Goal: Task Accomplishment & Management: Manage account settings

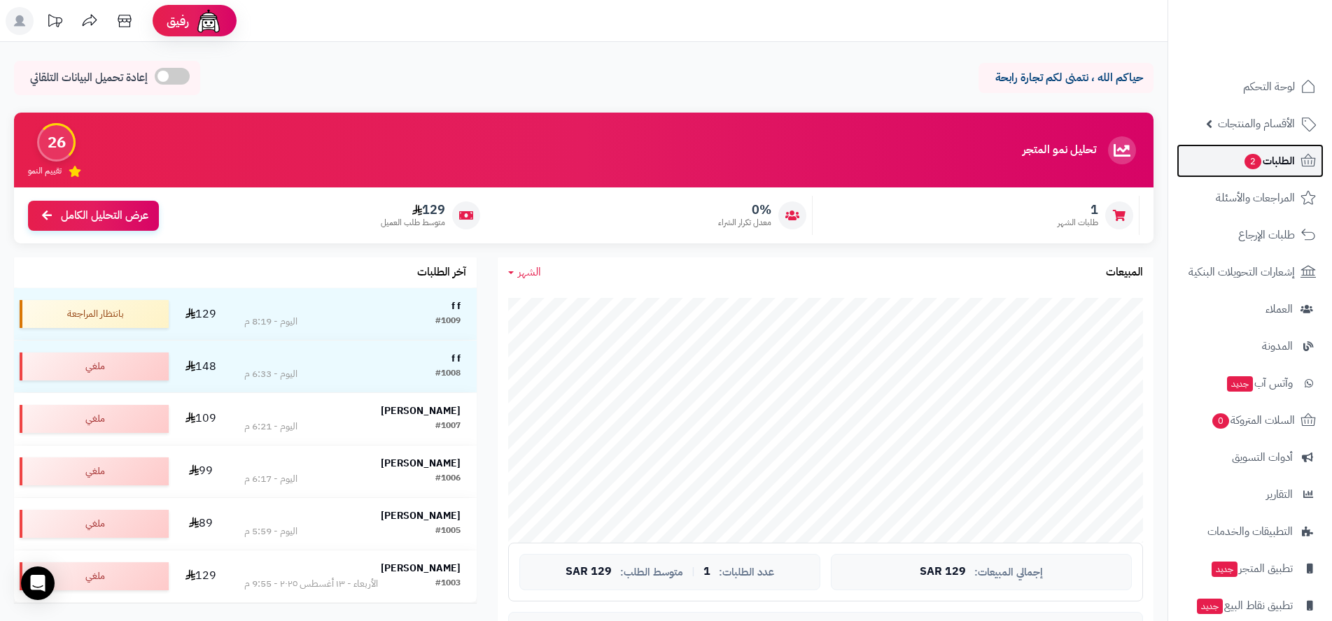
click at [1250, 164] on span "2" at bounding box center [1253, 161] width 18 height 17
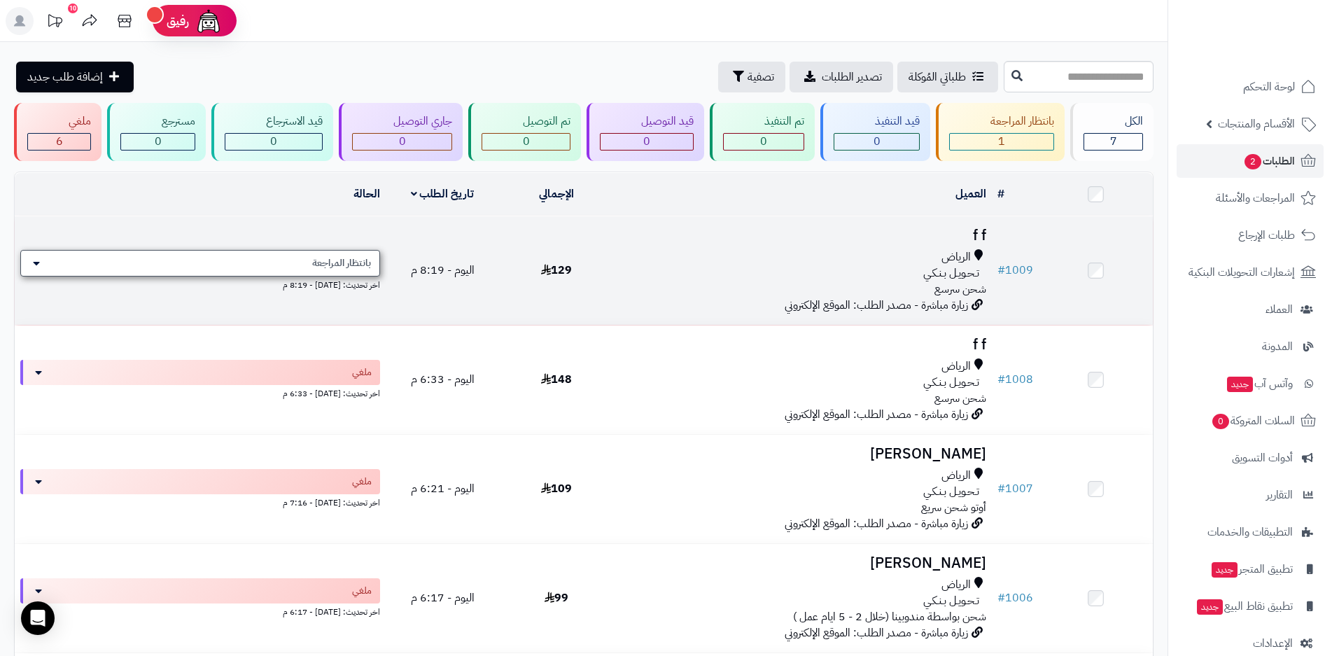
click at [144, 262] on div "بانتظار المراجعة" at bounding box center [200, 263] width 360 height 27
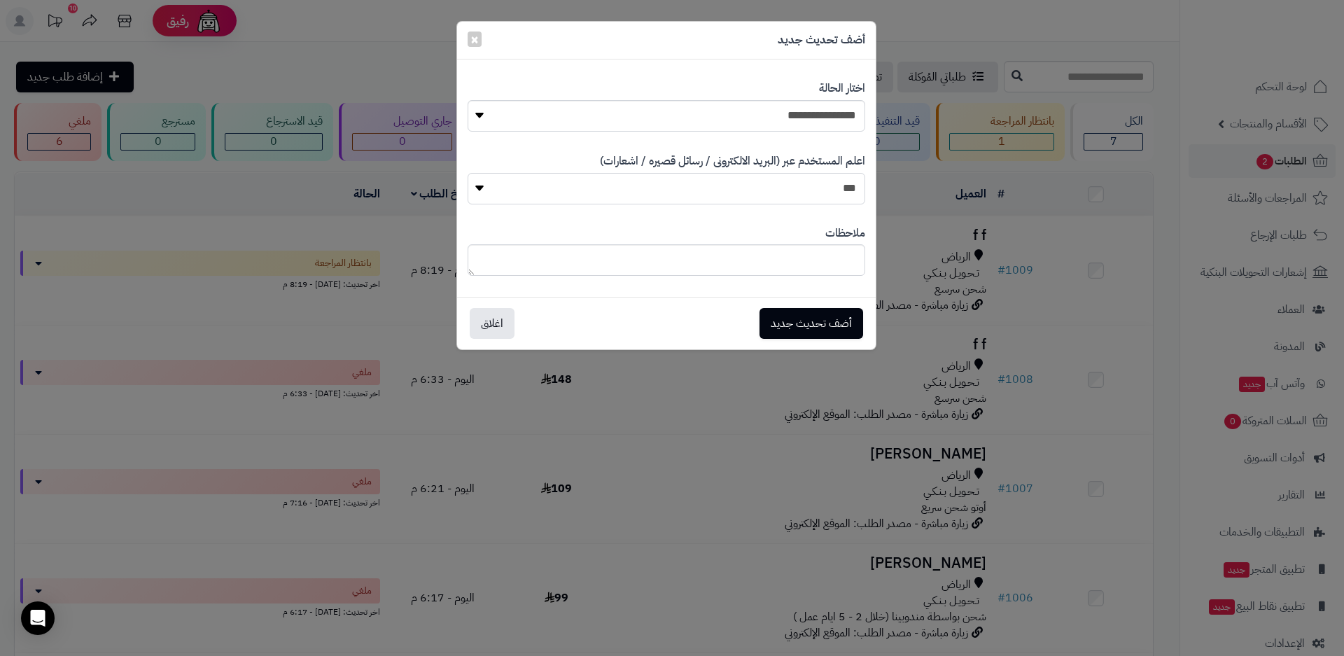
click at [656, 192] on select "*** **" at bounding box center [666, 188] width 398 height 31
click at [694, 118] on select "**********" at bounding box center [666, 115] width 398 height 31
select select "**"
click at [467, 100] on select "**********" at bounding box center [666, 115] width 398 height 31
click at [799, 327] on button "أضف تحديث جديد" at bounding box center [811, 322] width 104 height 31
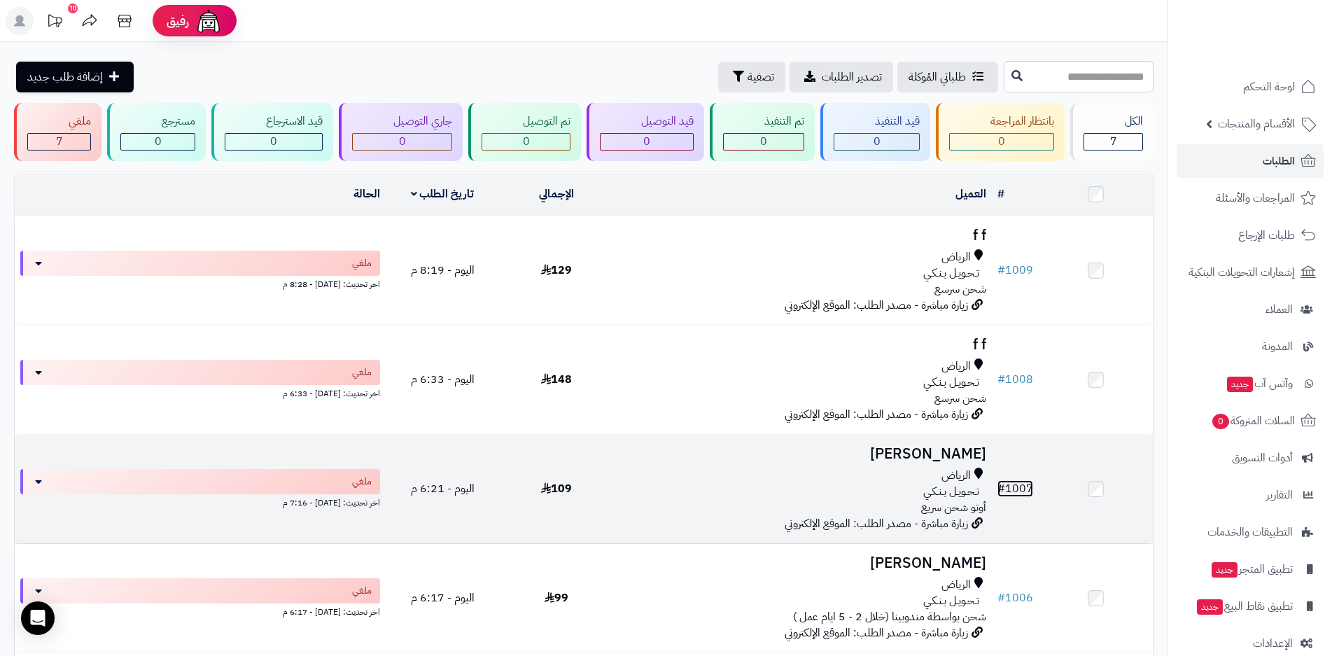
click at [1020, 484] on link "# 1007" at bounding box center [1015, 488] width 36 height 17
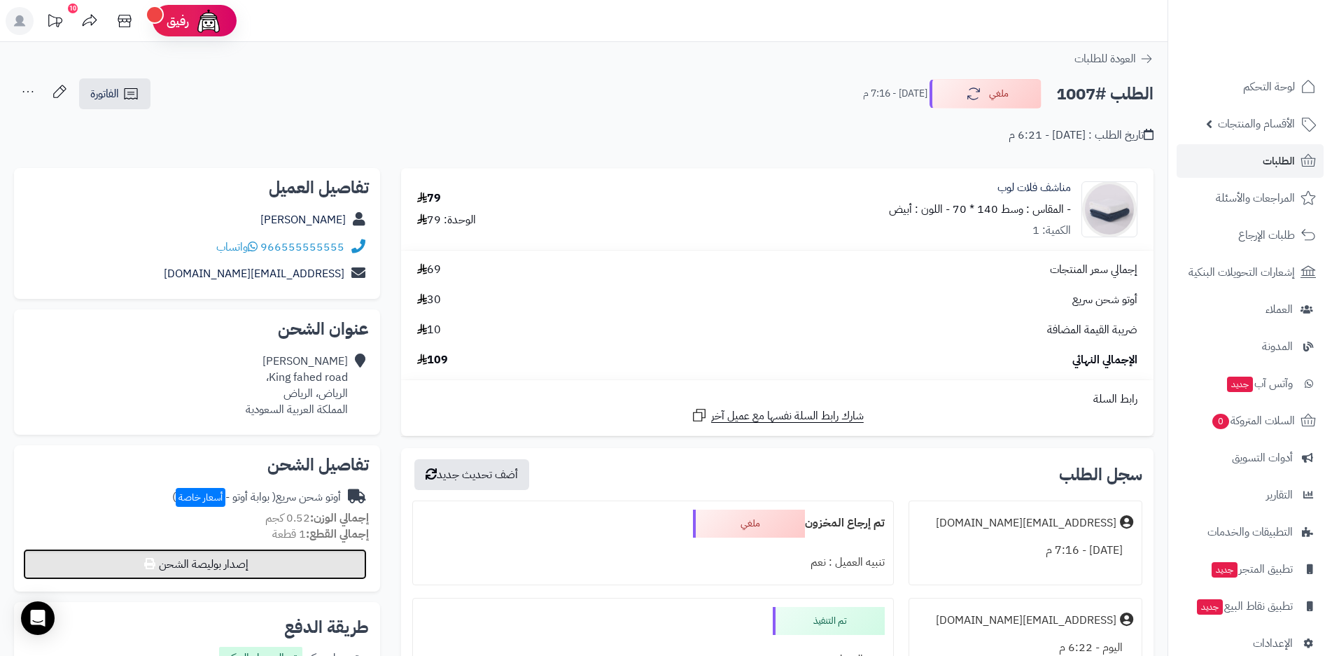
click at [237, 567] on button "إصدار بوليصة الشحن" at bounding box center [195, 564] width 344 height 31
select select "***"
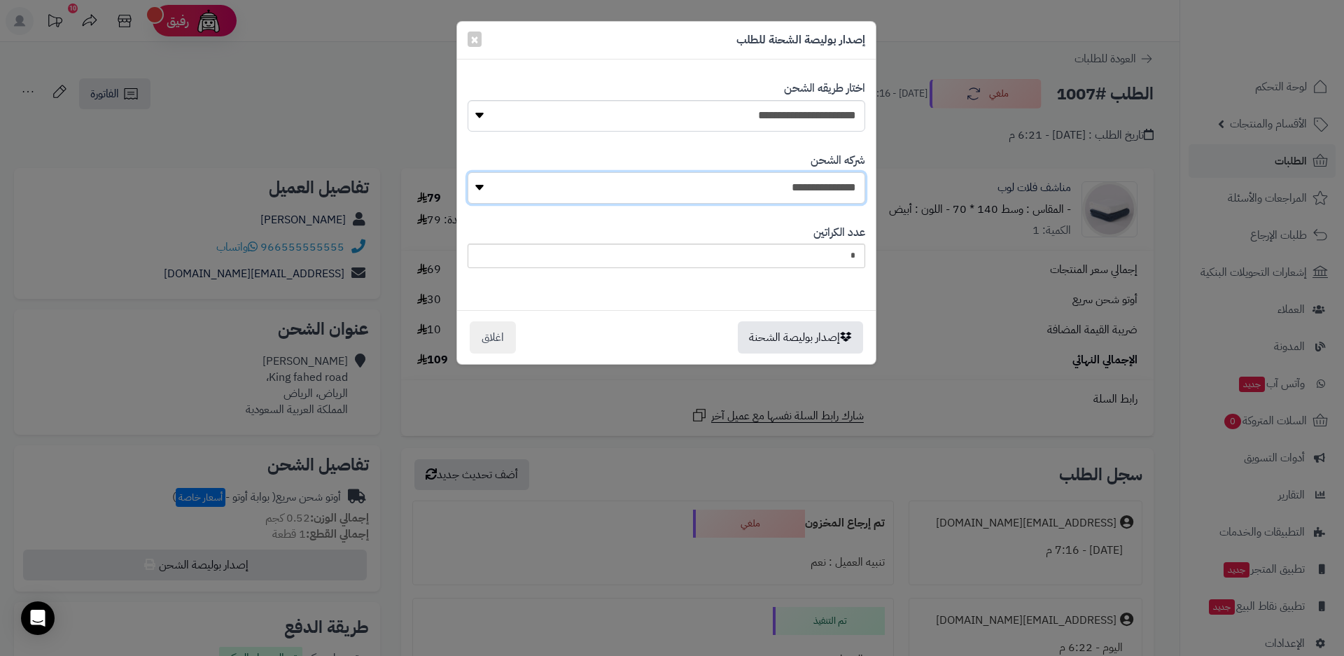
click at [754, 192] on select "**********" at bounding box center [666, 187] width 398 height 31
select select "****"
click at [467, 172] on select "**********" at bounding box center [666, 187] width 398 height 31
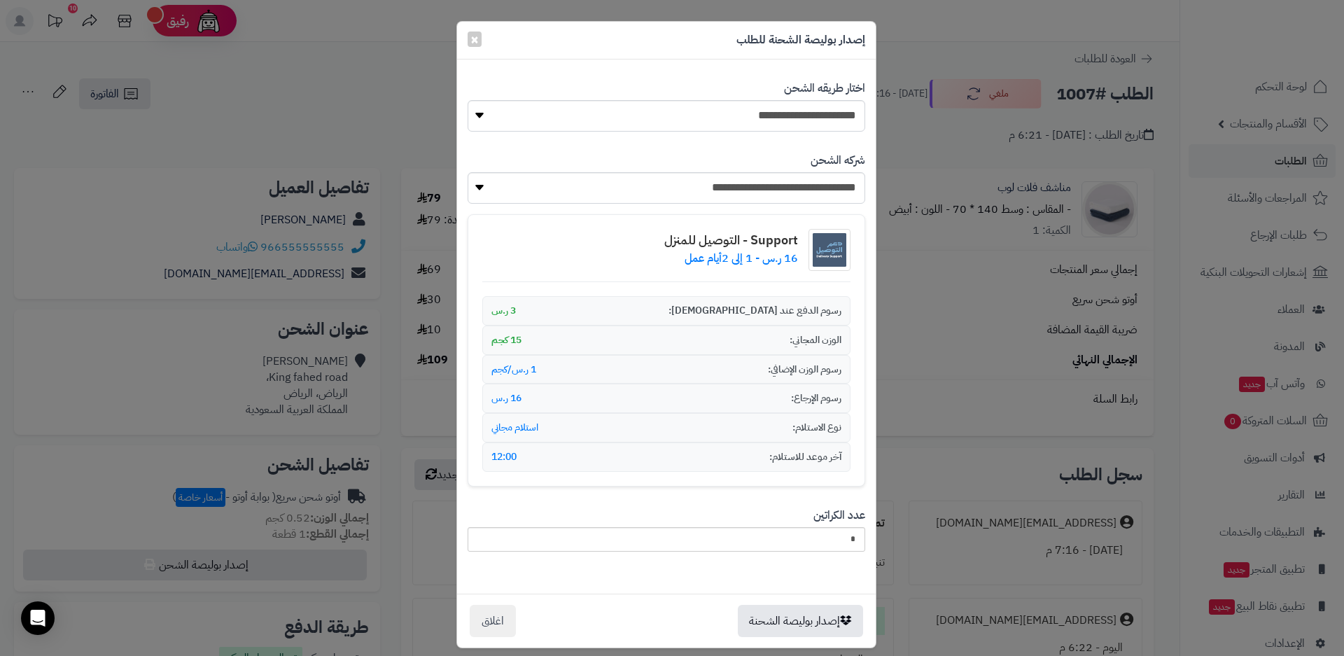
click at [529, 342] on div "الوزن المجاني: 15 كجم" at bounding box center [666, 339] width 368 height 29
click at [761, 114] on select "**********" at bounding box center [666, 115] width 398 height 31
click at [473, 100] on select "**********" at bounding box center [666, 115] width 398 height 31
click at [501, 624] on button "اغلاق" at bounding box center [493, 620] width 46 height 32
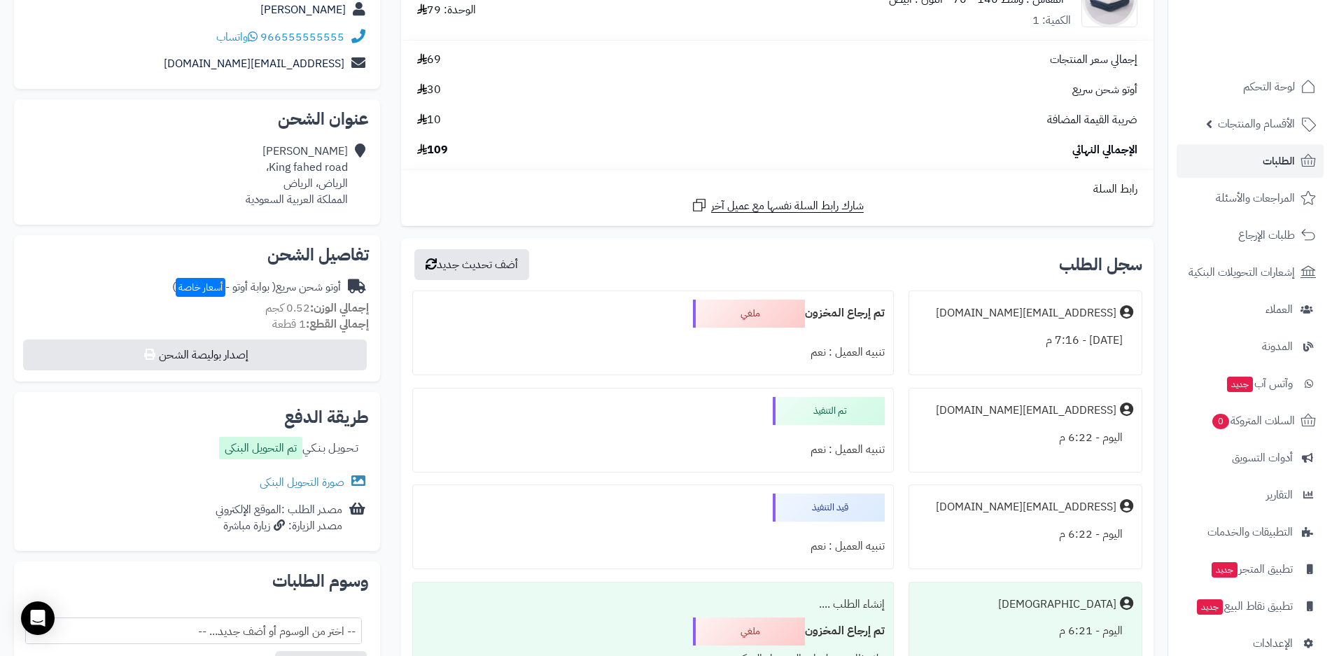
scroll to position [280, 0]
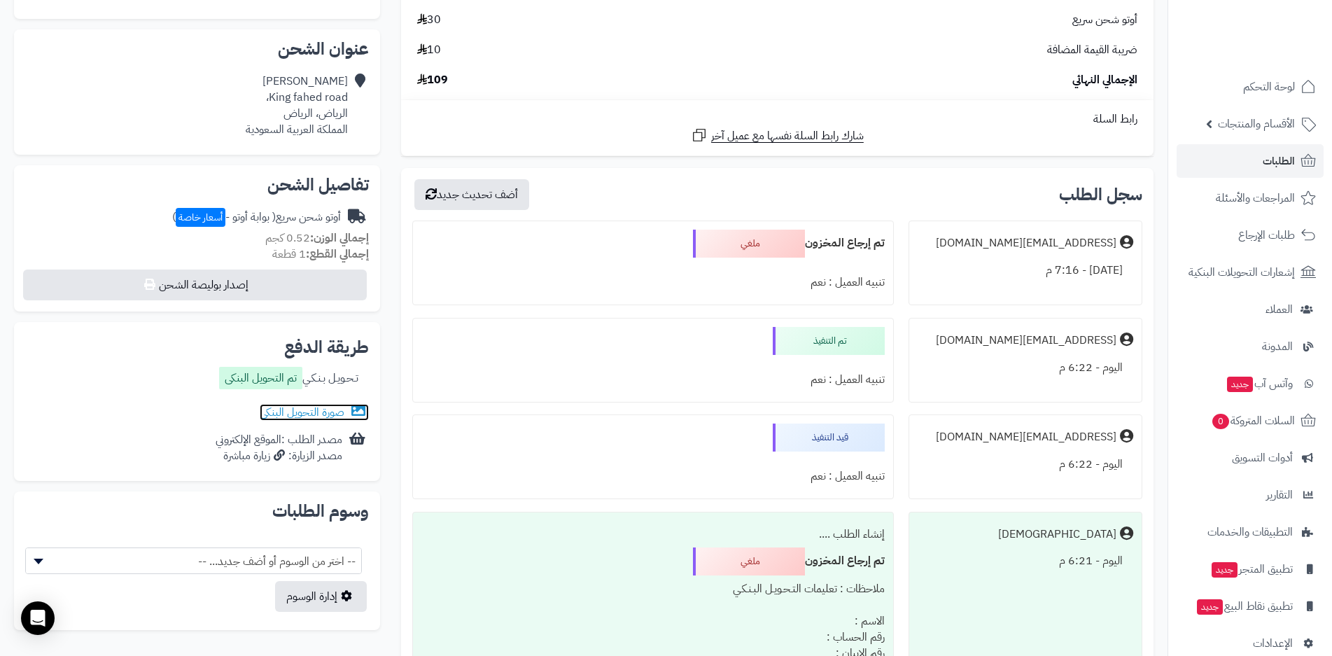
click at [321, 415] on link "صورة التحويل البنكى" at bounding box center [314, 412] width 109 height 17
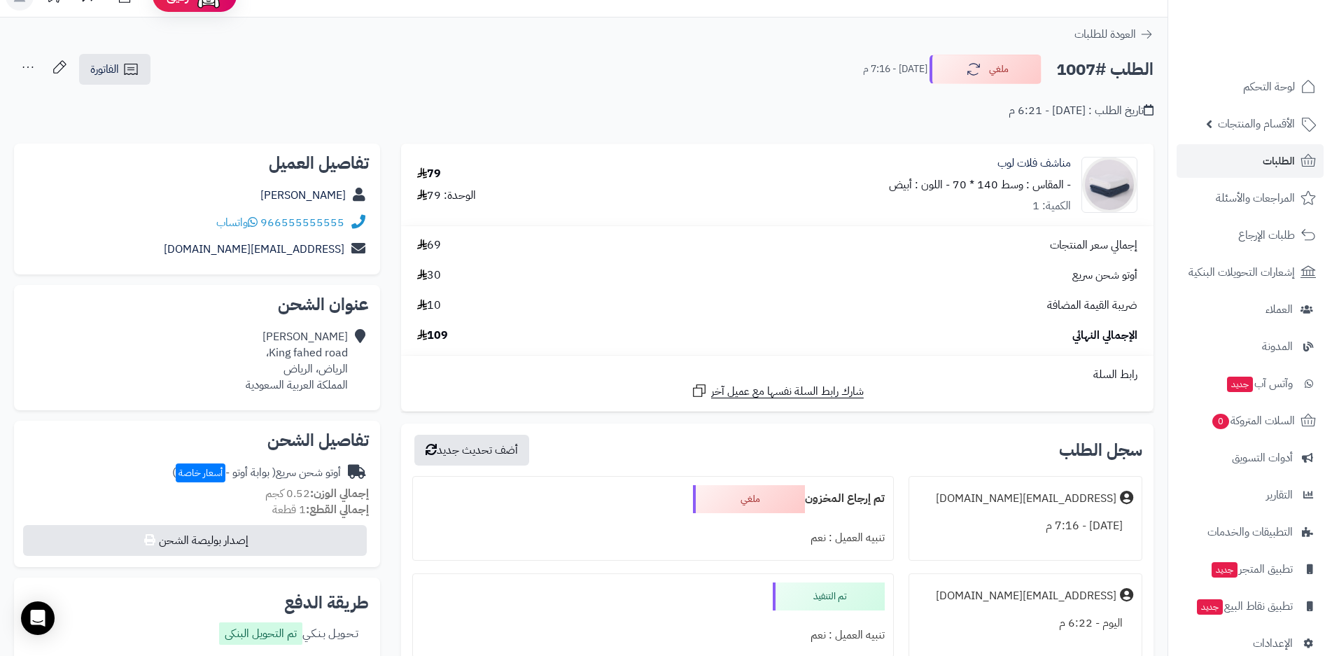
scroll to position [0, 0]
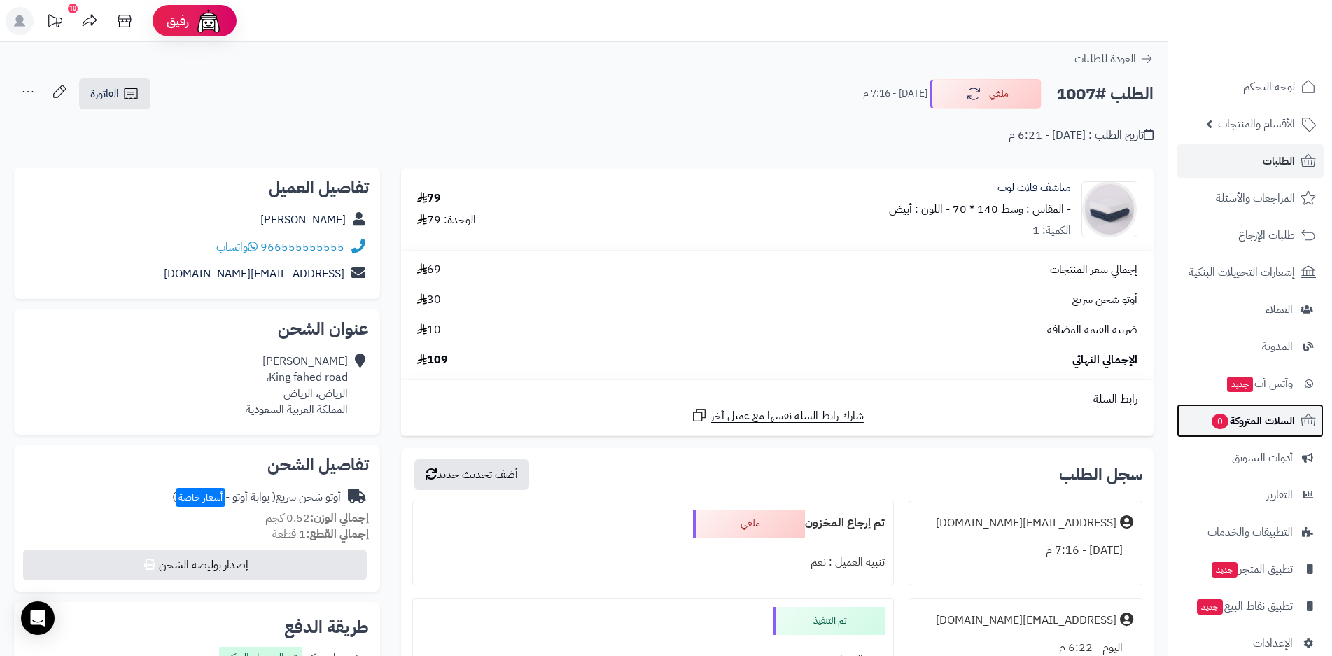
click at [1245, 421] on span "السلات المتروكة 0" at bounding box center [1252, 421] width 85 height 20
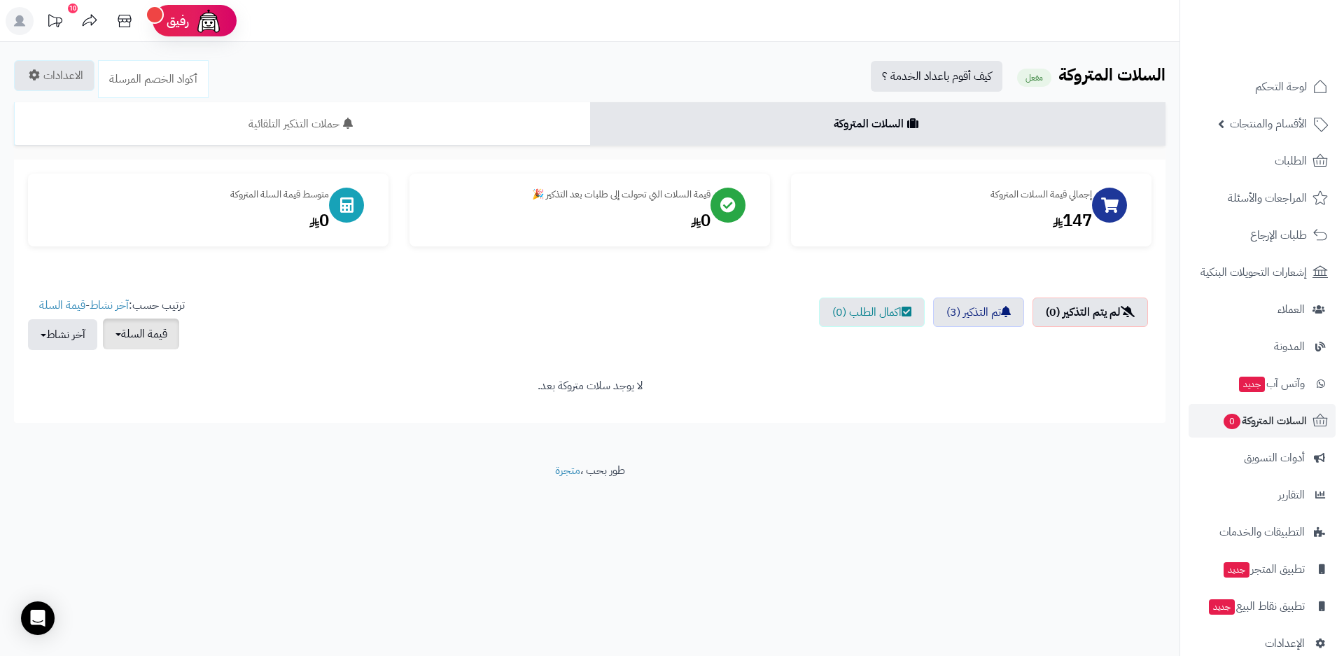
click at [157, 337] on button "قيمة السلة" at bounding box center [141, 333] width 76 height 31
click at [257, 365] on div "إجمالي قيمة السلات المتروكة 147 قيمة السلات التي تحولت إلى طلبات بعد التذكير 🎉 …" at bounding box center [589, 291] width 1123 height 235
click at [1274, 572] on span "تطبيق المتجر جديد" at bounding box center [1263, 569] width 83 height 20
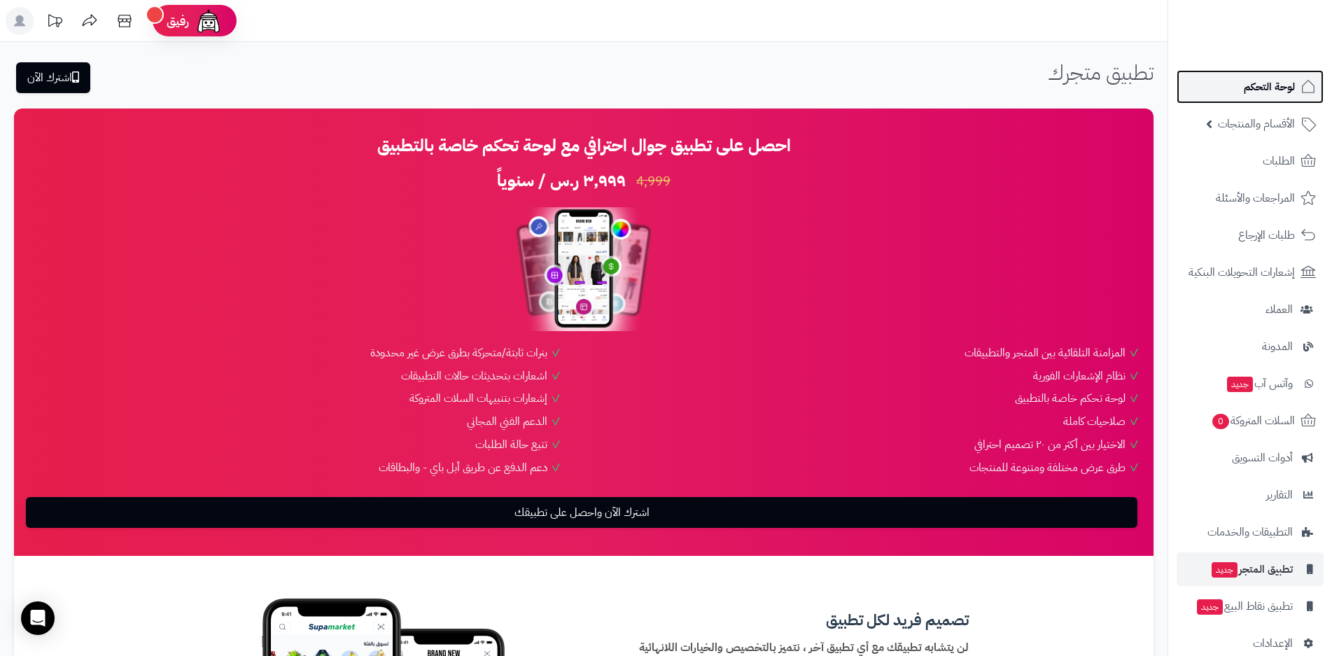
click at [1262, 86] on span "لوحة التحكم" at bounding box center [1269, 87] width 51 height 20
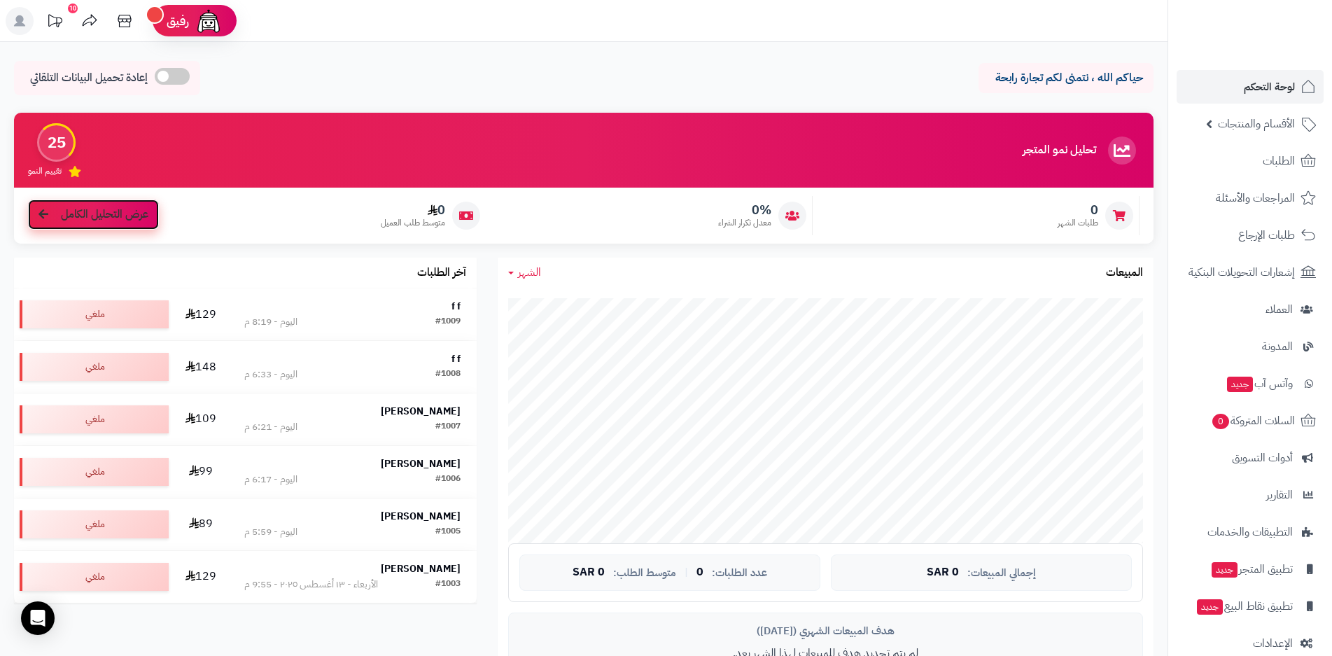
click at [105, 218] on span "عرض التحليل الكامل" at bounding box center [104, 214] width 87 height 16
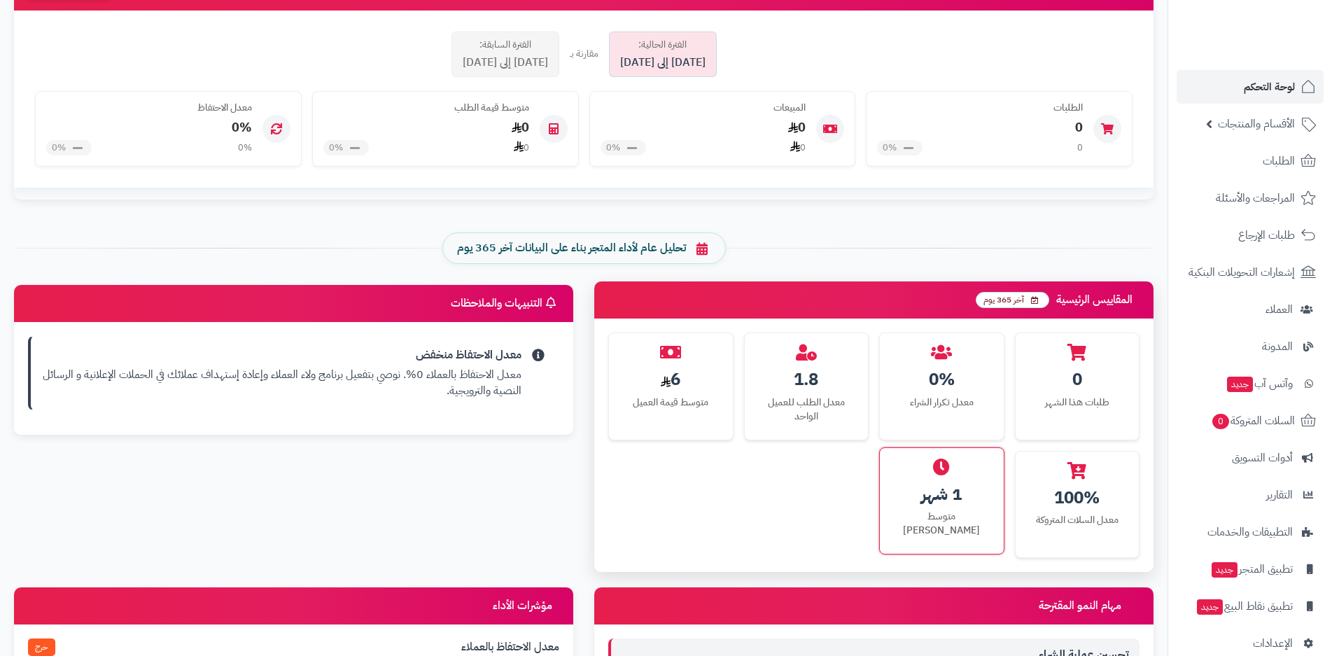
scroll to position [420, 0]
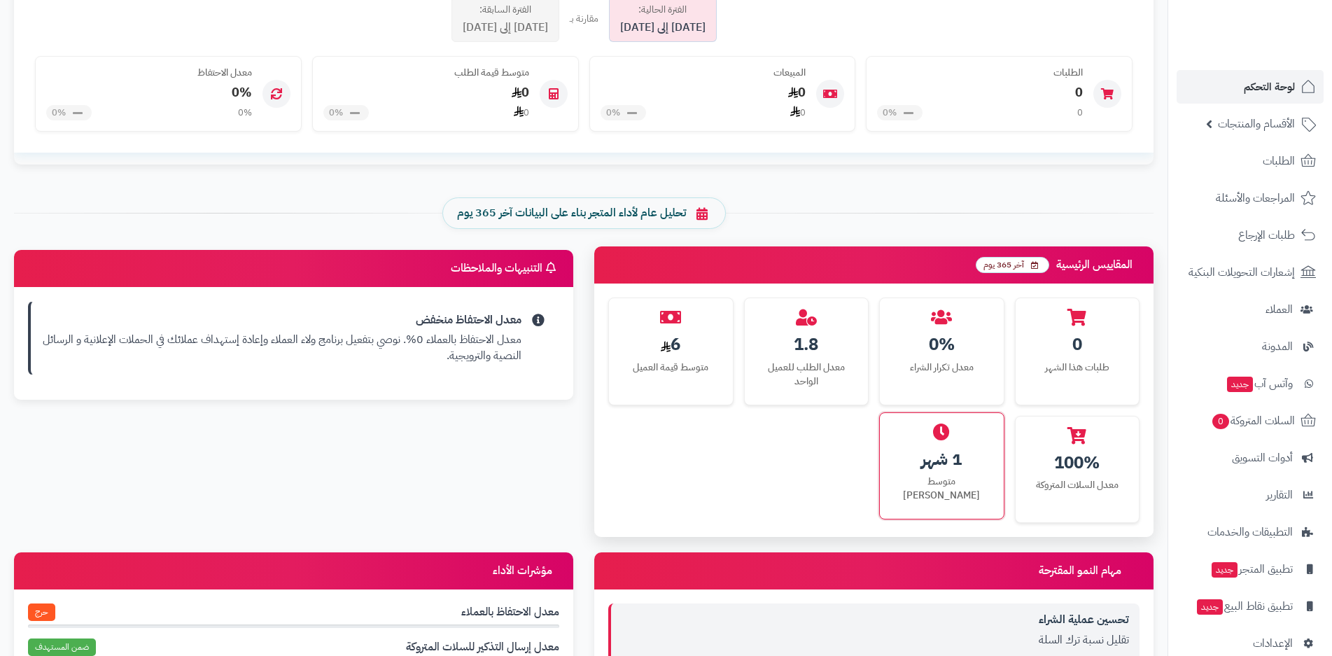
click at [962, 481] on div "متوسط [PERSON_NAME]" at bounding box center [941, 488] width 103 height 28
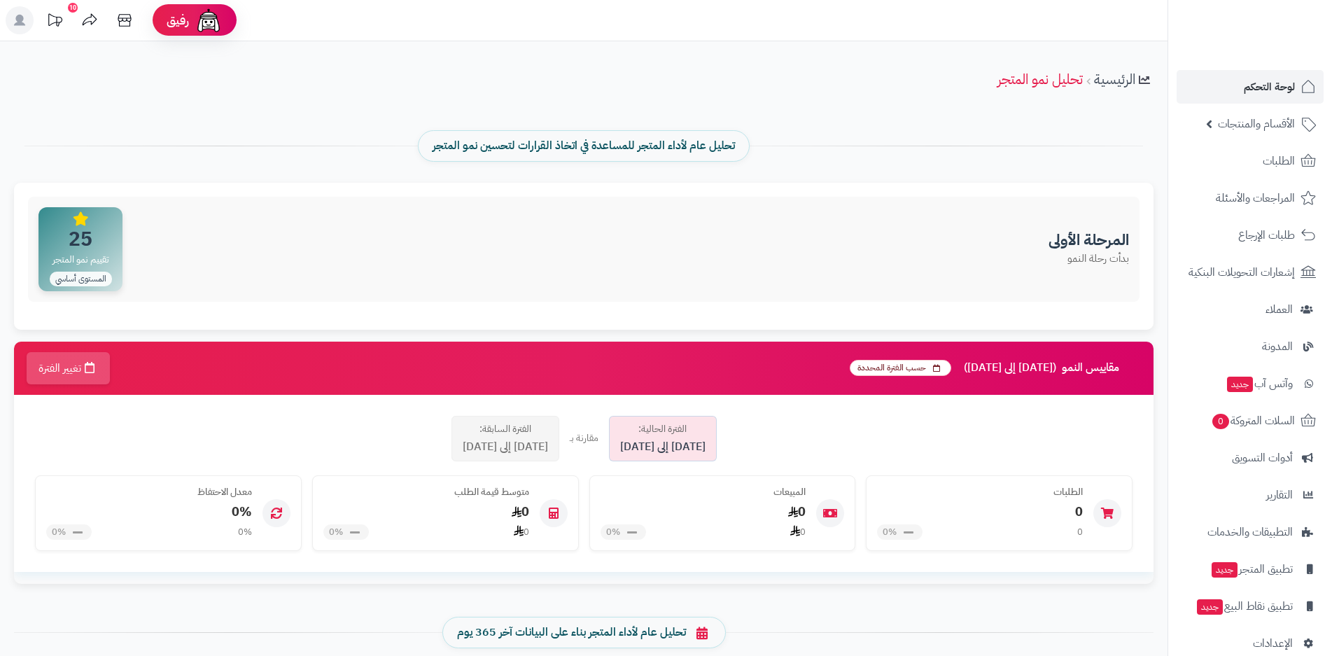
scroll to position [0, 0]
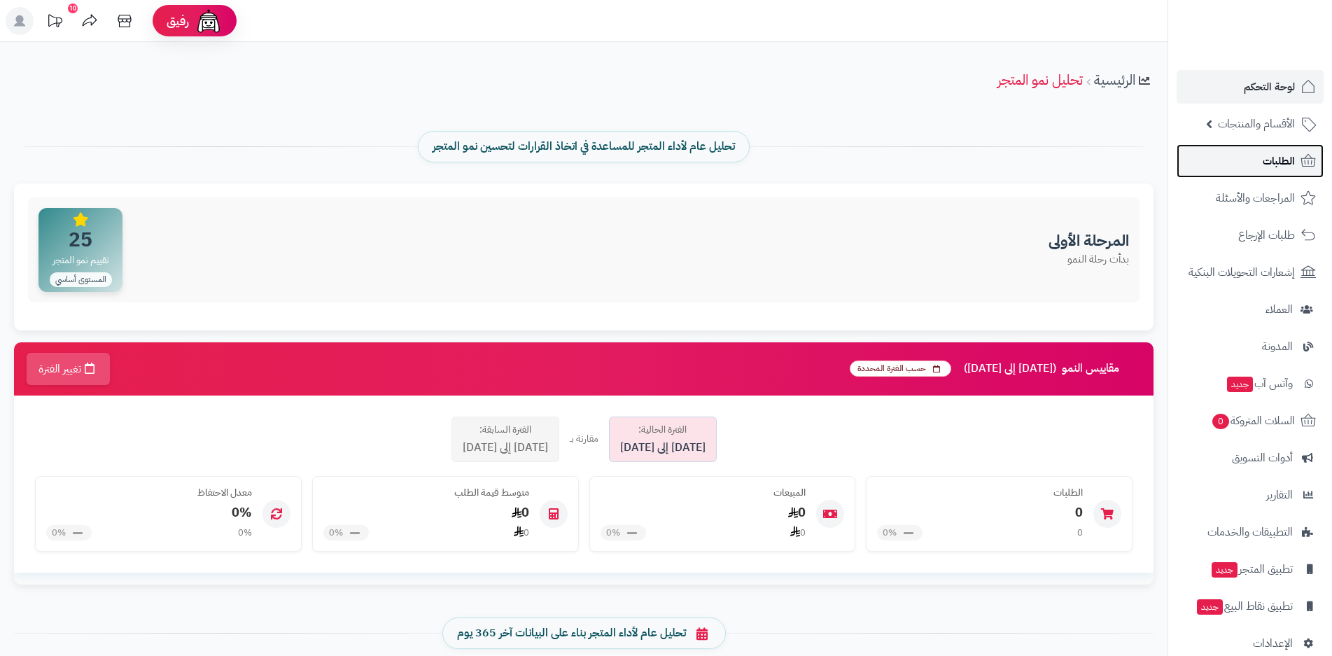
click at [1268, 164] on span "الطلبات" at bounding box center [1279, 161] width 32 height 20
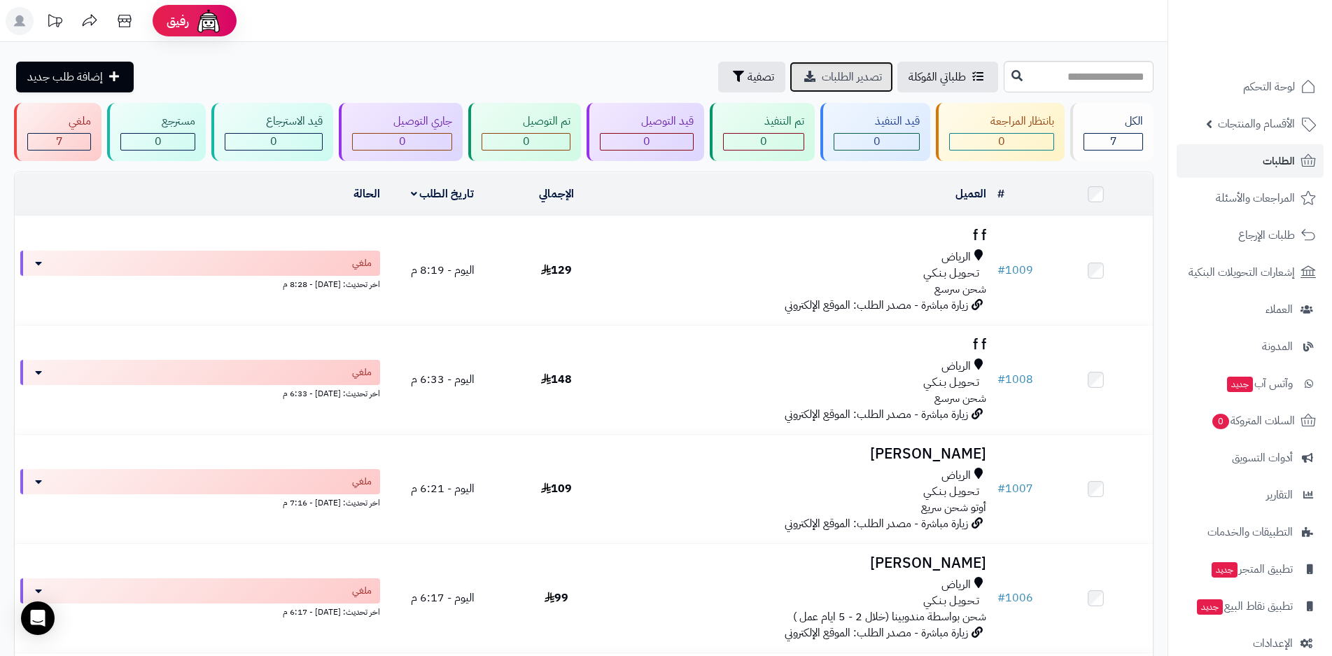
click at [822, 78] on span "تصدير الطلبات" at bounding box center [852, 77] width 60 height 17
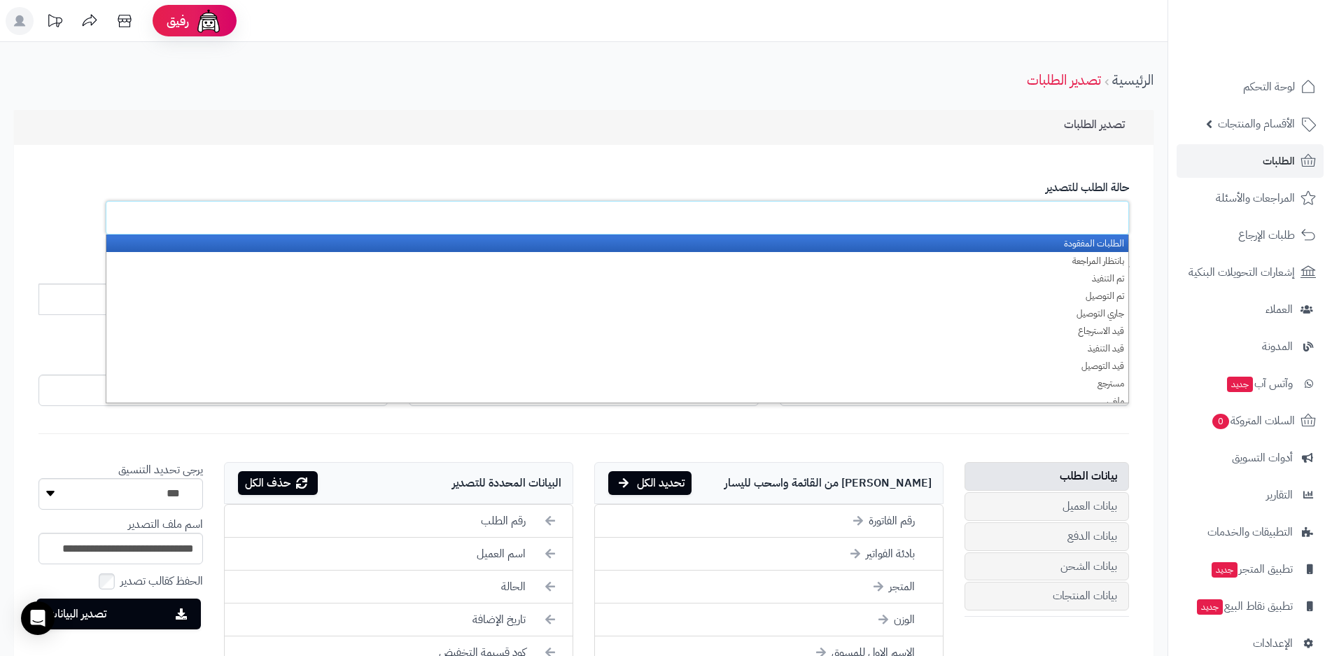
click at [962, 221] on ul at bounding box center [617, 218] width 1023 height 34
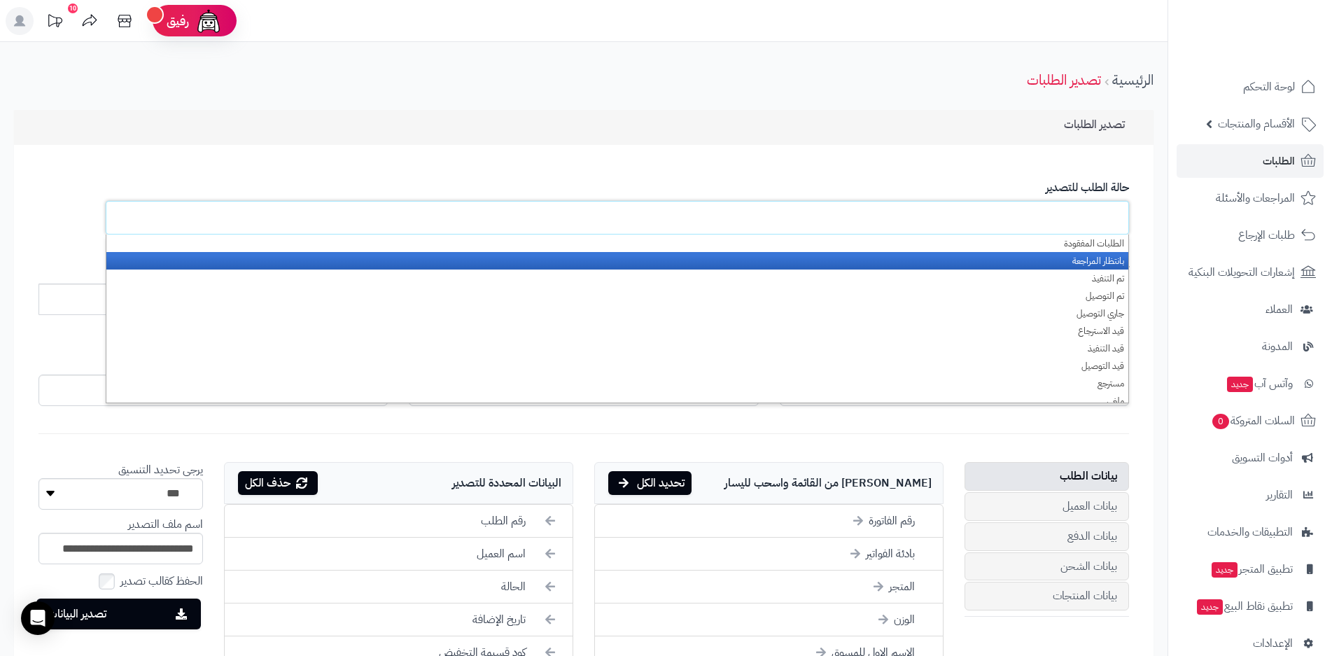
click at [965, 254] on li "بانتظار المراجعة" at bounding box center [617, 260] width 1022 height 17
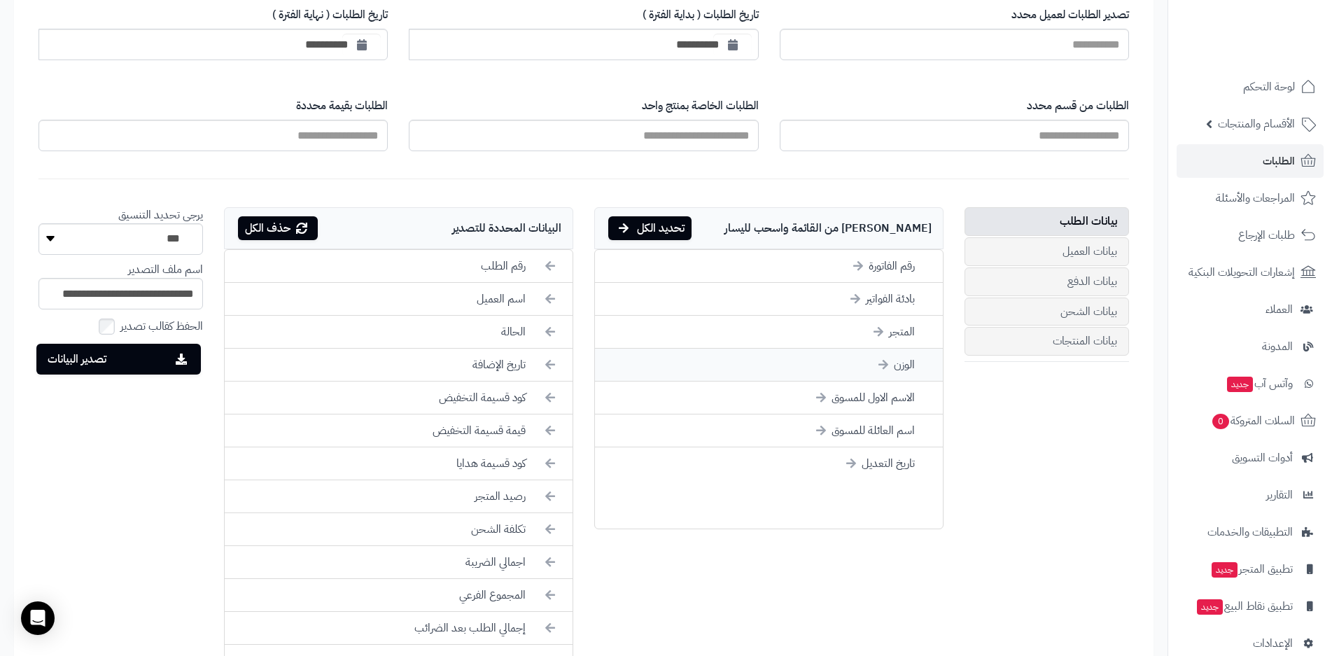
scroll to position [280, 0]
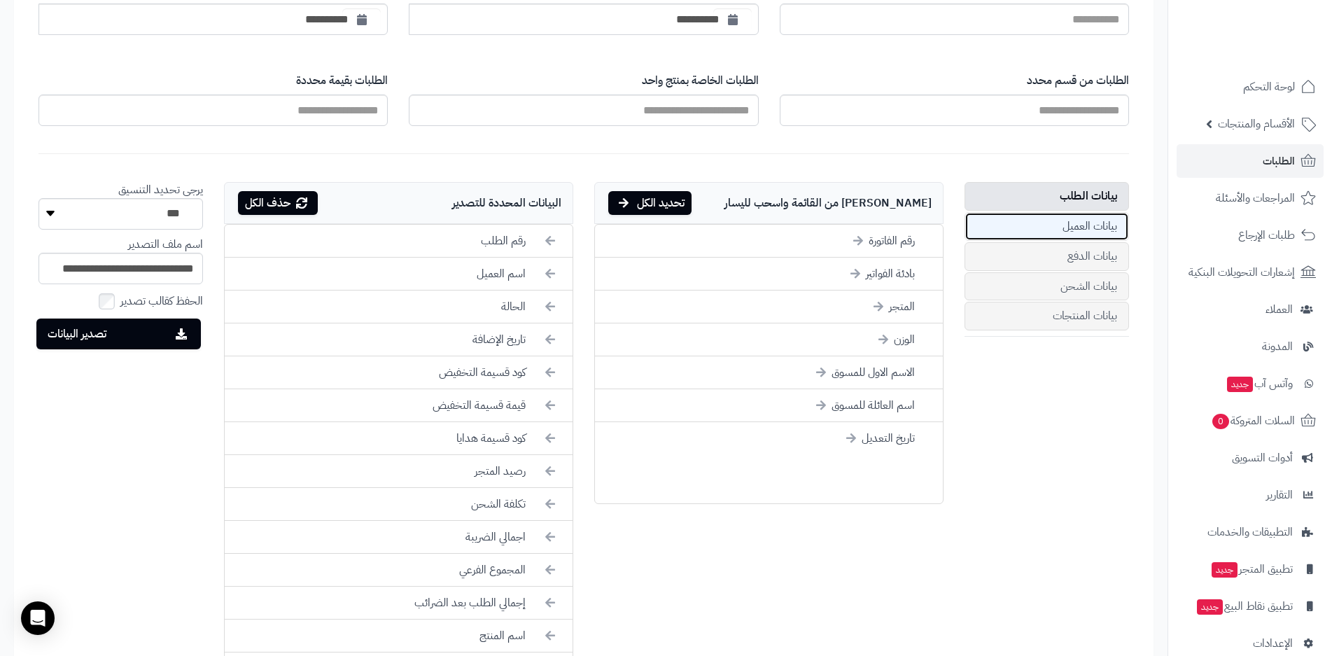
click at [1076, 223] on link "بيانات العميل" at bounding box center [1046, 226] width 164 height 29
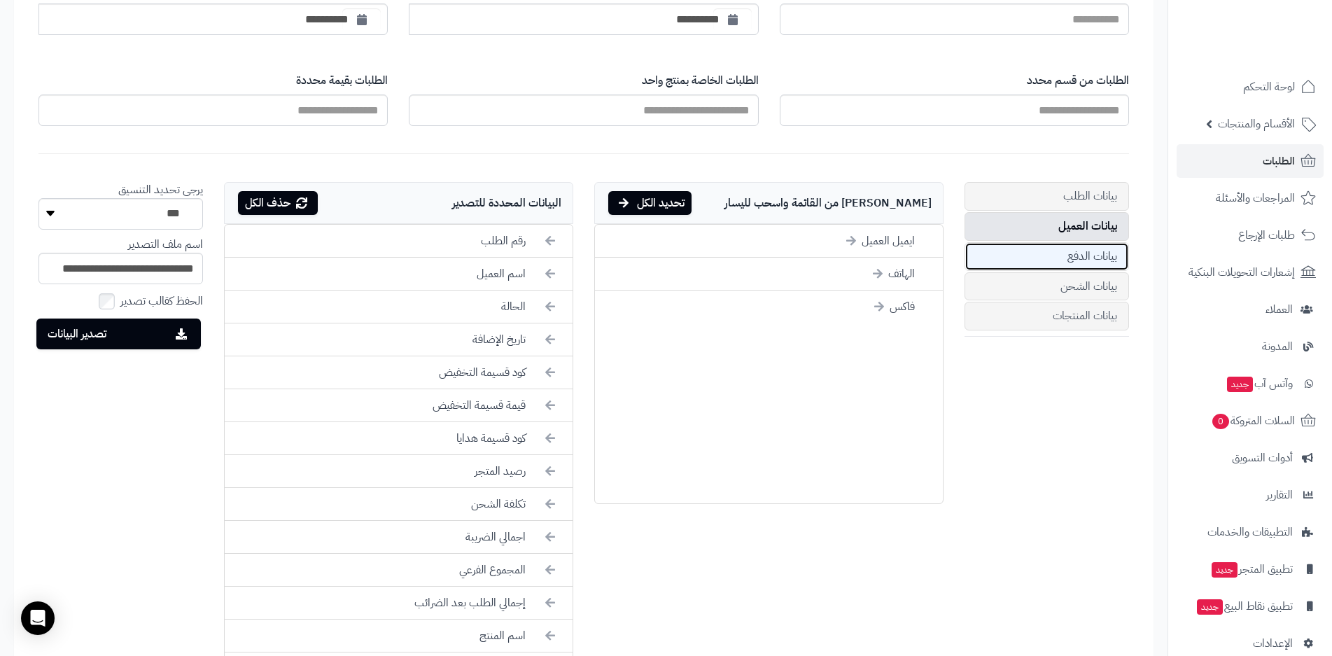
click at [1077, 251] on link "بيانات الدفع" at bounding box center [1046, 256] width 164 height 29
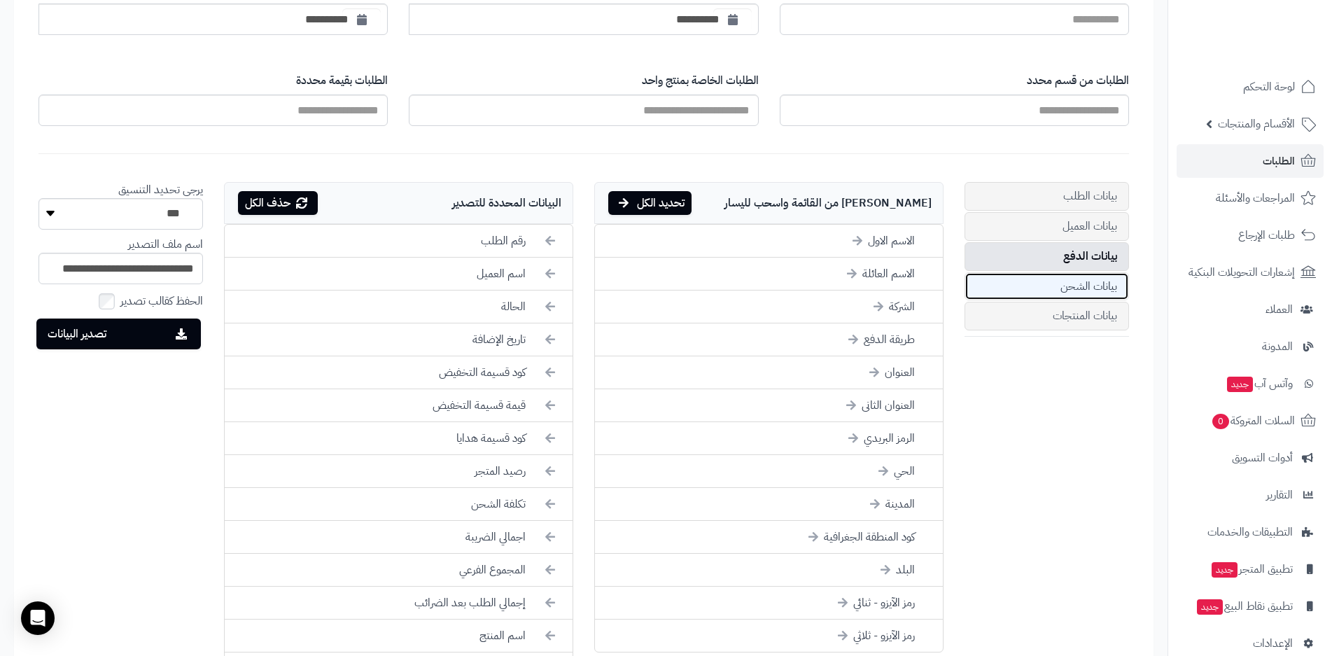
click at [1084, 286] on link "بيانات الشحن" at bounding box center [1046, 286] width 164 height 29
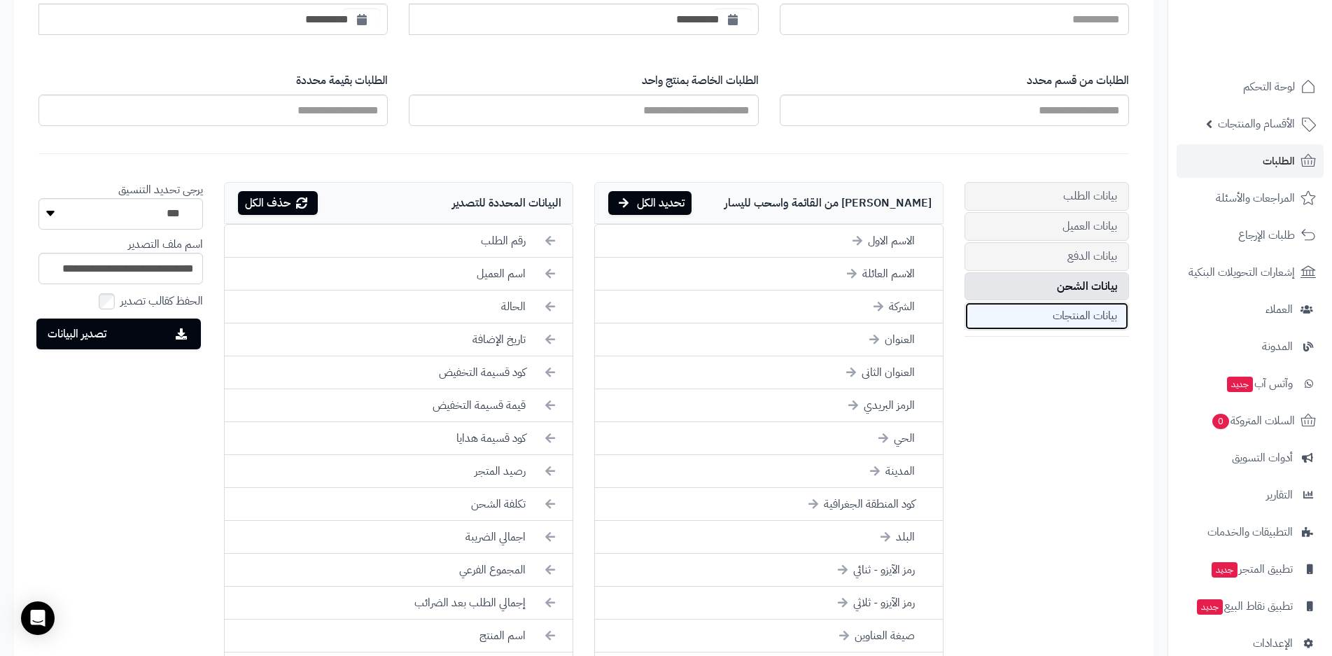
click at [1084, 316] on link "بيانات المنتجات" at bounding box center [1046, 316] width 164 height 29
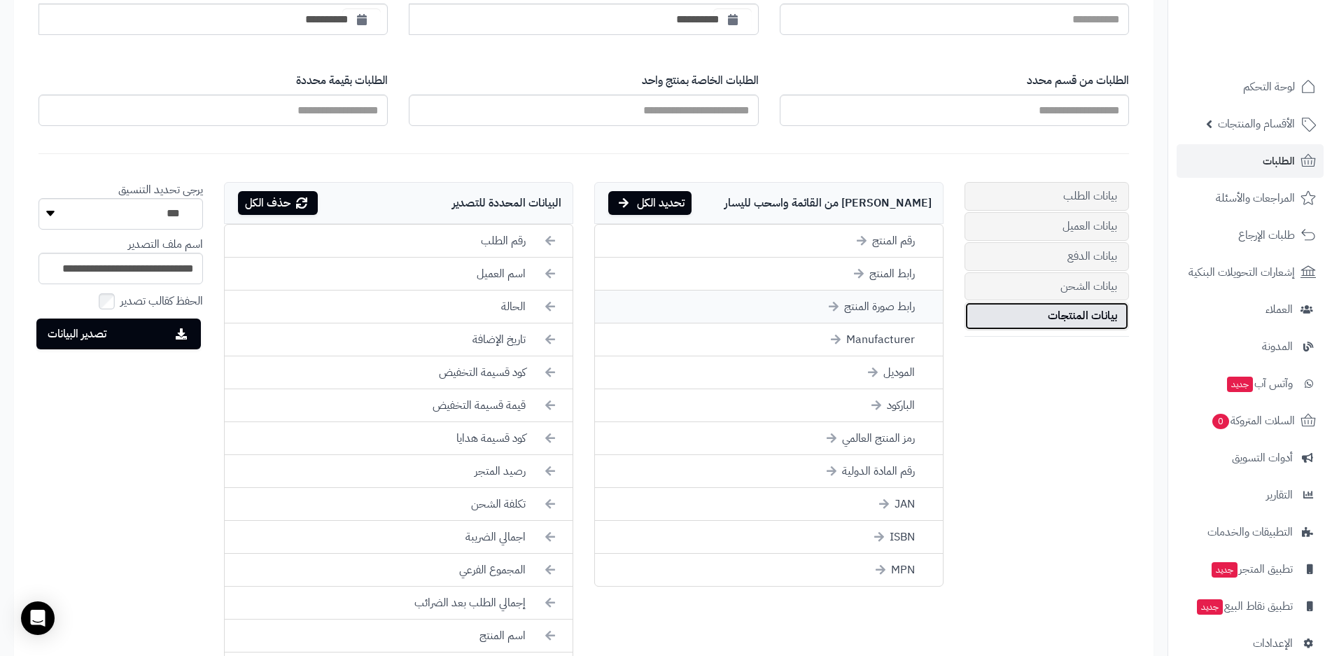
click at [858, 306] on li "رابط صورة المنتج" at bounding box center [769, 306] width 348 height 33
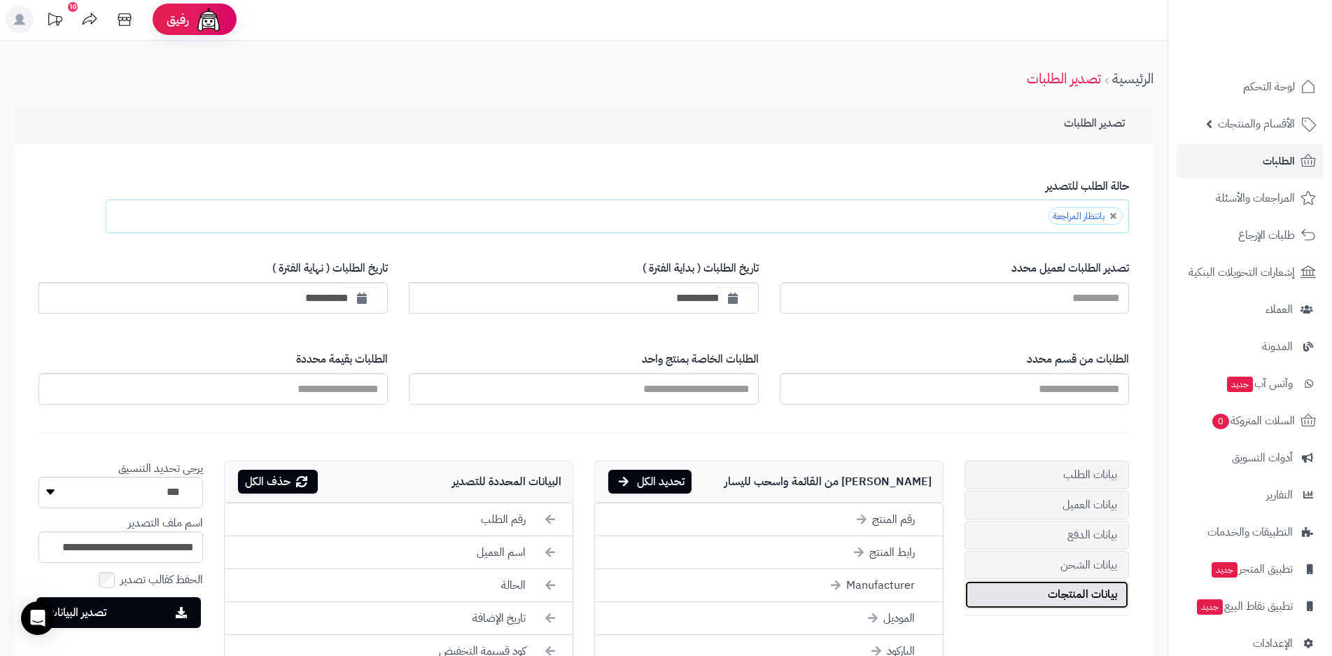
scroll to position [0, 0]
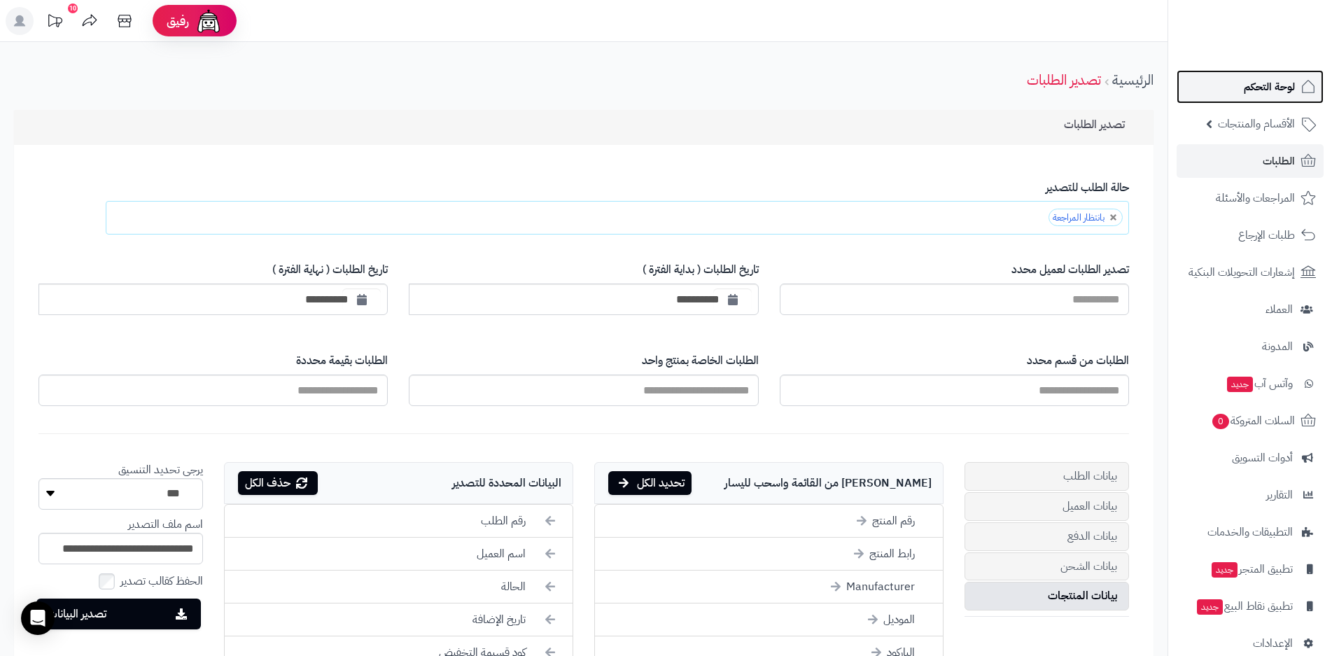
click at [1271, 92] on span "لوحة التحكم" at bounding box center [1269, 87] width 51 height 20
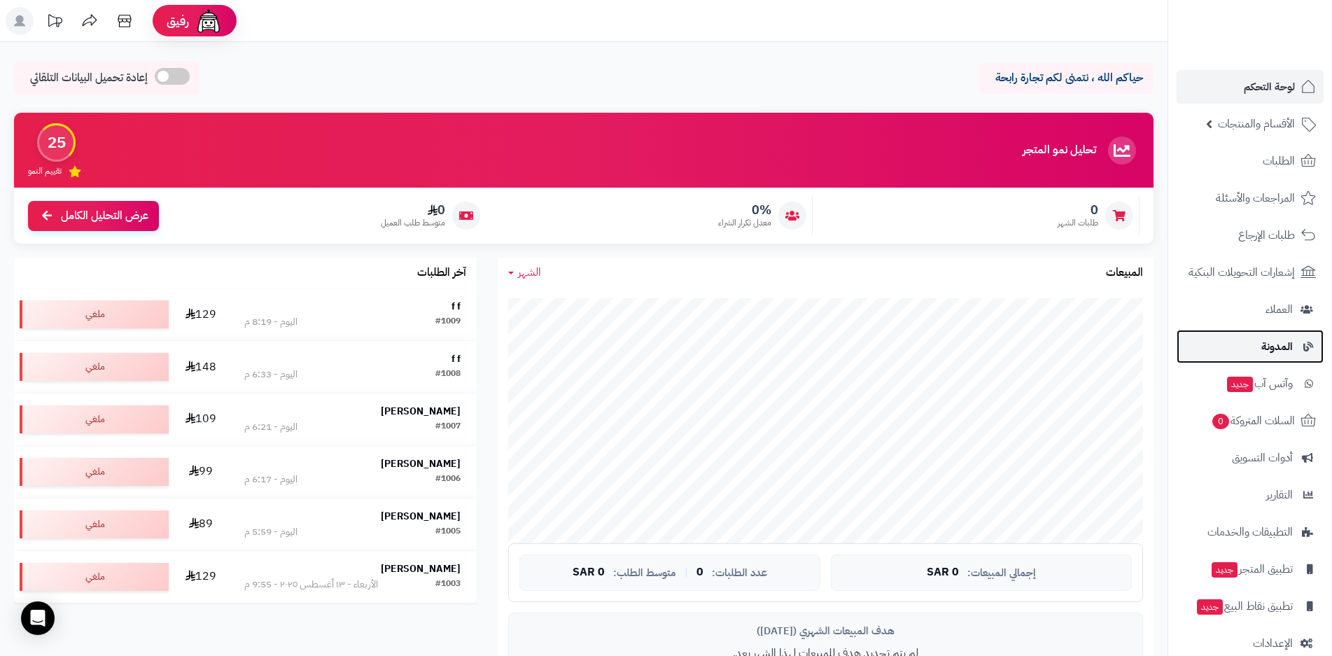
click at [1286, 349] on span "المدونة" at bounding box center [1276, 347] width 31 height 20
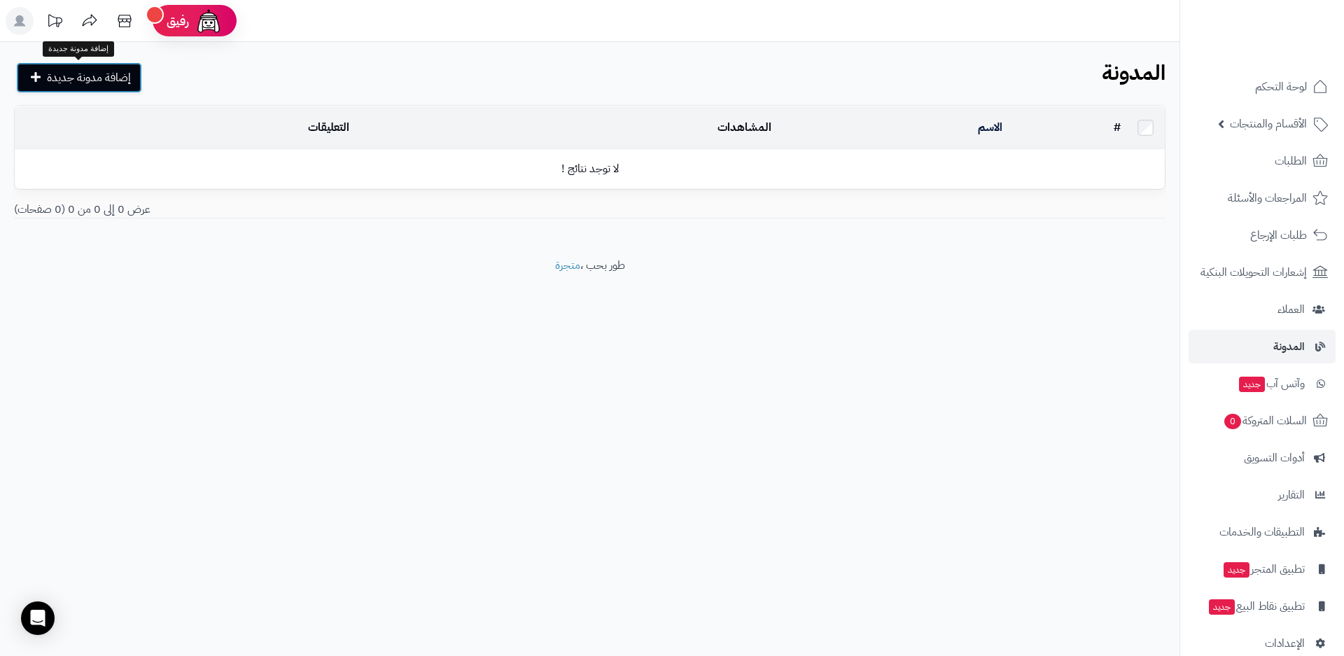
click at [40, 76] on icon at bounding box center [36, 76] width 10 height 11
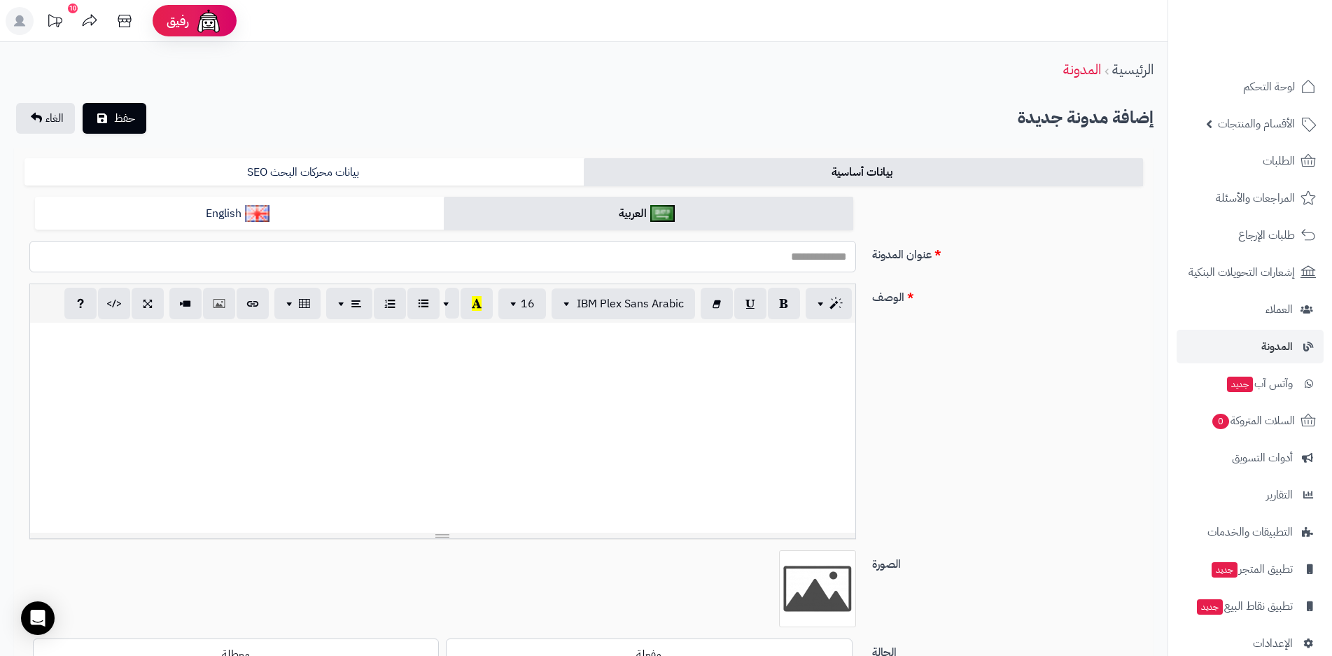
click at [748, 260] on input "عنوان المدونة" at bounding box center [442, 256] width 827 height 31
type input "*"
type input "**********"
click at [117, 124] on span "حفظ" at bounding box center [124, 117] width 21 height 17
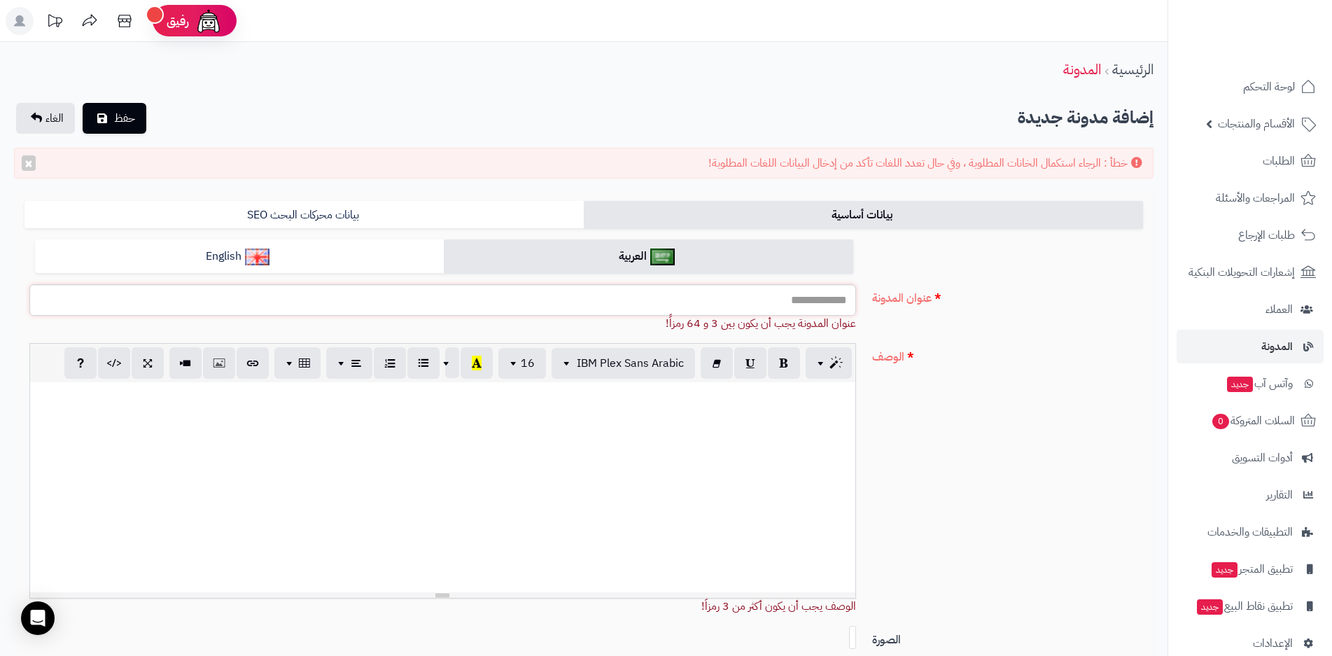
click at [785, 306] on input "عنوان المدونة" at bounding box center [442, 299] width 827 height 31
type input "**********"
click at [129, 121] on span "حفظ" at bounding box center [124, 117] width 21 height 17
paste input "**********"
click at [769, 307] on input "عنوان المدونة" at bounding box center [442, 299] width 827 height 31
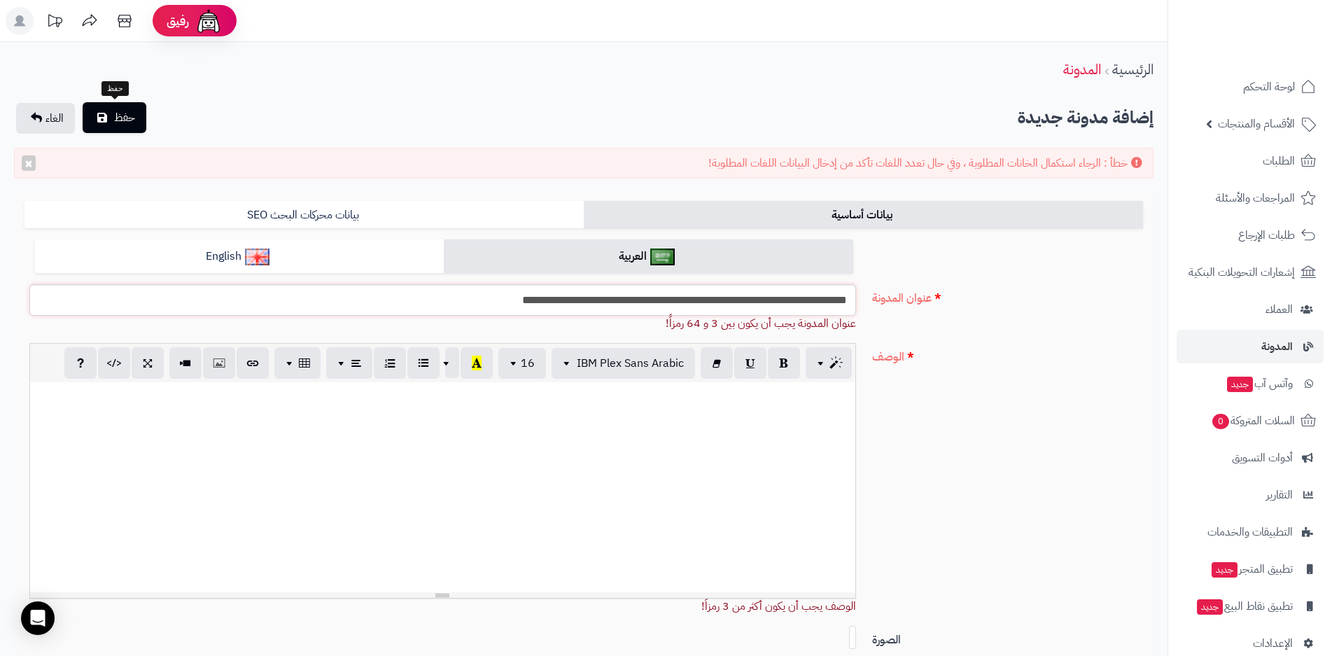
type input "**********"
click at [125, 115] on span "حفظ" at bounding box center [124, 117] width 21 height 17
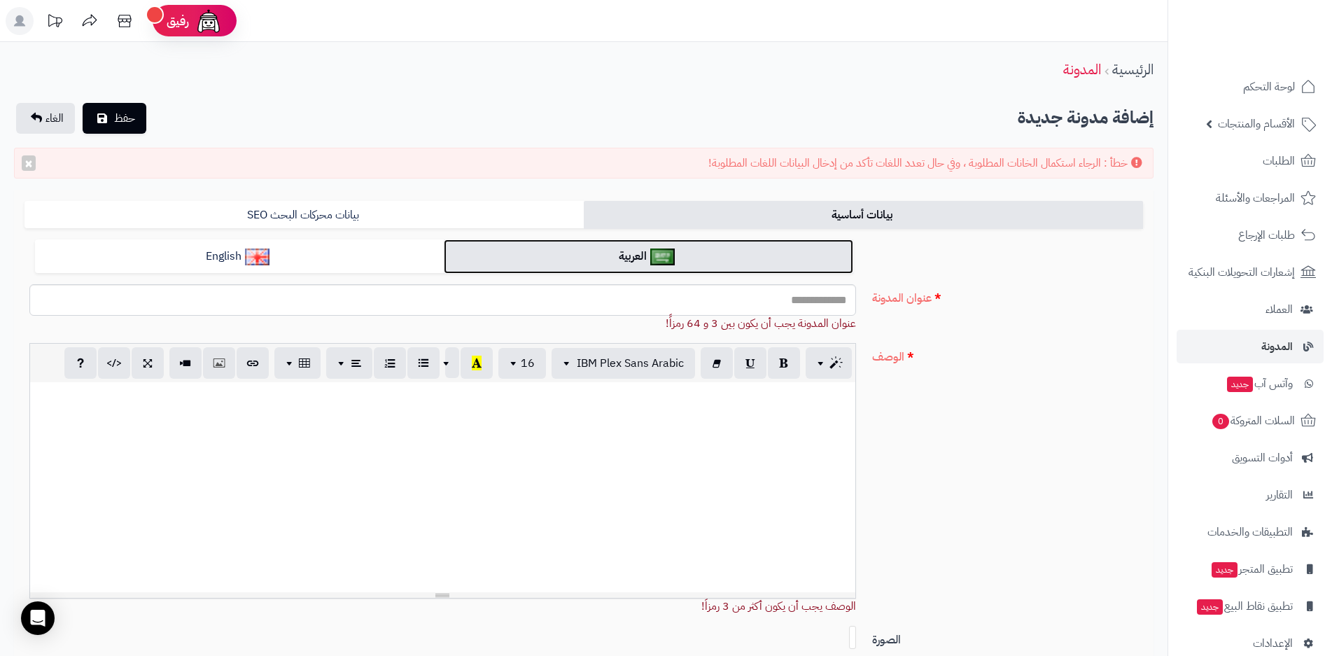
click at [647, 255] on link "العربية" at bounding box center [648, 256] width 409 height 34
click at [719, 306] on input "عنوان المدونة" at bounding box center [442, 299] width 827 height 31
type input "**********"
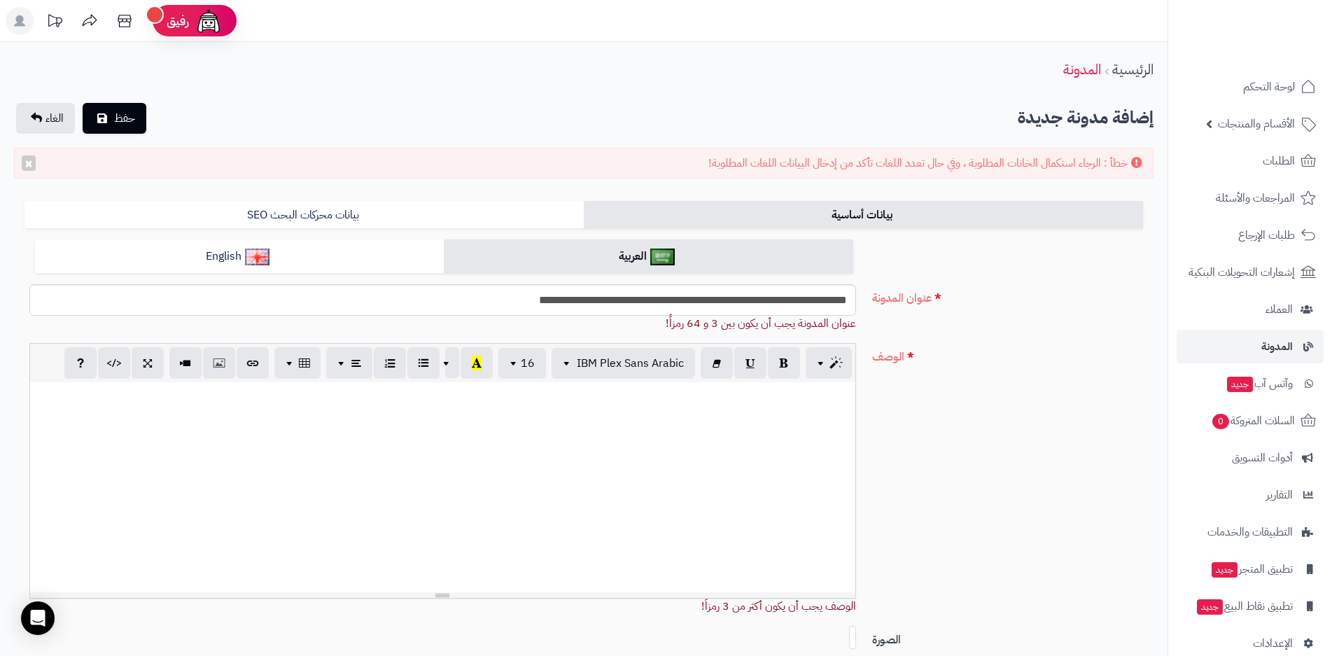
click at [675, 410] on div at bounding box center [442, 487] width 825 height 210
drag, startPoint x: 676, startPoint y: 410, endPoint x: 752, endPoint y: 429, distance: 77.9
click at [752, 429] on div at bounding box center [442, 487] width 825 height 210
click at [512, 304] on input "**********" at bounding box center [442, 299] width 827 height 31
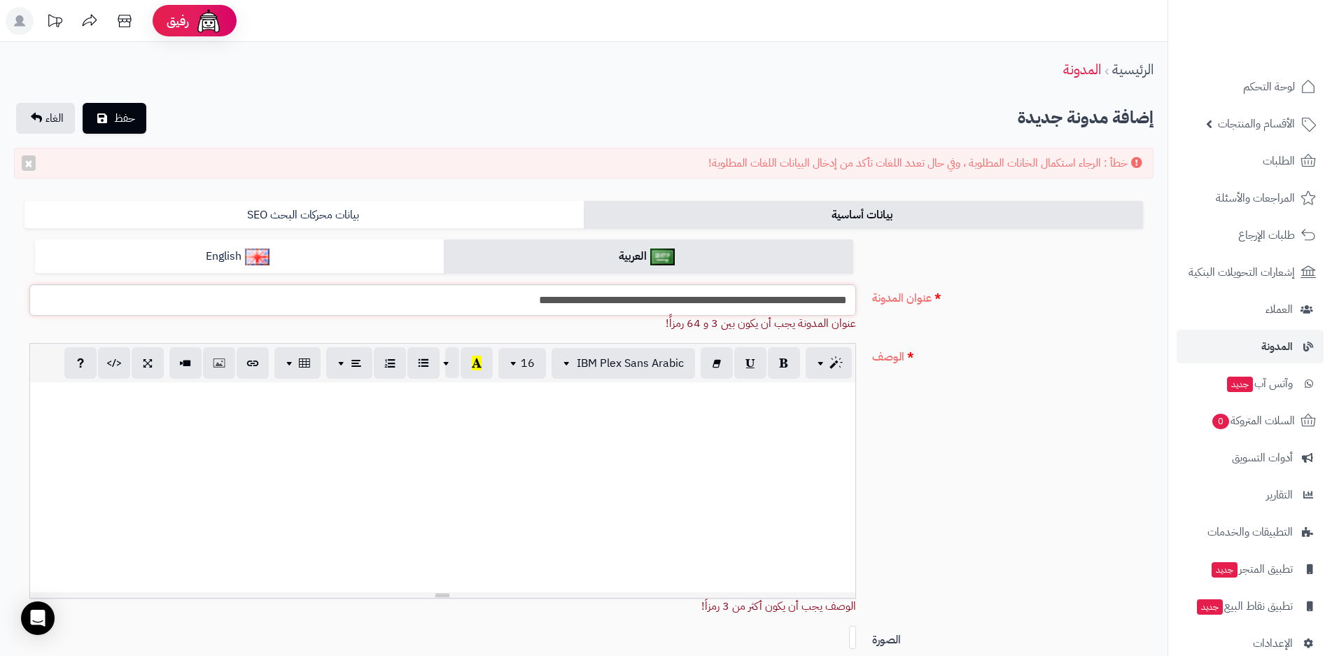
click at [512, 304] on input "**********" at bounding box center [442, 299] width 827 height 31
paste div
click at [661, 479] on div "**********" at bounding box center [442, 487] width 825 height 210
click at [512, 307] on input "**********" at bounding box center [442, 299] width 827 height 31
drag, startPoint x: 512, startPoint y: 307, endPoint x: 849, endPoint y: 311, distance: 336.7
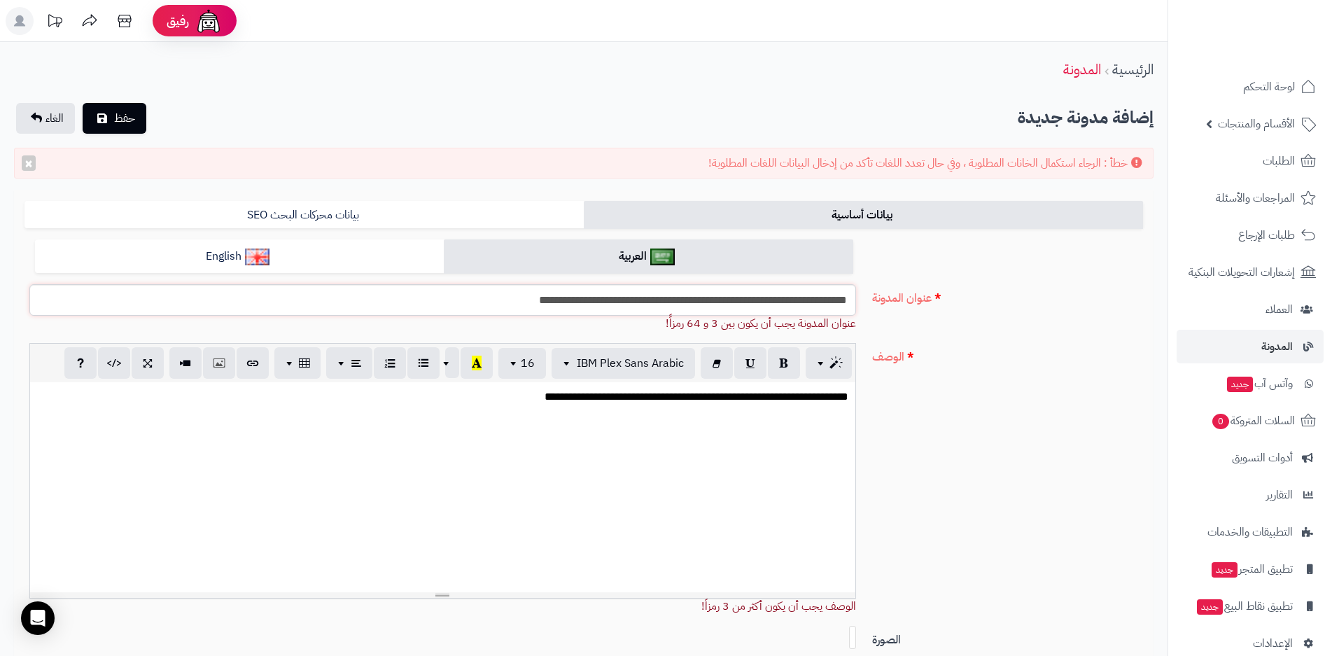
click at [849, 311] on input "**********" at bounding box center [442, 299] width 827 height 31
type input "********"
click at [119, 118] on span "حفظ" at bounding box center [124, 117] width 21 height 17
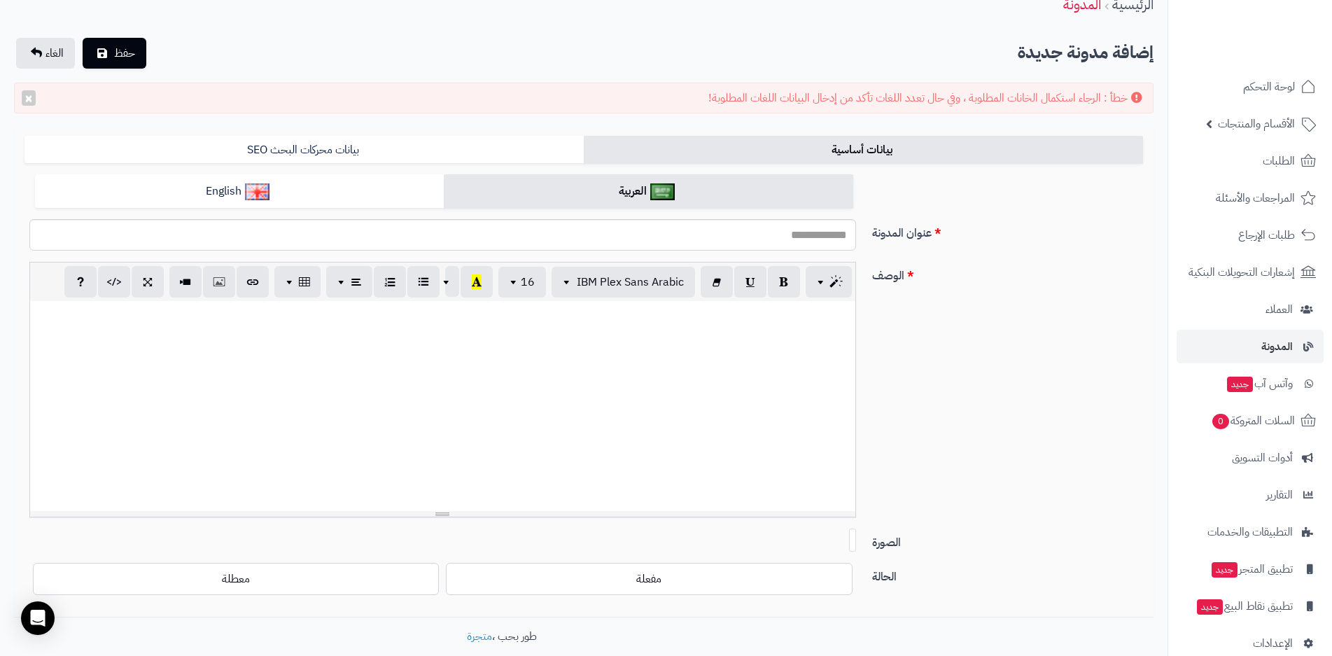
scroll to position [136, 0]
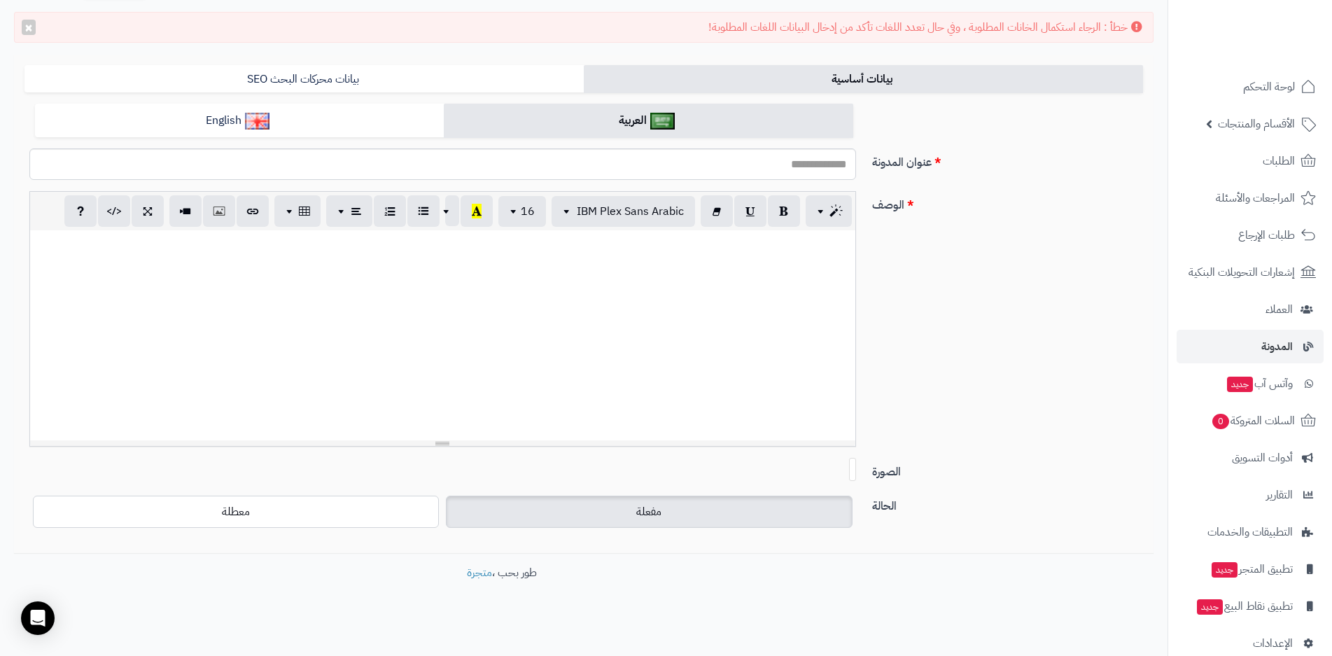
click at [661, 519] on label "مفعلة" at bounding box center [649, 511] width 406 height 32
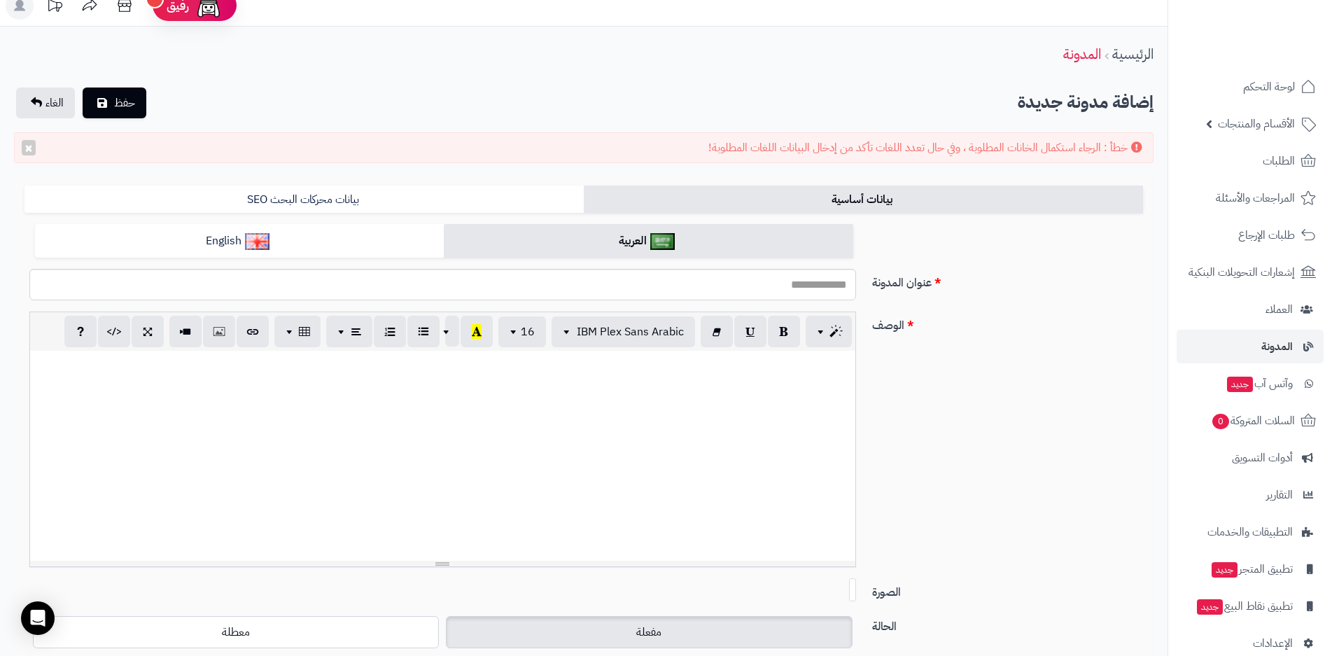
scroll to position [0, 0]
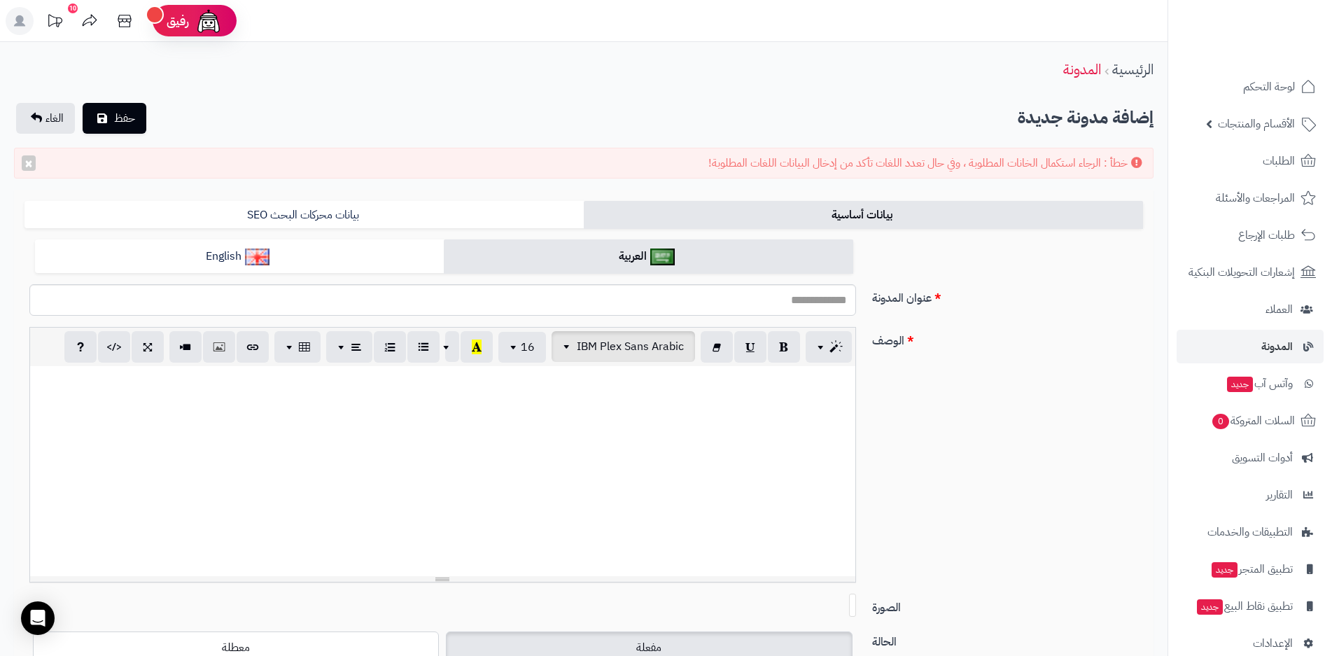
click at [629, 349] on span "IBM Plex Sans Arabic" at bounding box center [630, 346] width 107 height 17
click at [673, 380] on span "Arial" at bounding box center [671, 377] width 17 height 10
click at [694, 306] on input "عنوان المدونة" at bounding box center [442, 299] width 827 height 31
type input "**********"
paste div
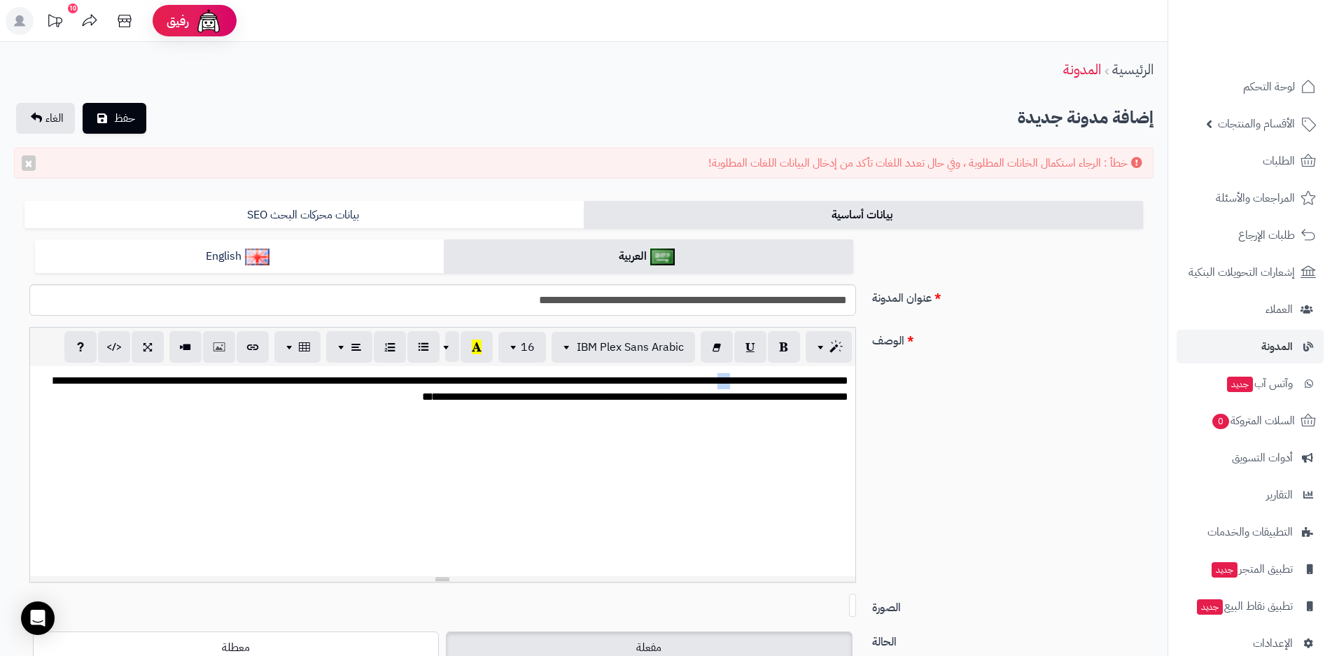
drag, startPoint x: 712, startPoint y: 381, endPoint x: 724, endPoint y: 383, distance: 12.8
click at [724, 383] on p "**********" at bounding box center [442, 389] width 811 height 32
click at [111, 118] on button "حفظ" at bounding box center [115, 117] width 64 height 31
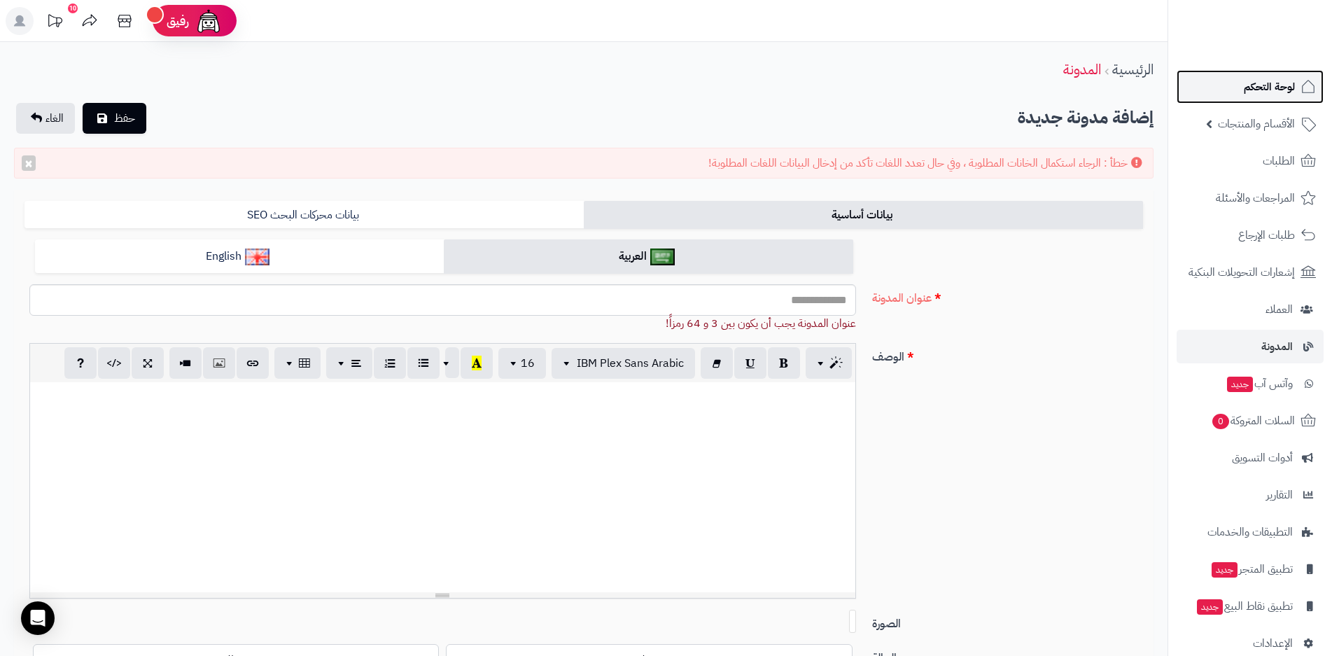
click at [1281, 85] on span "لوحة التحكم" at bounding box center [1269, 87] width 51 height 20
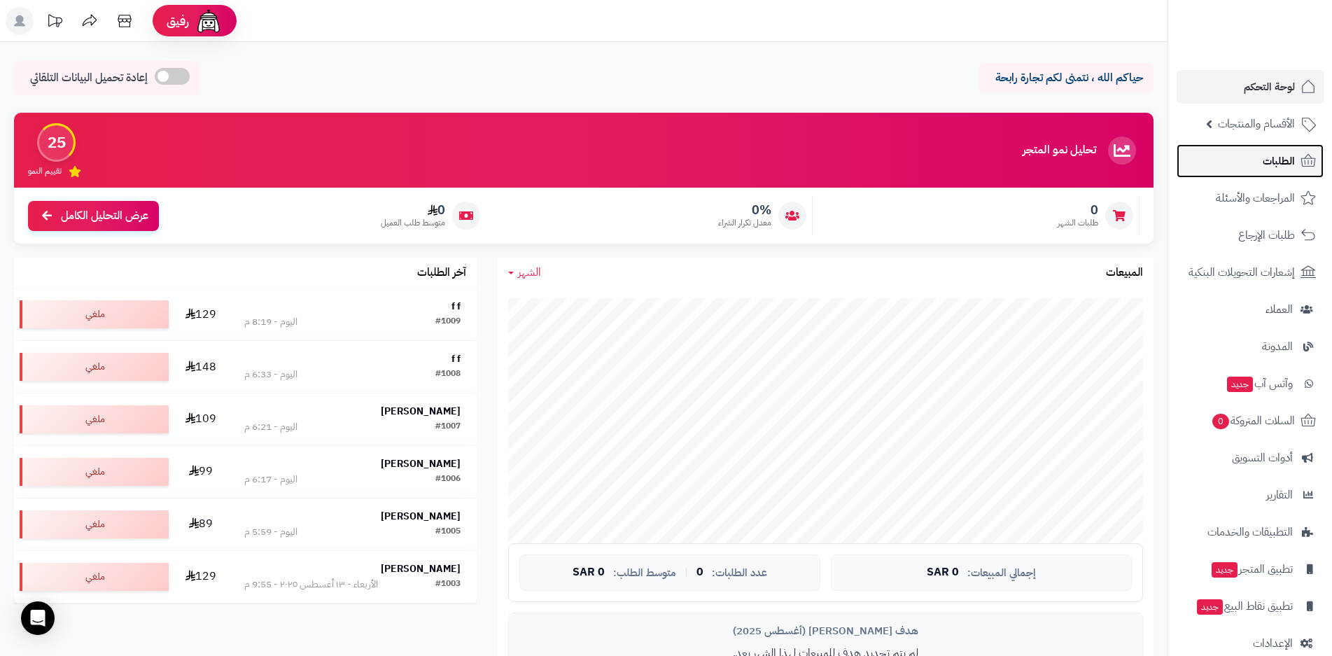
click at [1274, 164] on span "الطلبات" at bounding box center [1279, 161] width 32 height 20
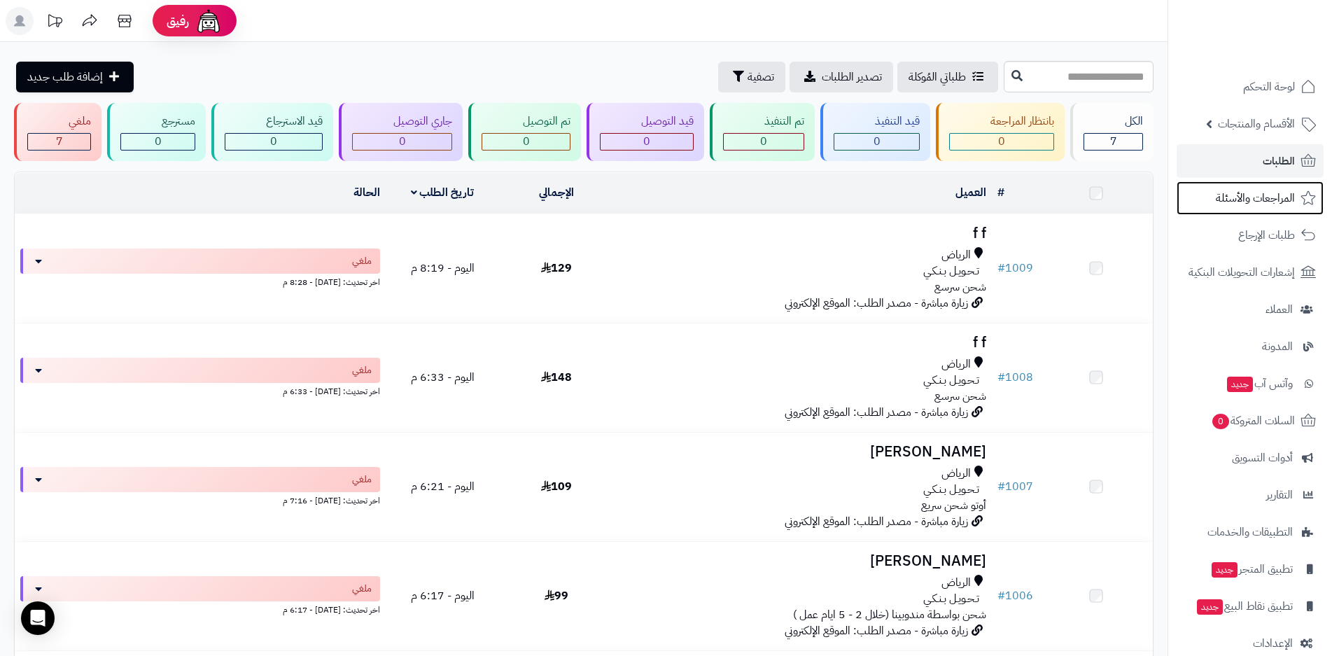
click at [1267, 198] on span "المراجعات والأسئلة" at bounding box center [1255, 198] width 79 height 20
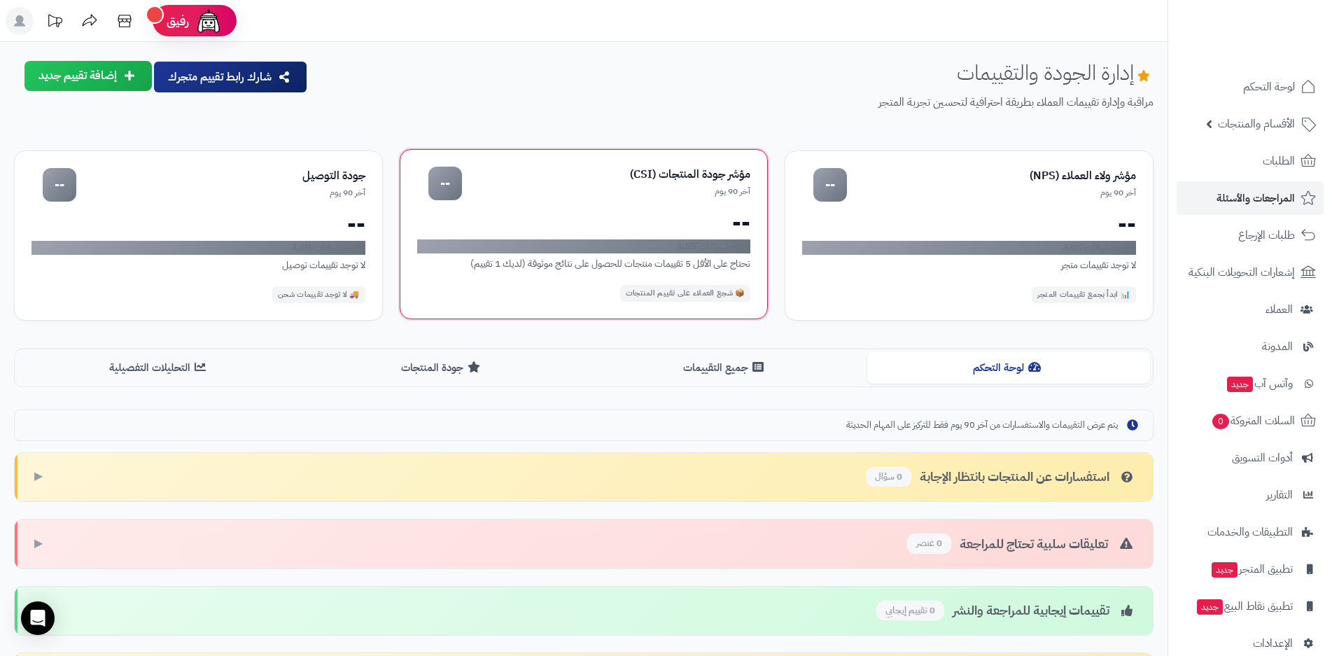
click at [680, 293] on div "📦 شجع العملاء على تقييم المنتجات" at bounding box center [685, 293] width 131 height 17
click at [444, 179] on div "--" at bounding box center [445, 184] width 34 height 34
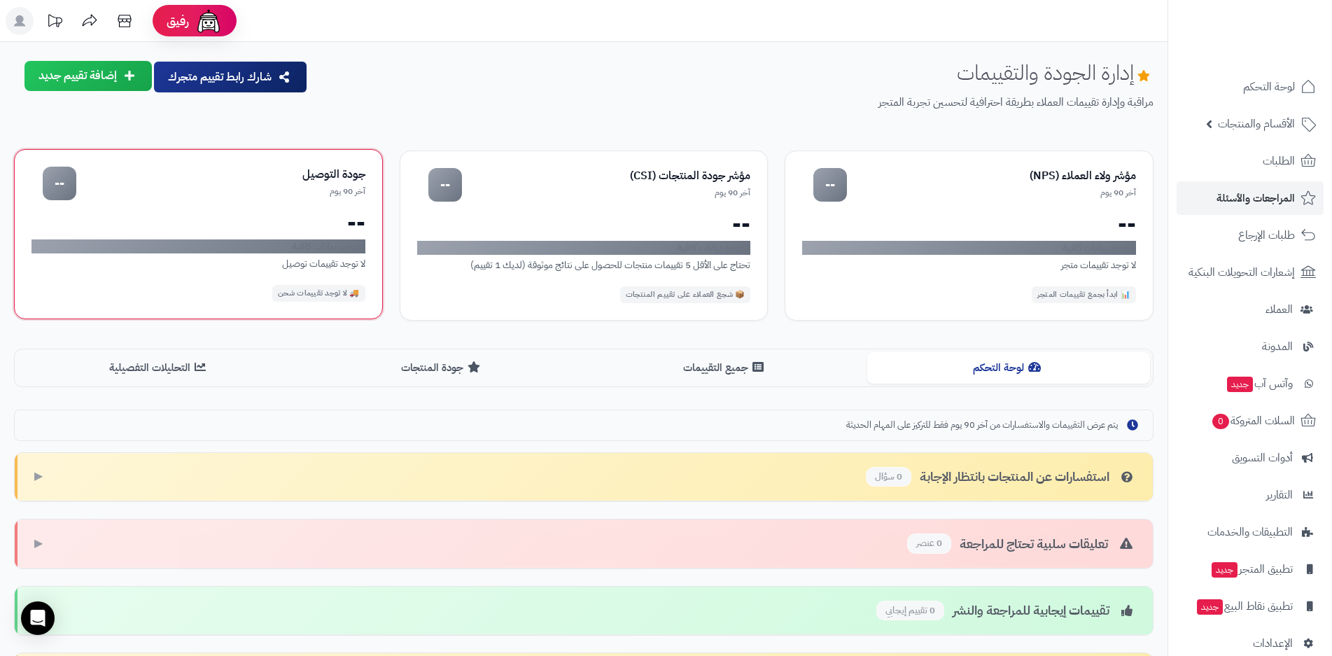
click at [338, 297] on div "🚚 لا توجد تقييمات شحن" at bounding box center [318, 293] width 93 height 17
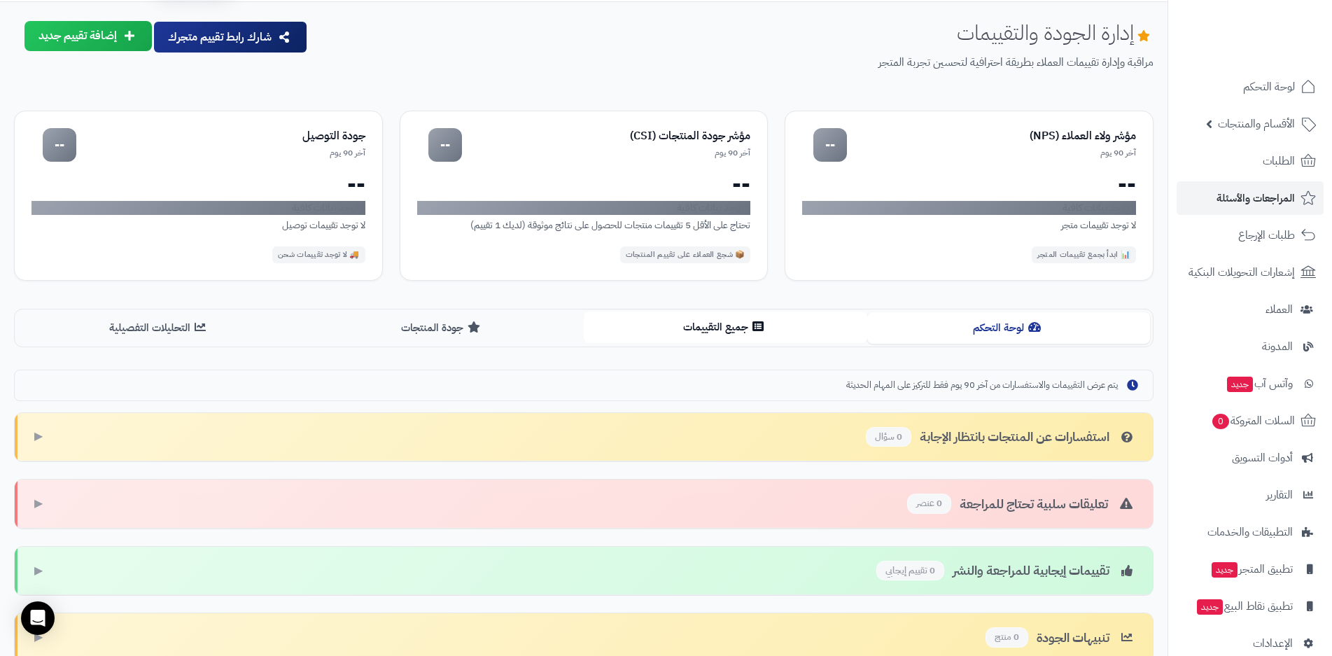
scroll to position [162, 0]
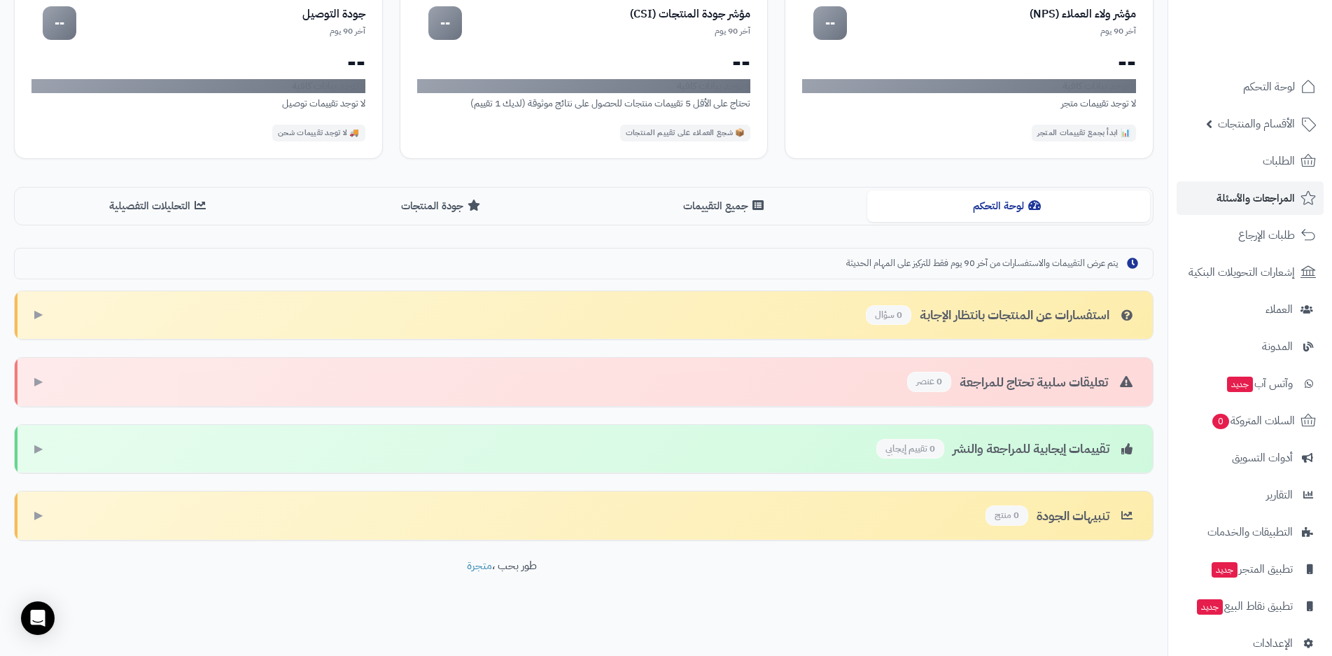
click at [938, 316] on div "استفسارات عن المنتجات بانتظار الإجابة 0 سؤال" at bounding box center [1001, 315] width 270 height 20
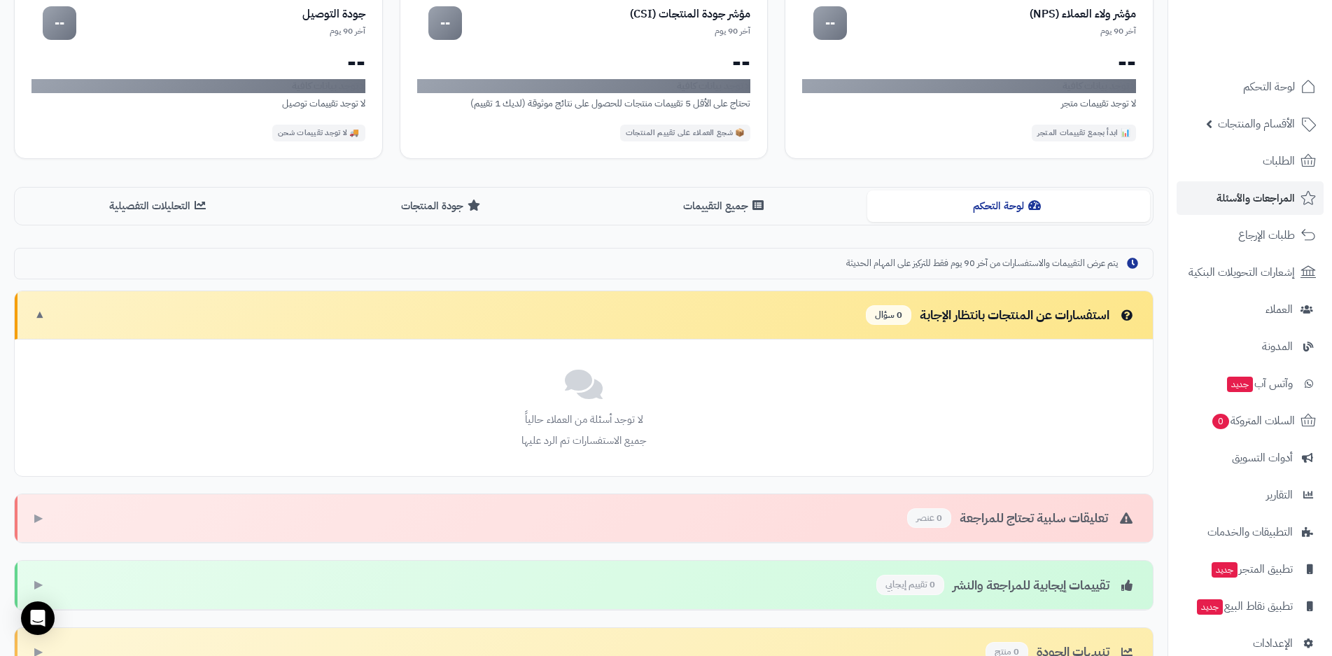
click at [938, 316] on div "استفسارات عن المنتجات بانتظار الإجابة 0 سؤال" at bounding box center [1001, 315] width 270 height 20
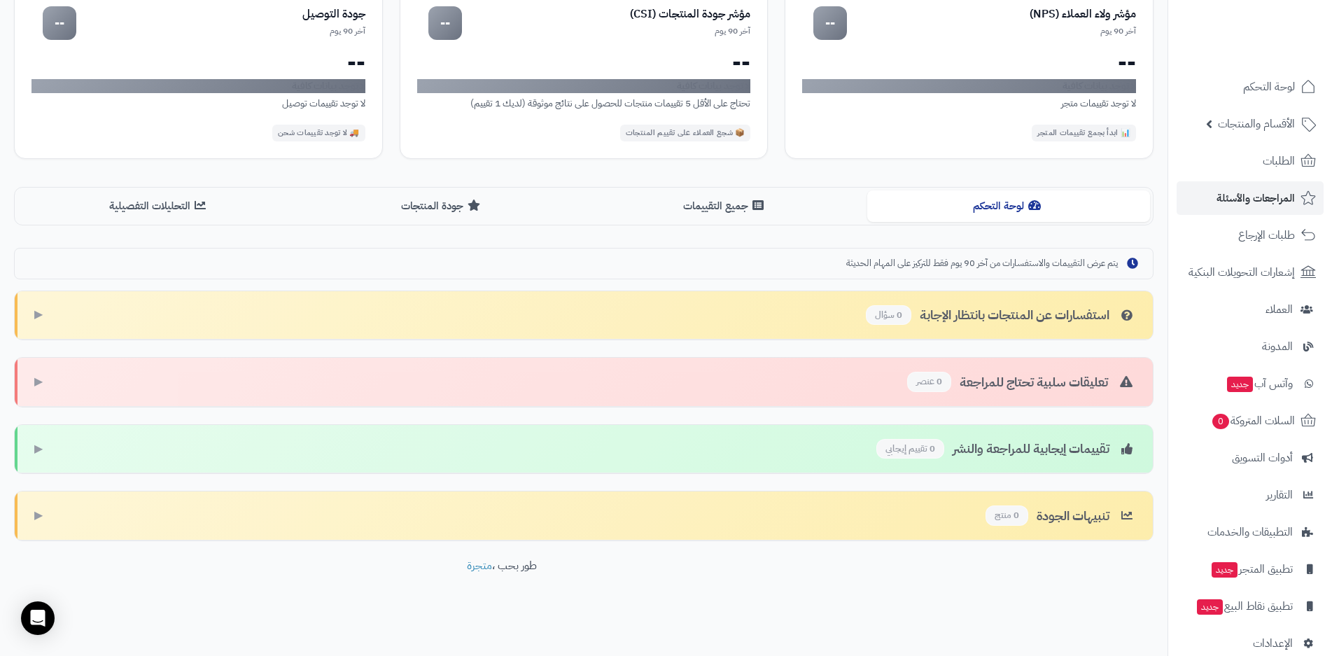
click at [973, 380] on div "تعليقات سلبية تحتاج للمراجعة 0 عنصر" at bounding box center [1021, 382] width 229 height 20
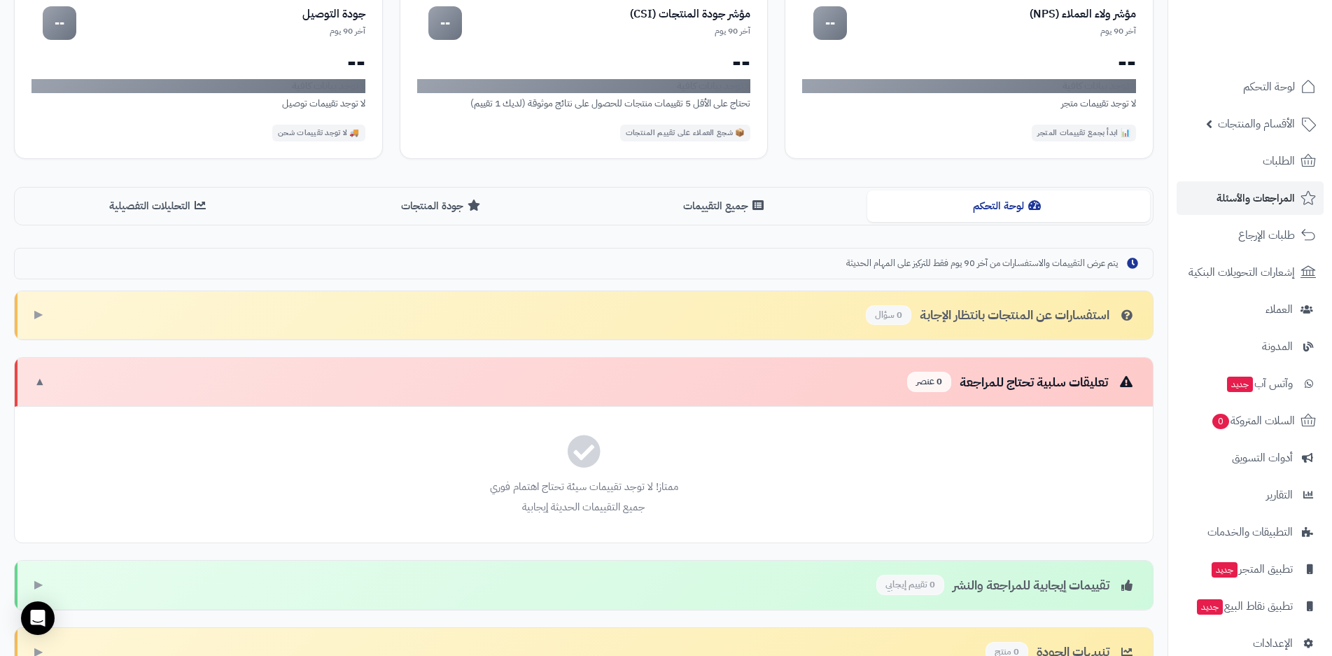
click at [973, 380] on div "تعليقات سلبية تحتاج للمراجعة 0 عنصر" at bounding box center [1021, 382] width 229 height 20
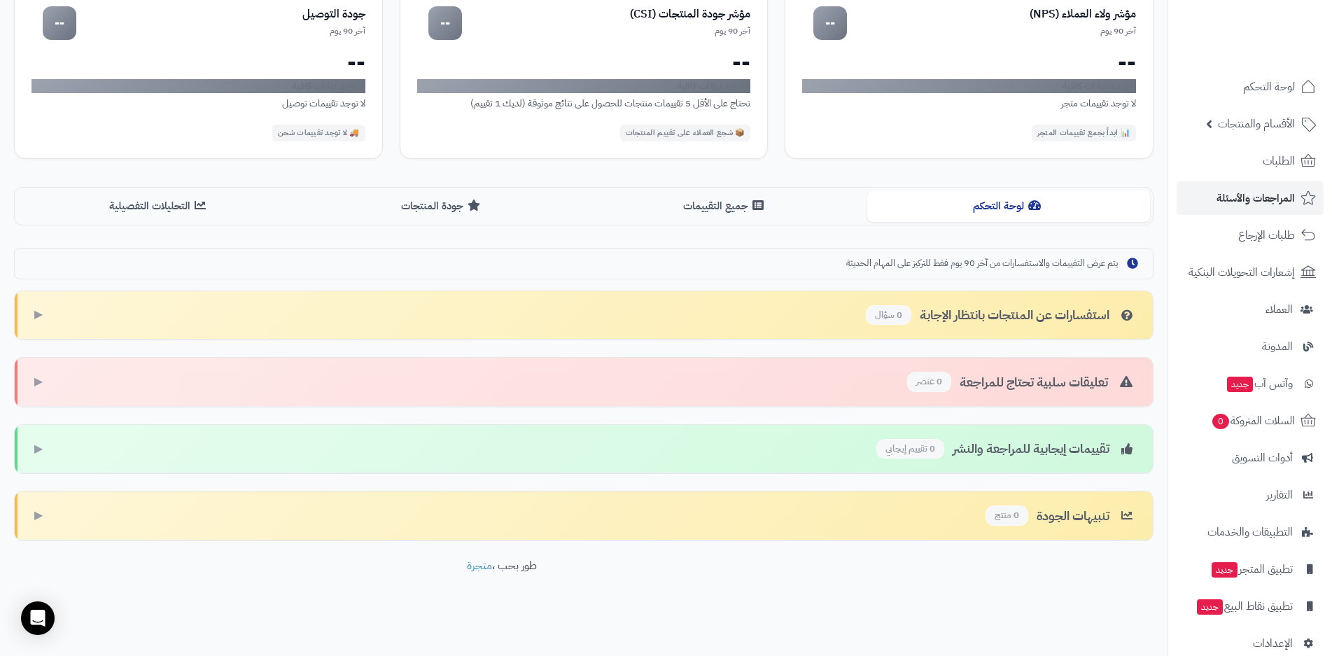
click at [994, 448] on div "تقييمات إيجابية للمراجعة والنشر 0 تقييم إيجابي" at bounding box center [1006, 449] width 260 height 20
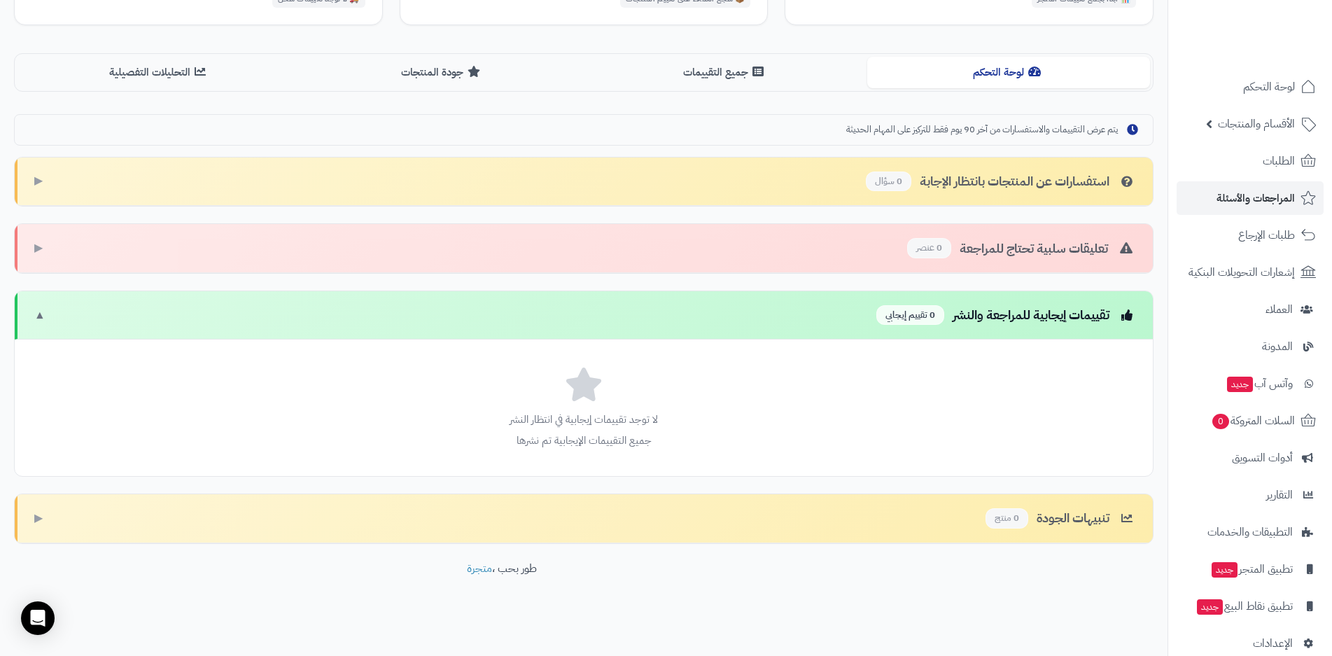
scroll to position [298, 0]
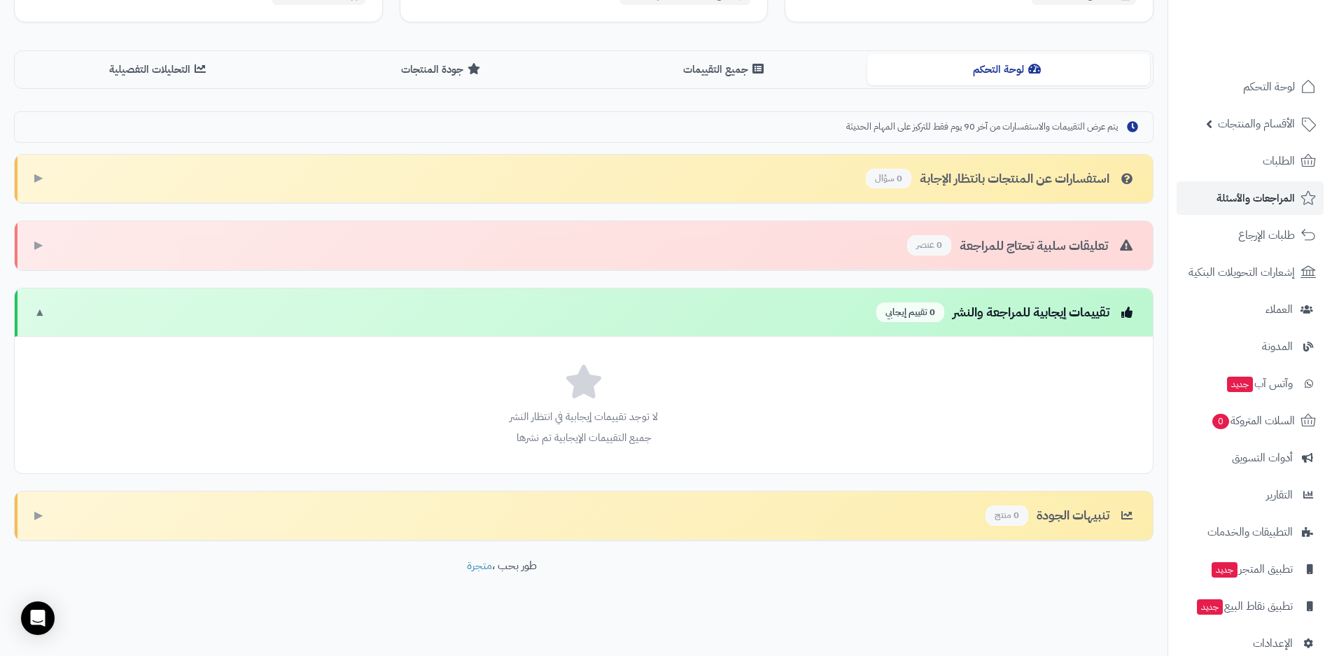
click at [1015, 515] on span "0 منتج" at bounding box center [1006, 515] width 43 height 20
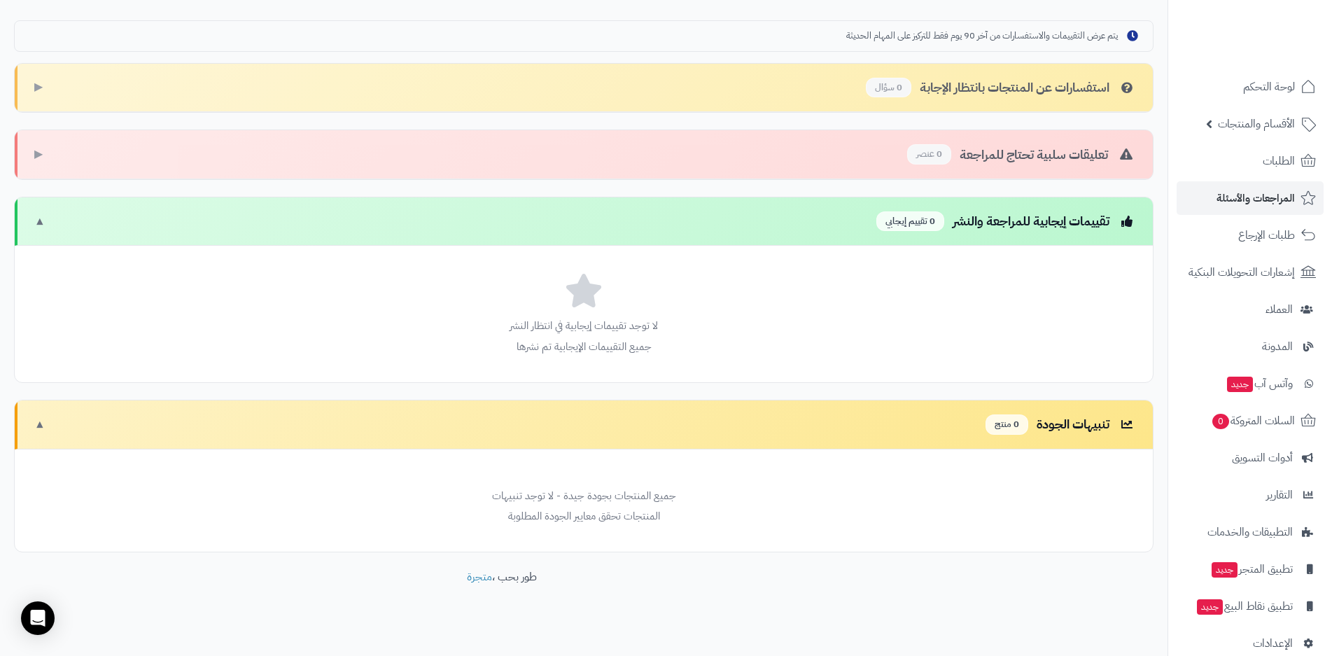
scroll to position [400, 0]
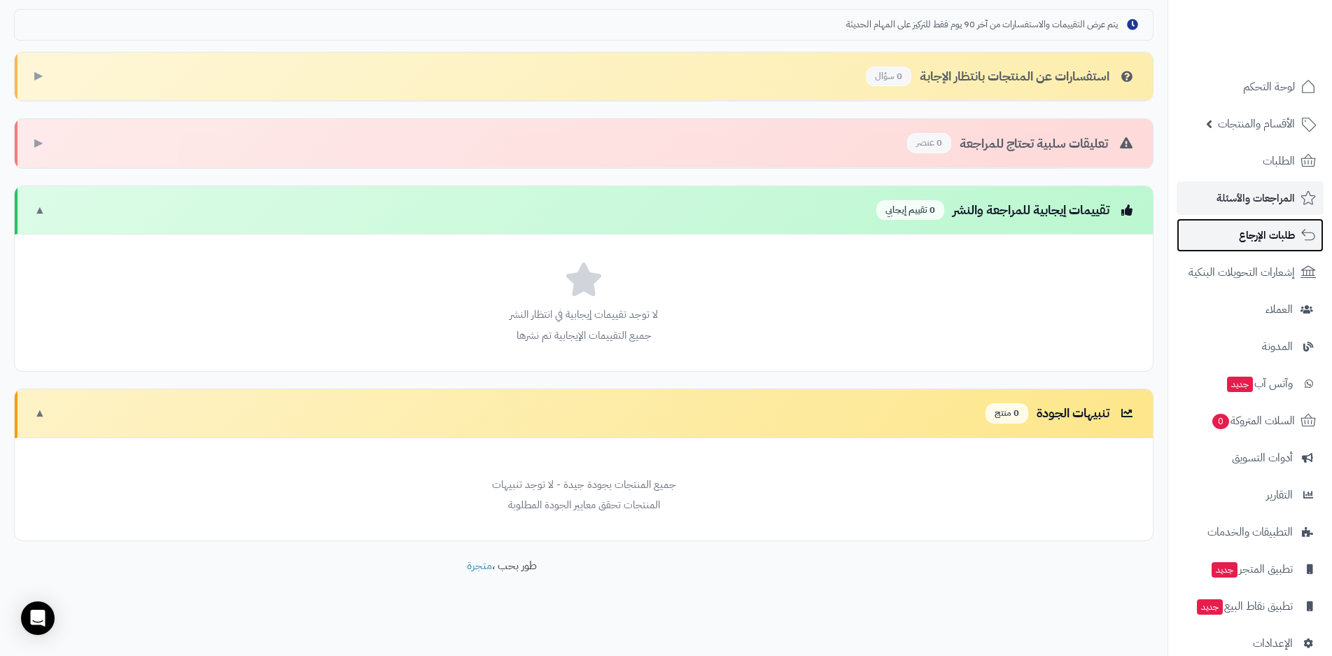
click at [1256, 239] on span "طلبات الإرجاع" at bounding box center [1267, 235] width 56 height 20
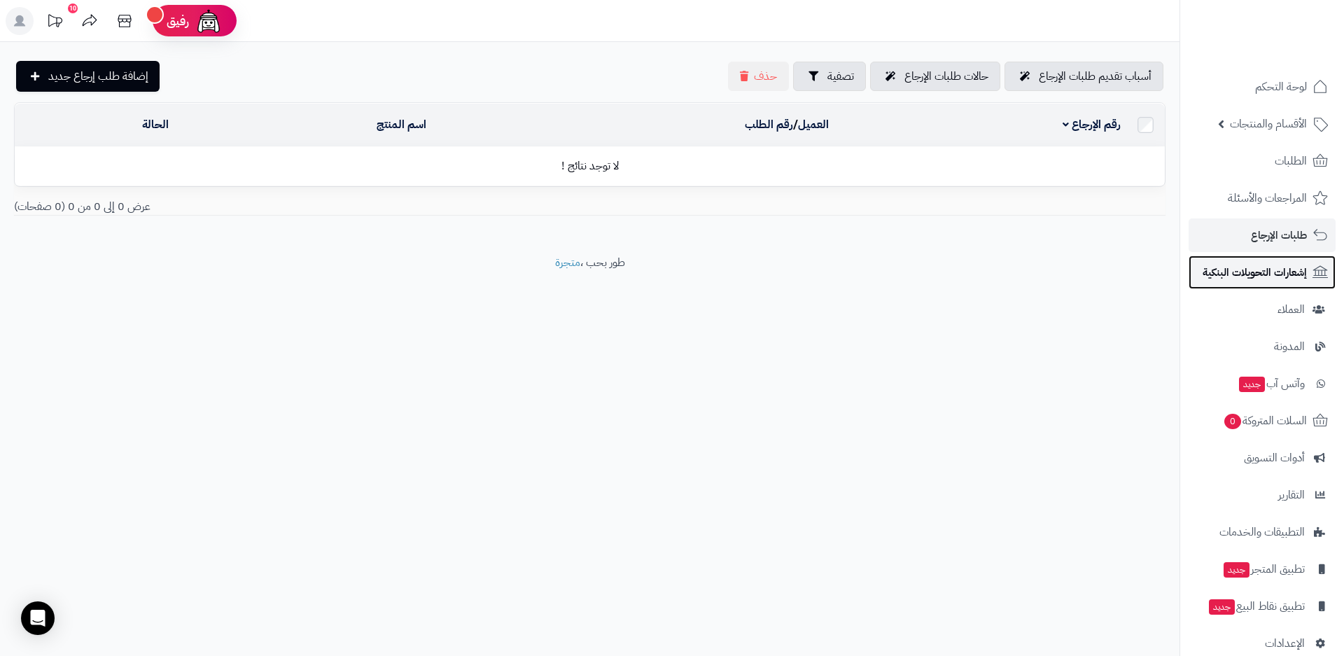
click at [1271, 270] on span "إشعارات التحويلات البنكية" at bounding box center [1254, 272] width 104 height 20
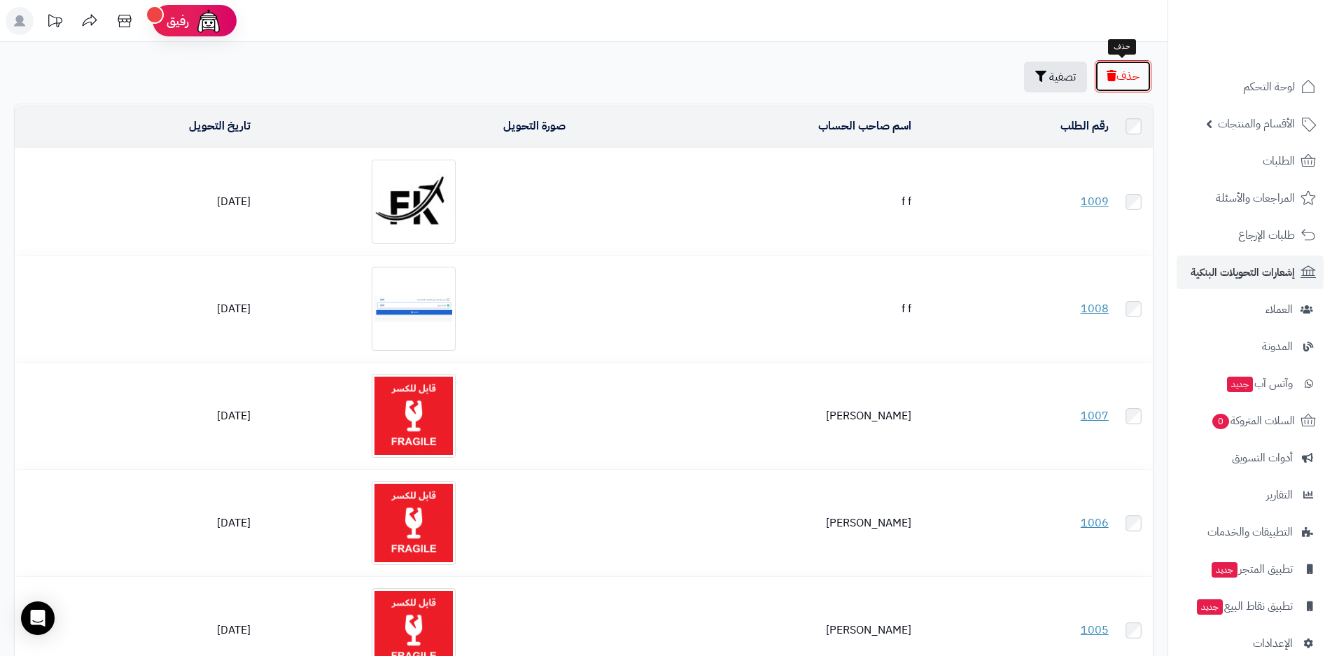
click at [1119, 76] on button "حذف" at bounding box center [1123, 76] width 57 height 32
click at [1117, 74] on button "حذف" at bounding box center [1123, 76] width 57 height 32
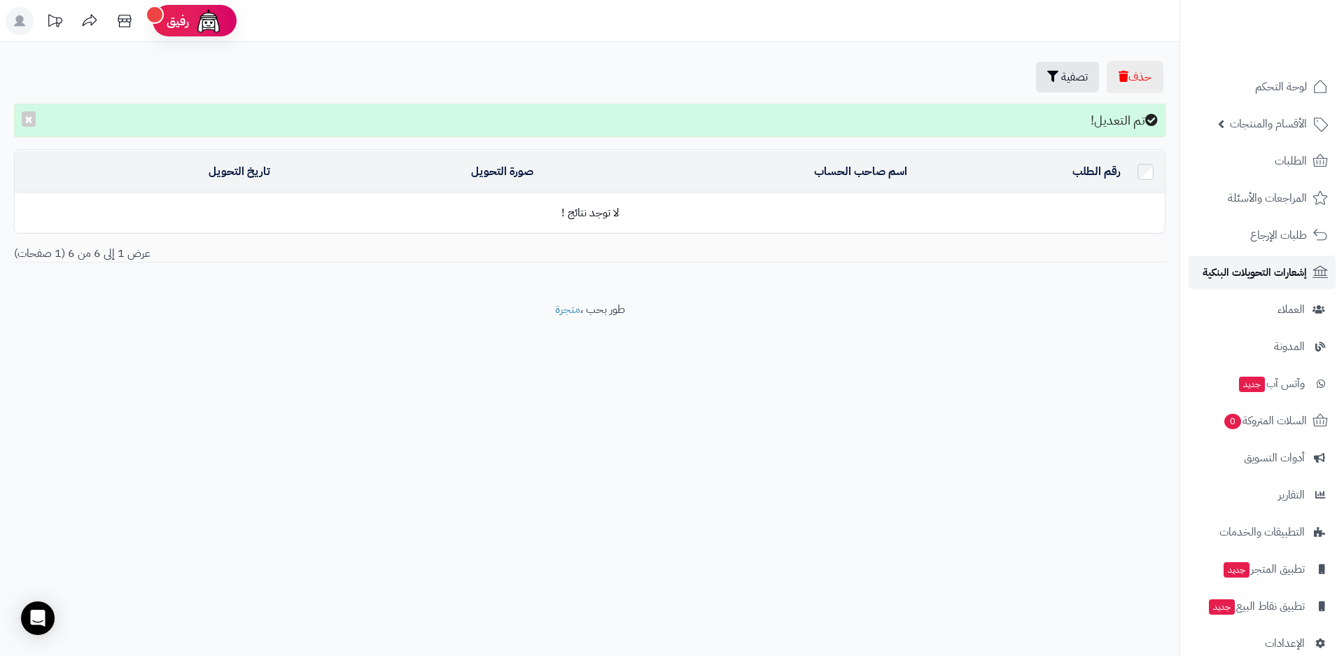
click at [1285, 275] on span "إشعارات التحويلات البنكية" at bounding box center [1254, 272] width 104 height 20
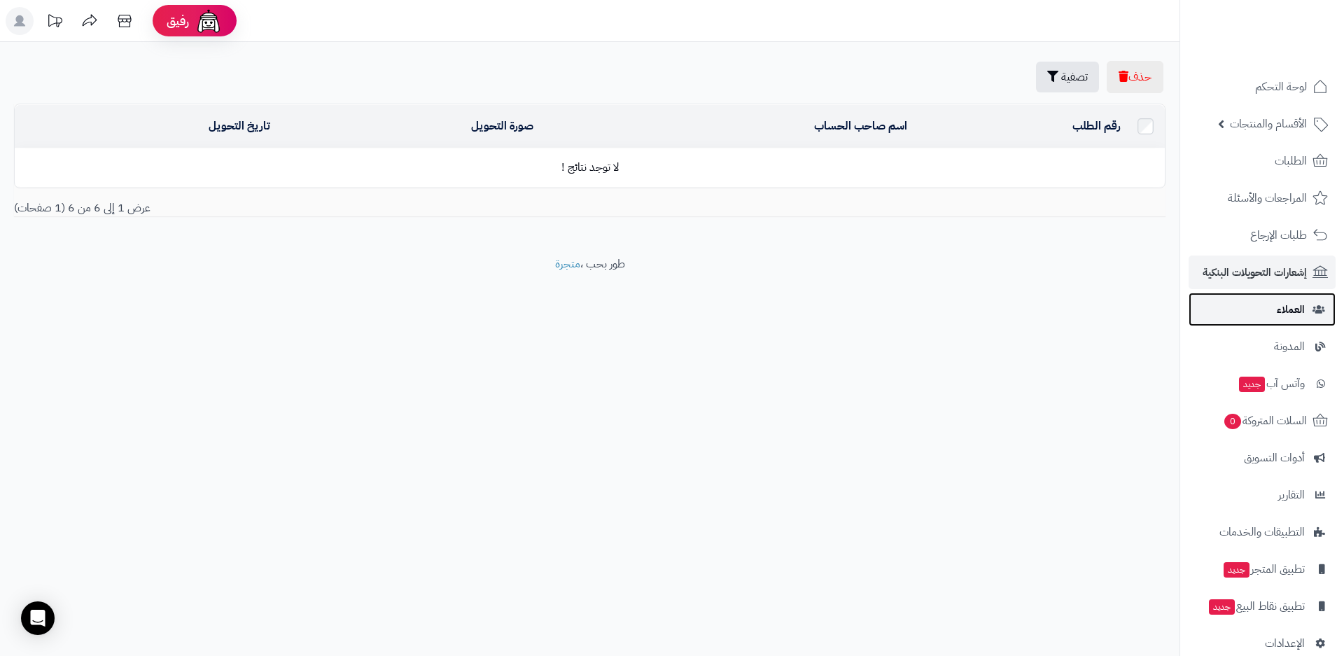
click at [1299, 311] on span "العملاء" at bounding box center [1291, 310] width 28 height 20
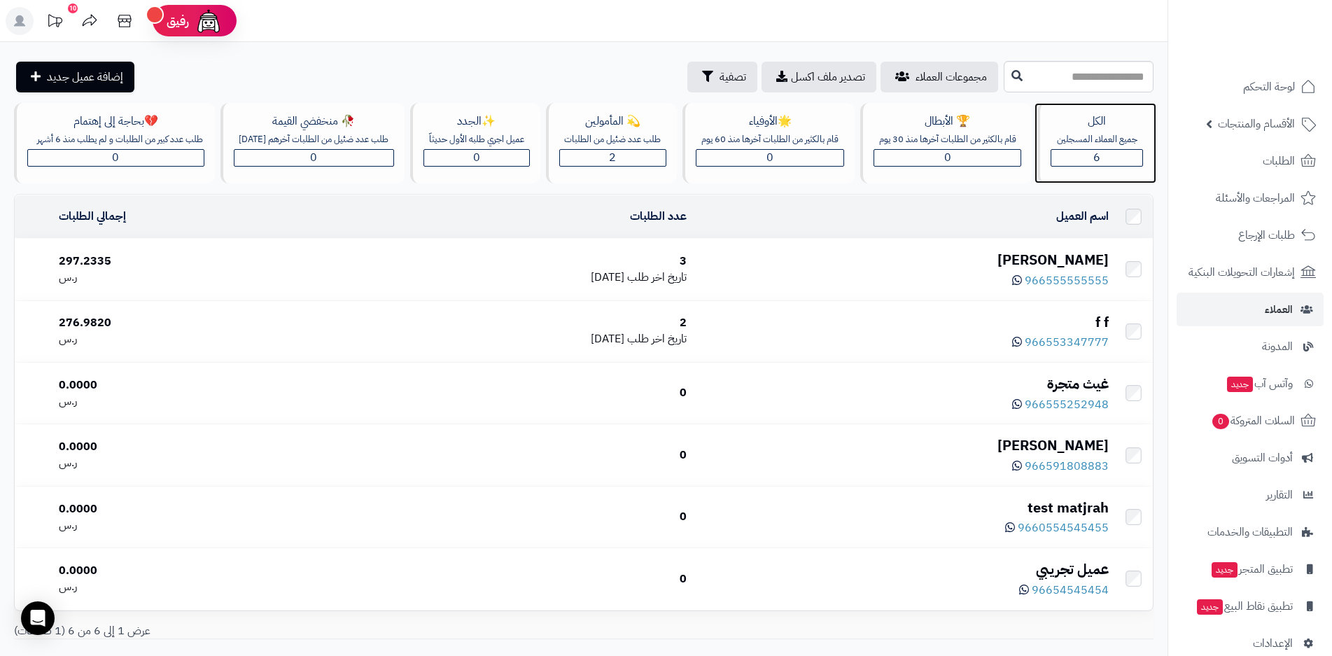
click at [1097, 153] on span "6" at bounding box center [1096, 157] width 7 height 17
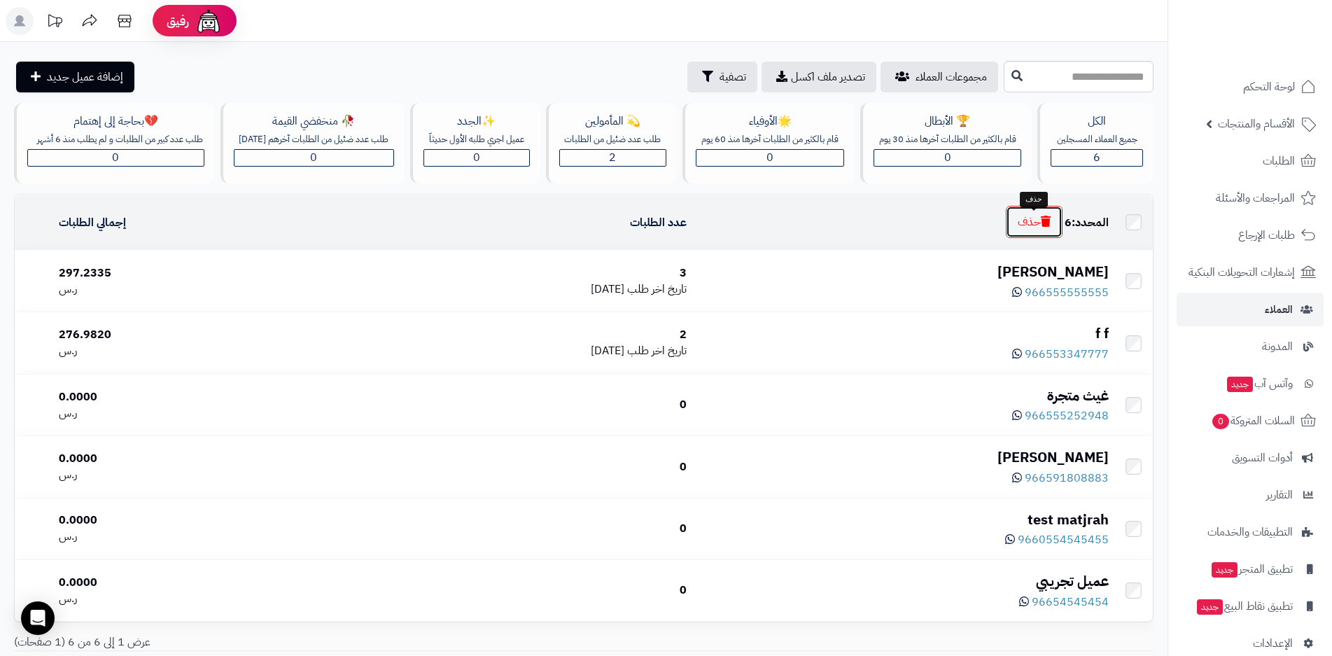
click at [1032, 232] on button "حذف" at bounding box center [1034, 222] width 57 height 32
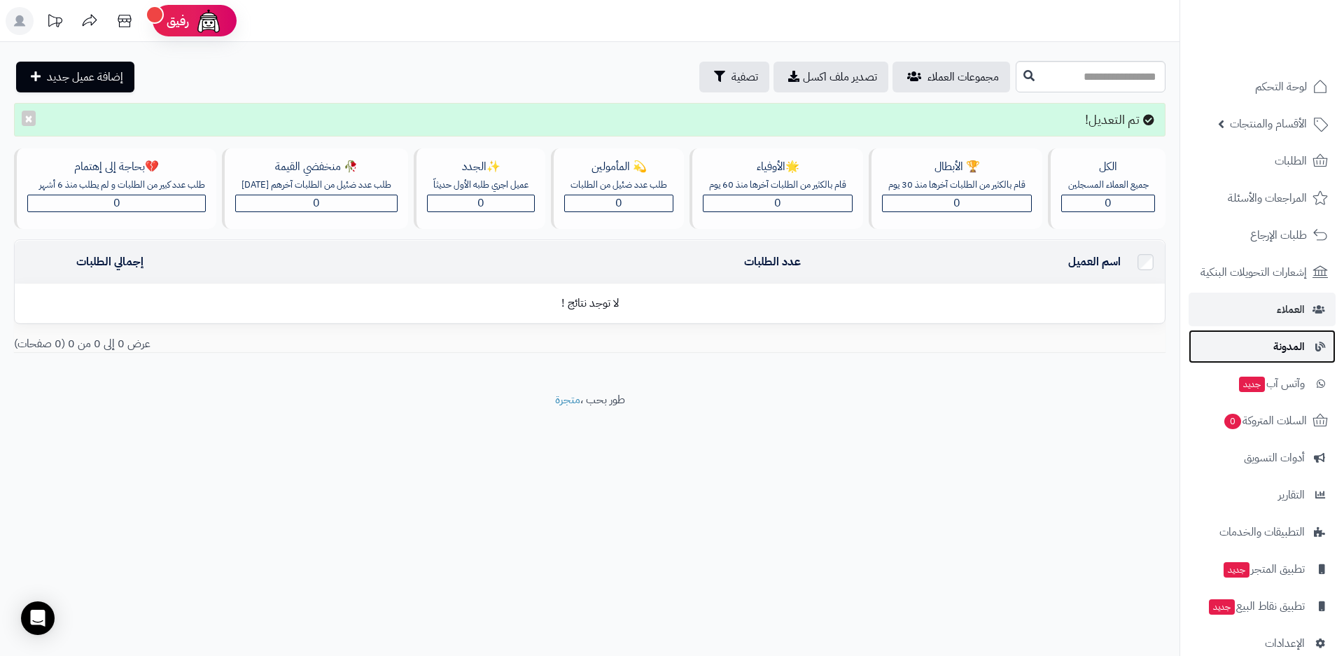
click at [1288, 349] on span "المدونة" at bounding box center [1288, 347] width 31 height 20
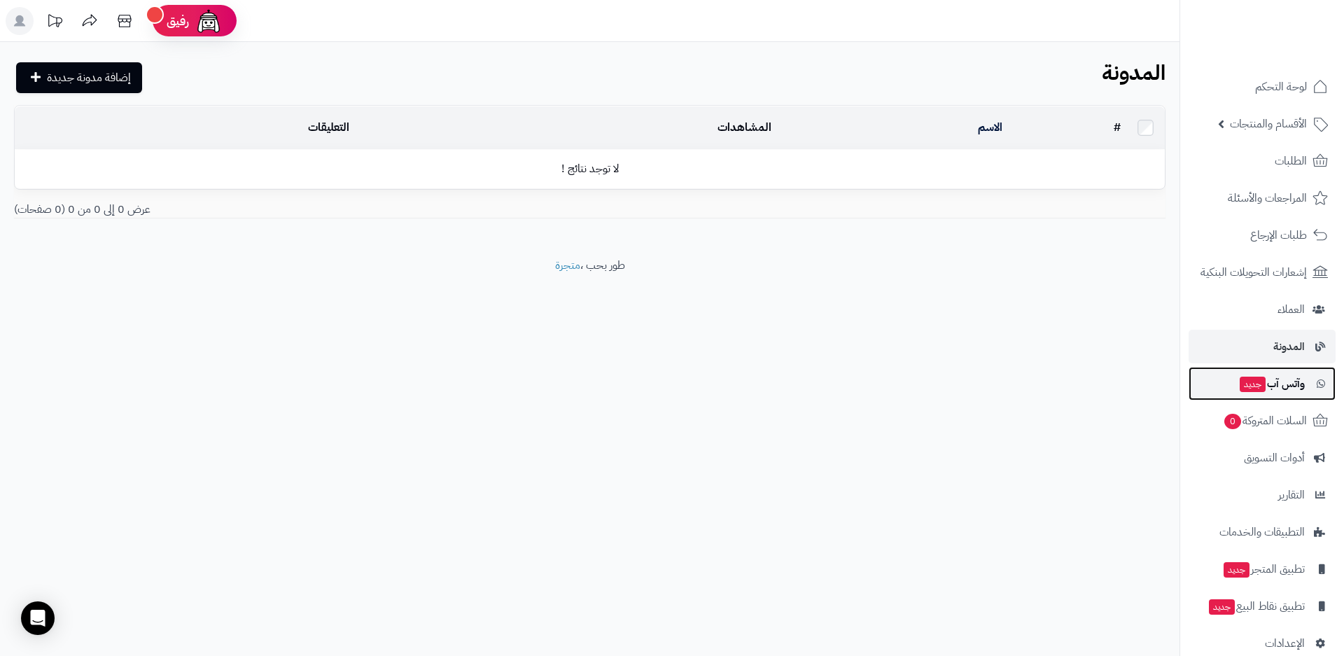
click at [1284, 388] on span "وآتس آب جديد" at bounding box center [1271, 384] width 66 height 20
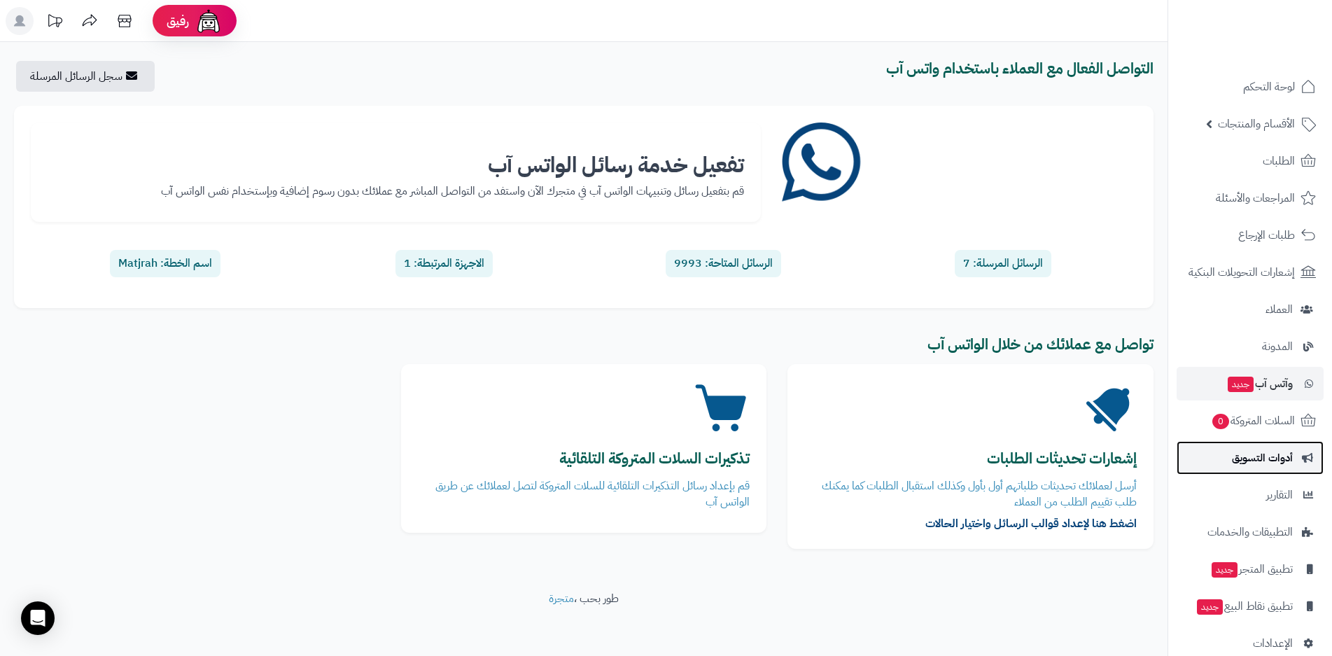
click at [1274, 462] on span "أدوات التسويق" at bounding box center [1262, 458] width 61 height 20
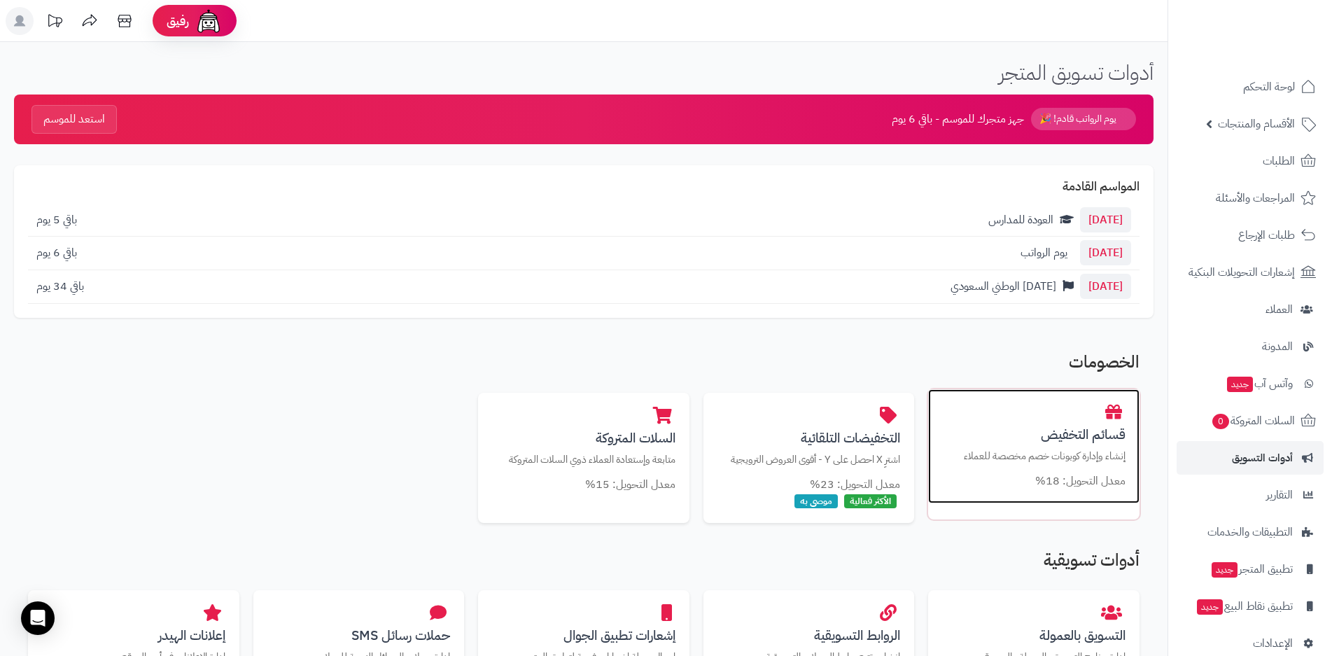
click at [1054, 468] on div "قسائم التخفيض إنشاء وإدارة كوبونات خصم مخصصة للعملاء معدل التحويل: 18%" at bounding box center [1033, 446] width 211 height 115
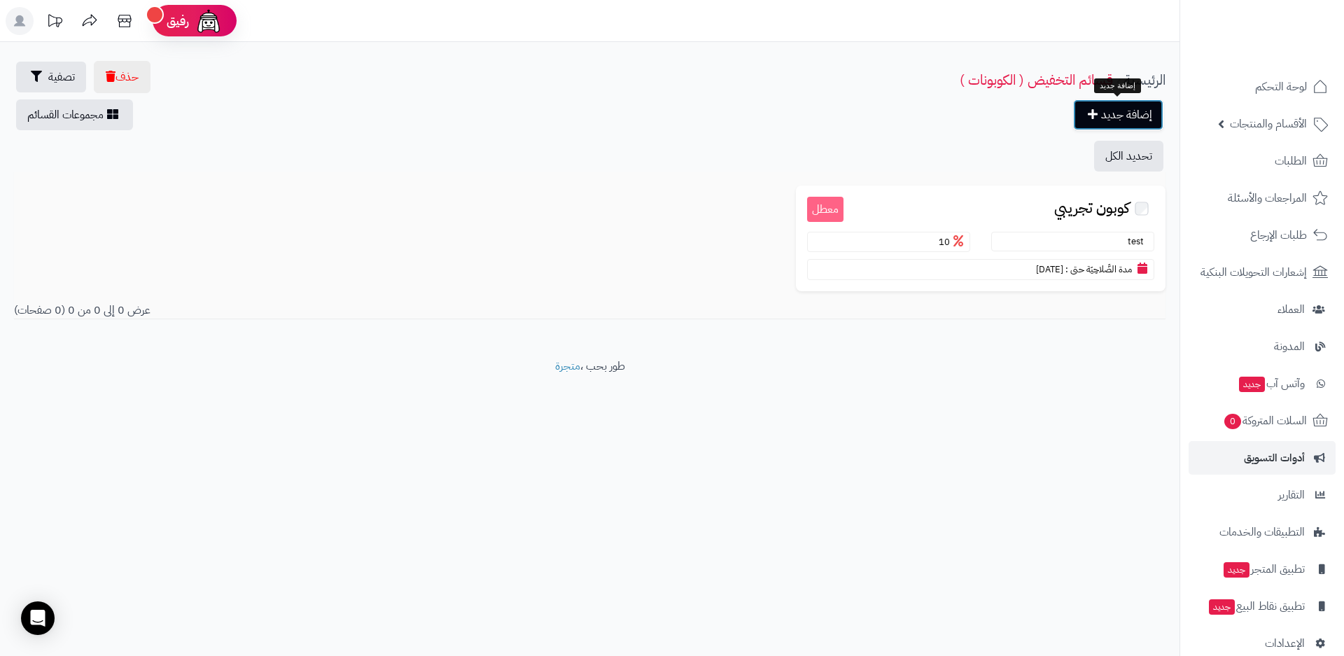
click at [1096, 117] on link "إضافة جديد" at bounding box center [1118, 114] width 90 height 31
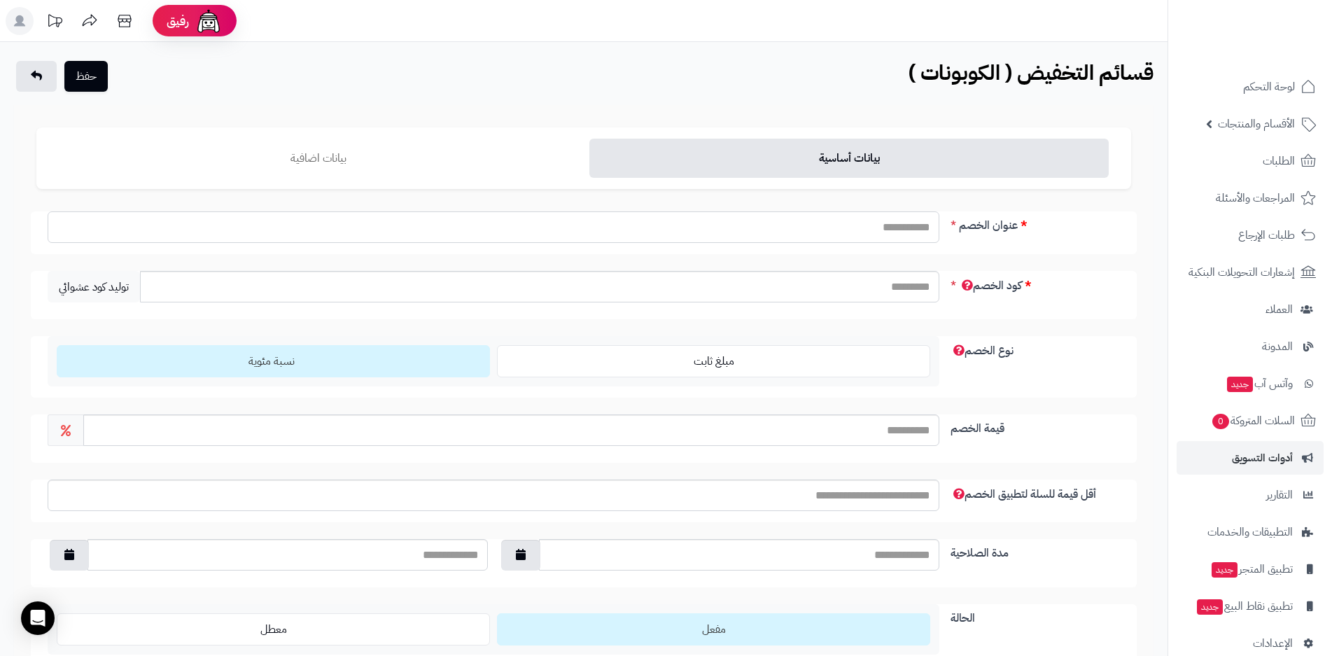
click at [897, 234] on input "عنوان الخصم" at bounding box center [494, 226] width 892 height 31
click at [894, 288] on input "كود الخصم" at bounding box center [539, 286] width 799 height 31
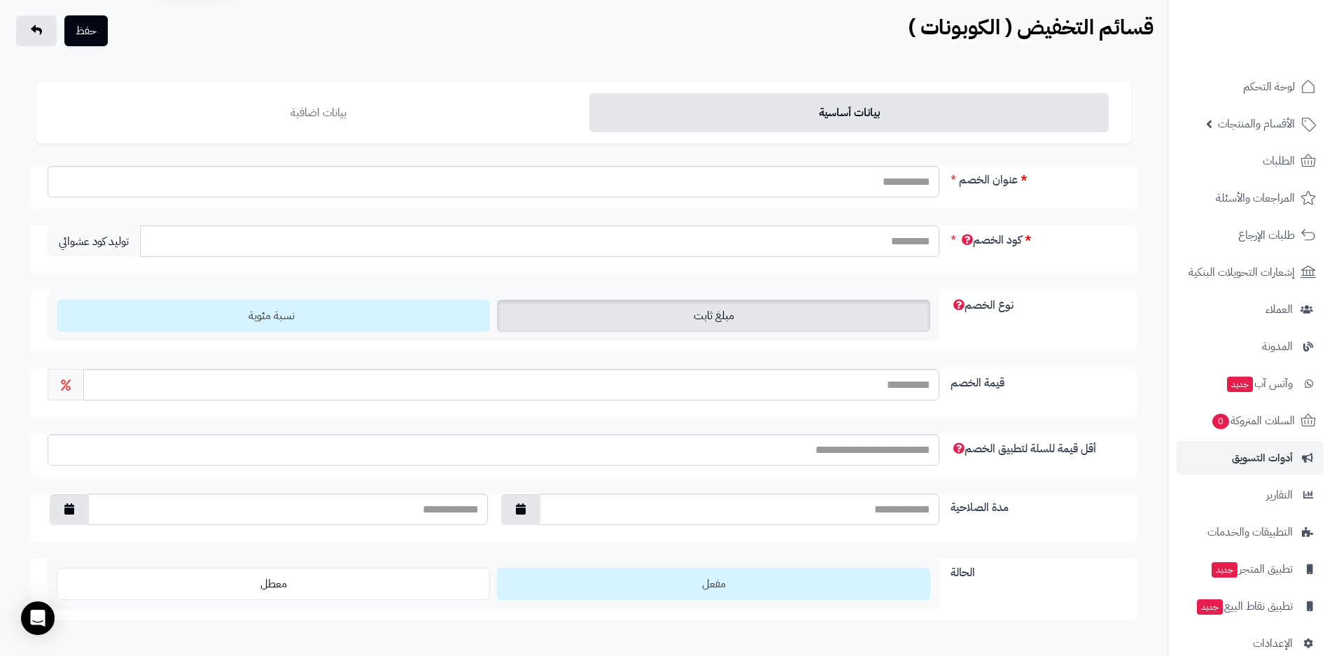
scroll to position [70, 0]
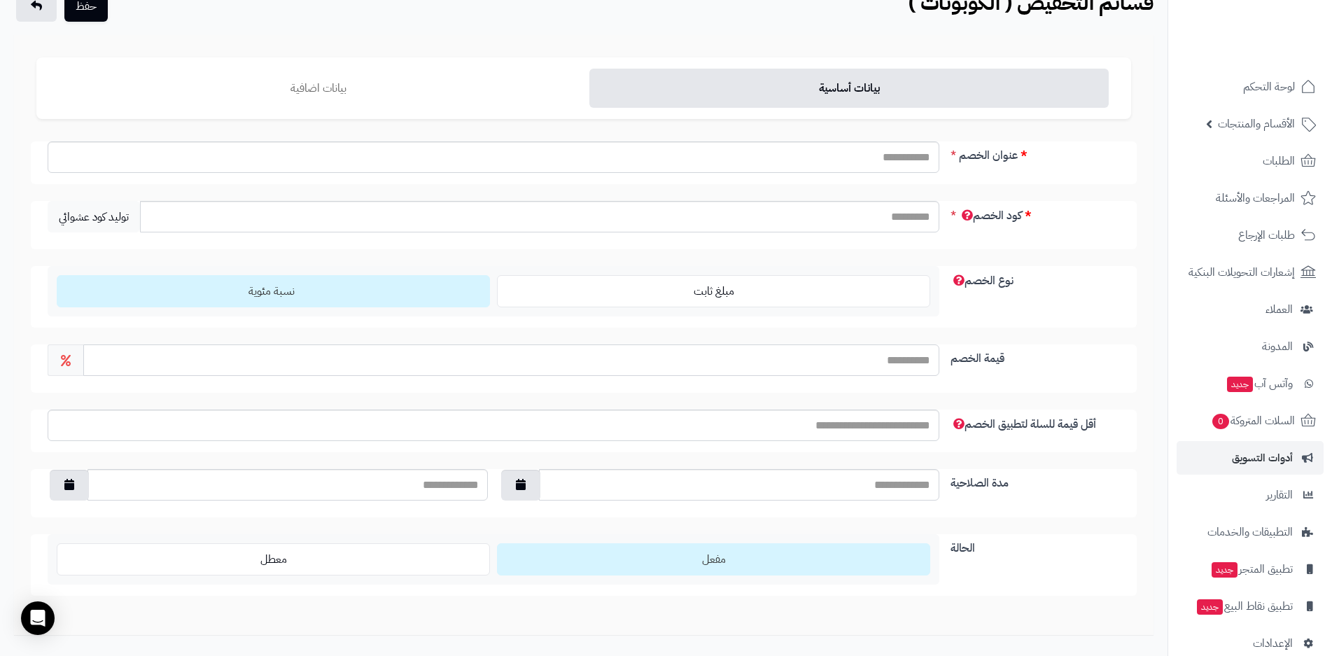
click at [872, 365] on input "قيمة الخصم" at bounding box center [511, 359] width 856 height 31
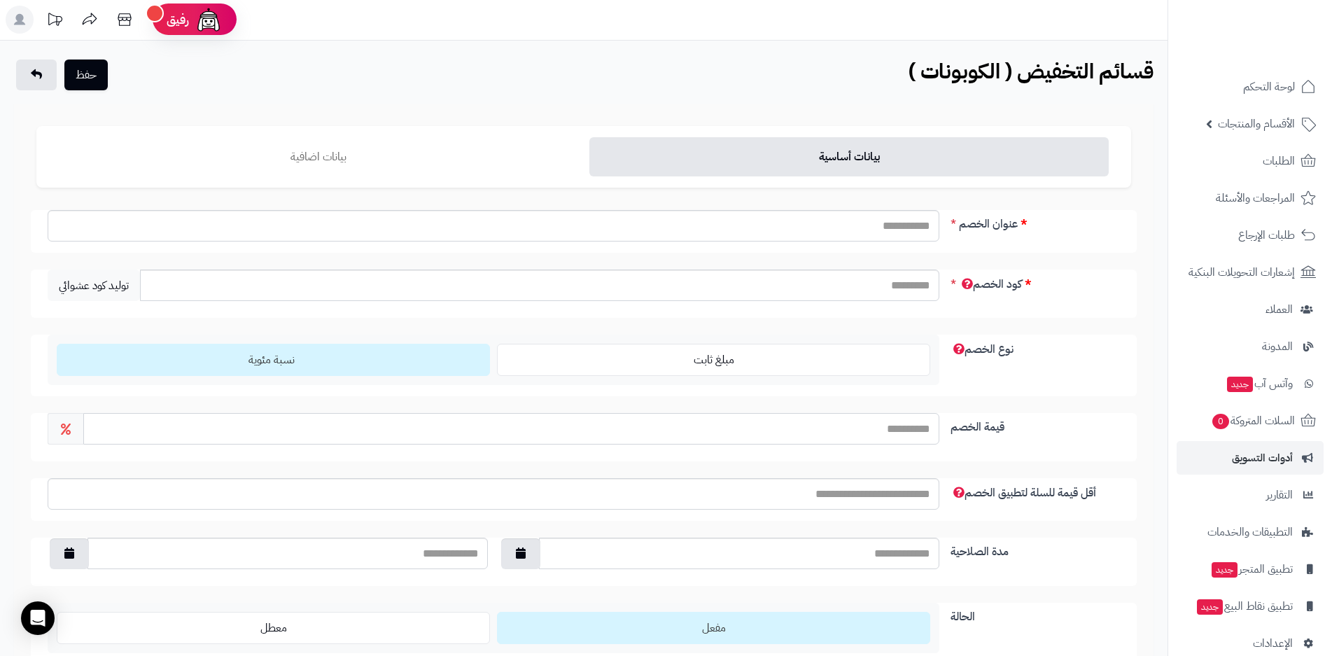
scroll to position [0, 0]
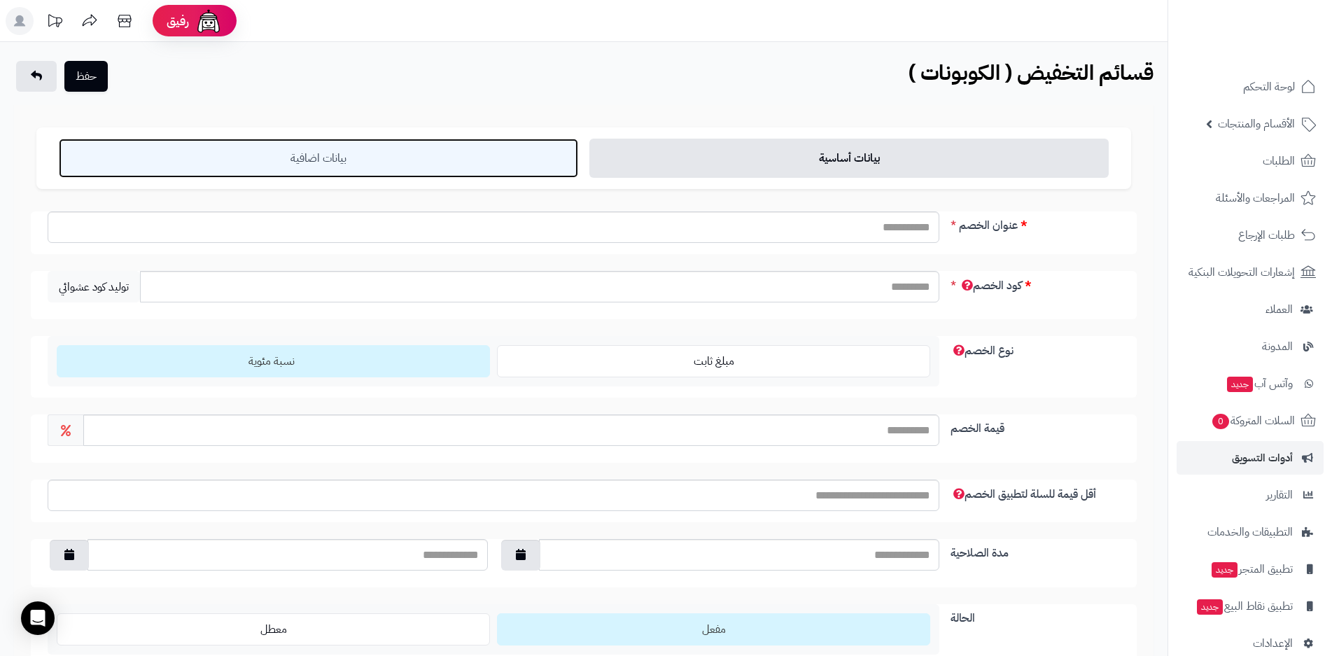
click at [335, 161] on link "بيانات اضافية" at bounding box center [318, 158] width 519 height 39
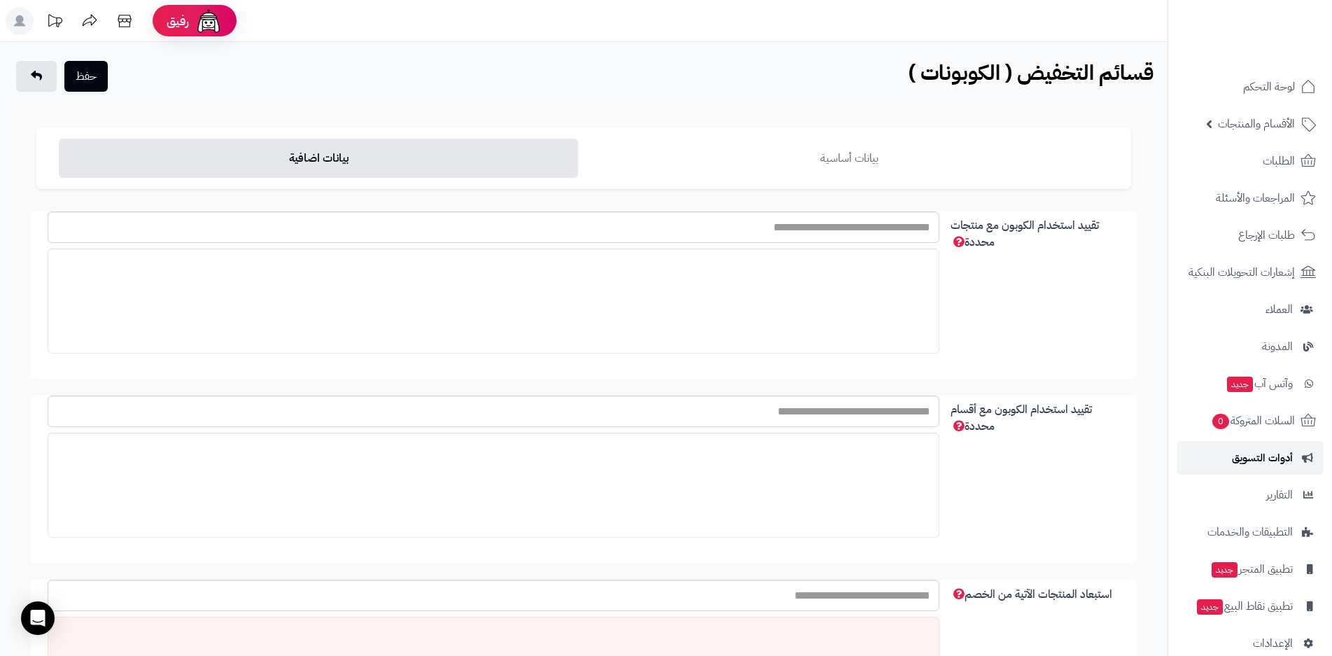
click at [1256, 456] on span "أدوات التسويق" at bounding box center [1262, 458] width 61 height 20
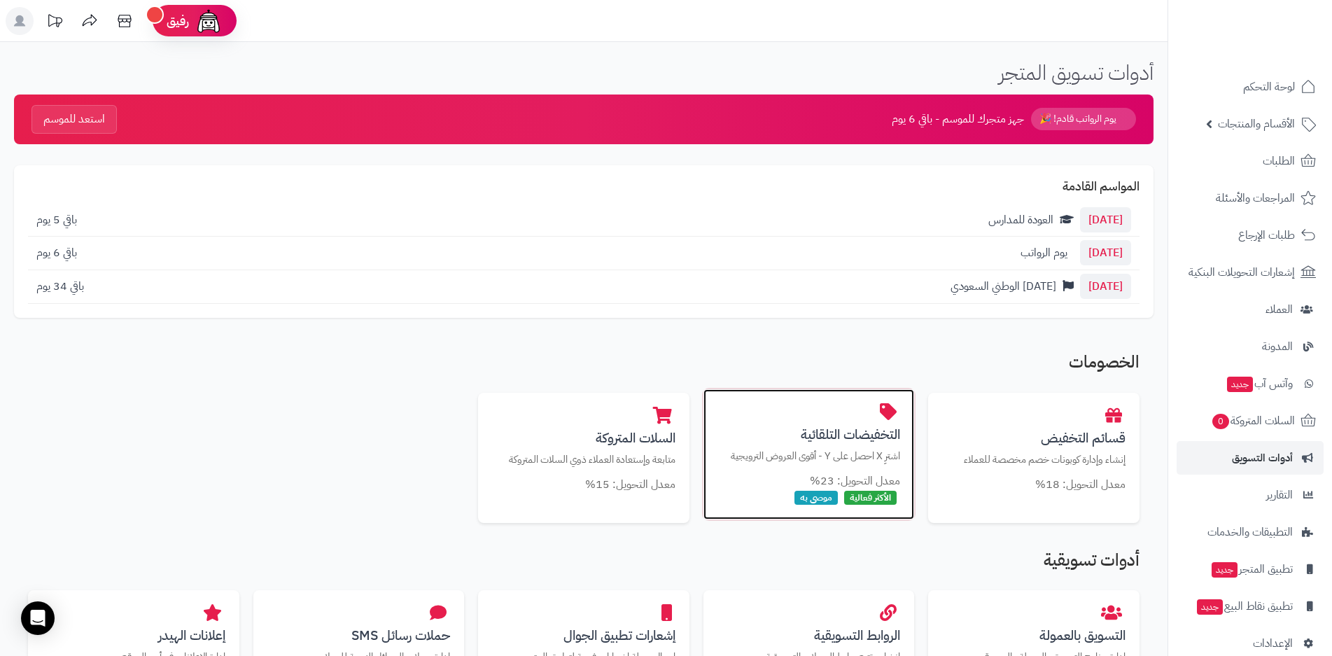
click at [868, 458] on p "اشترِ X احصل على Y - أقوى العروض الترويجية" at bounding box center [808, 456] width 183 height 15
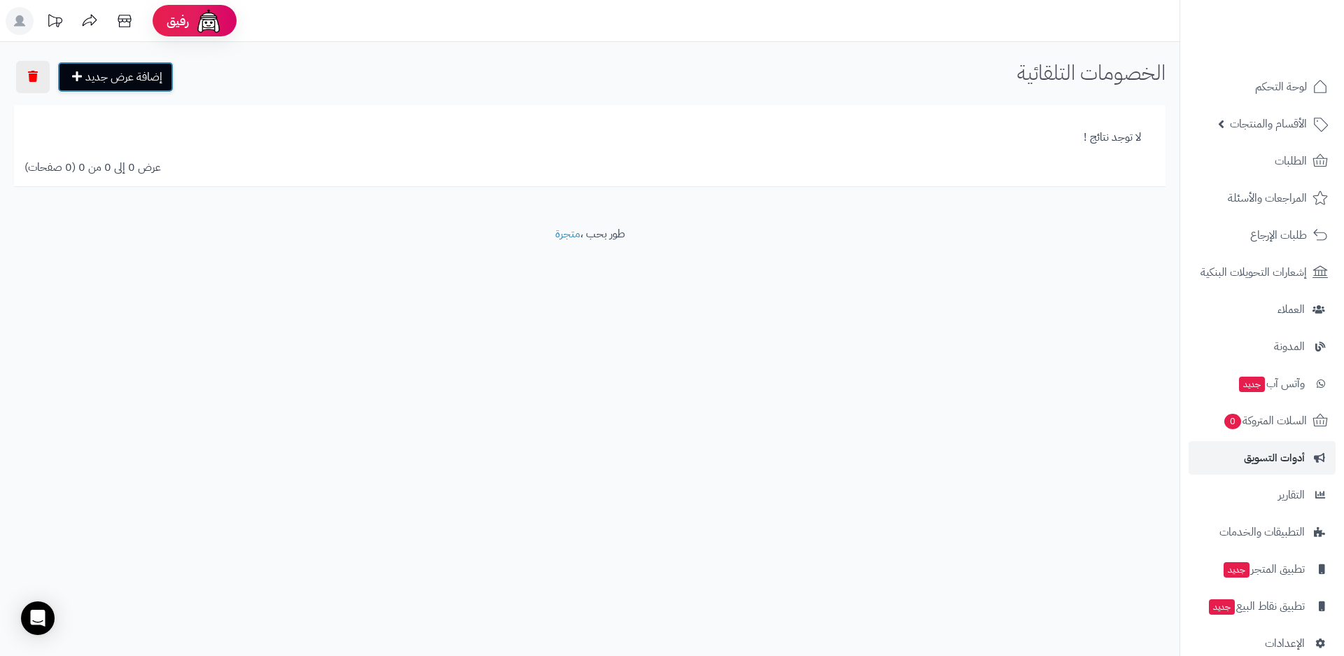
click at [117, 79] on link "إضافة عرض جديد" at bounding box center [115, 77] width 116 height 31
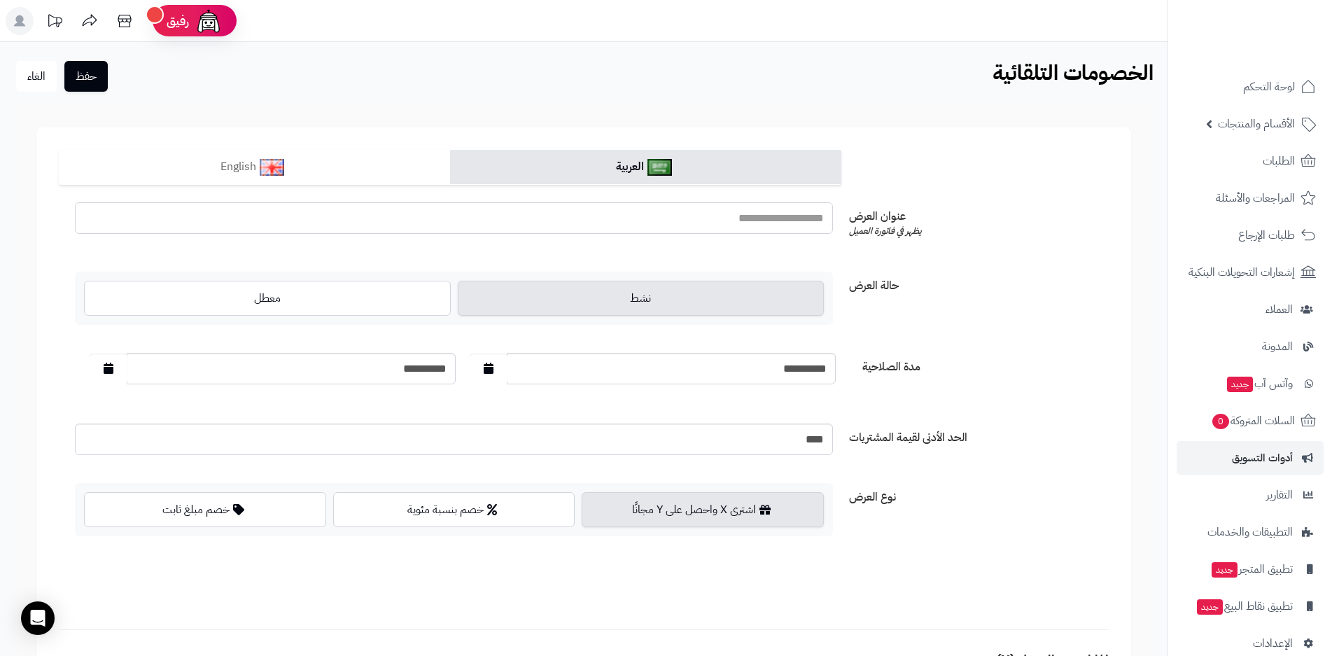
click at [778, 222] on input "text" at bounding box center [454, 217] width 758 height 31
click at [481, 507] on label "خصم بنسبة مئوية" at bounding box center [454, 509] width 242 height 35
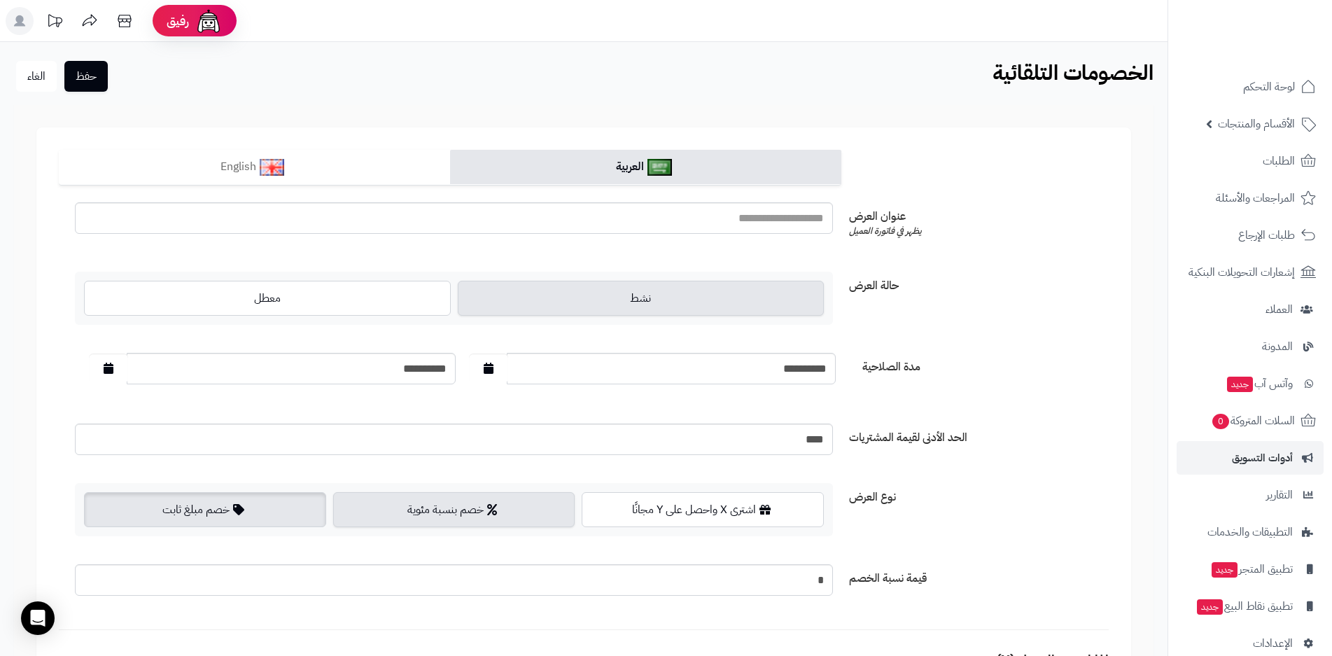
click at [251, 510] on label "خصم مبلغ ثابت" at bounding box center [205, 509] width 242 height 35
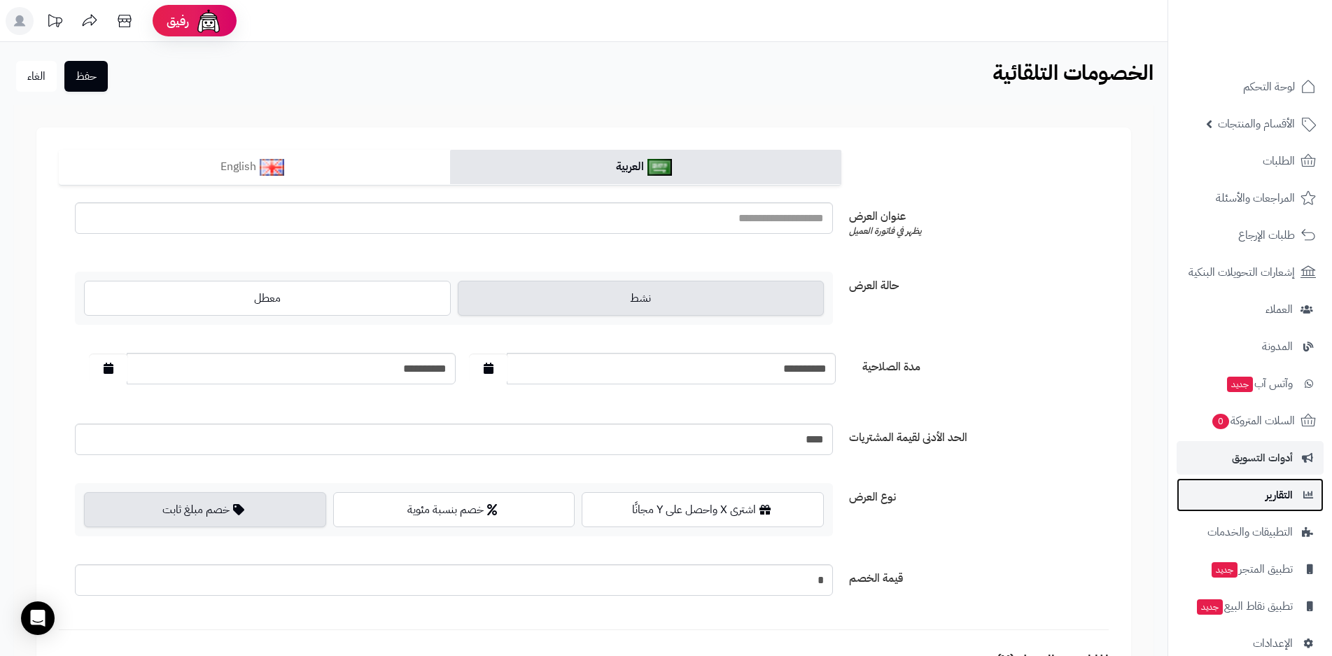
click at [1267, 496] on span "التقارير" at bounding box center [1278, 495] width 27 height 20
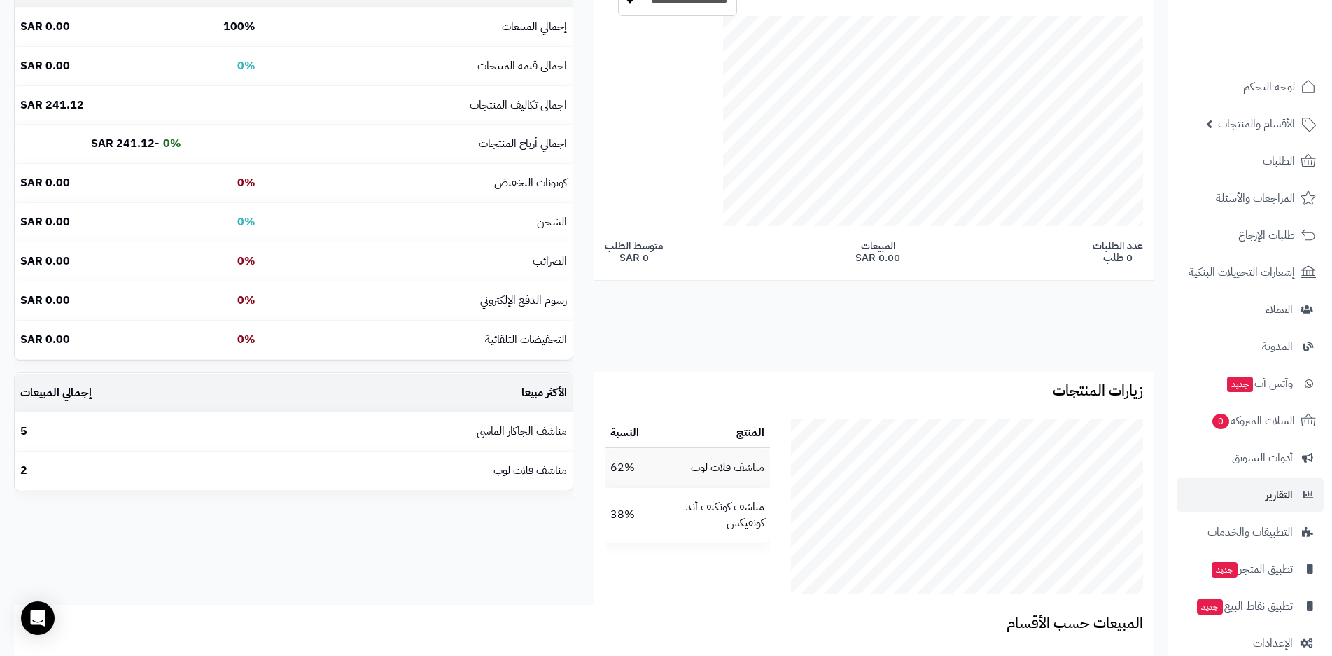
scroll to position [350, 0]
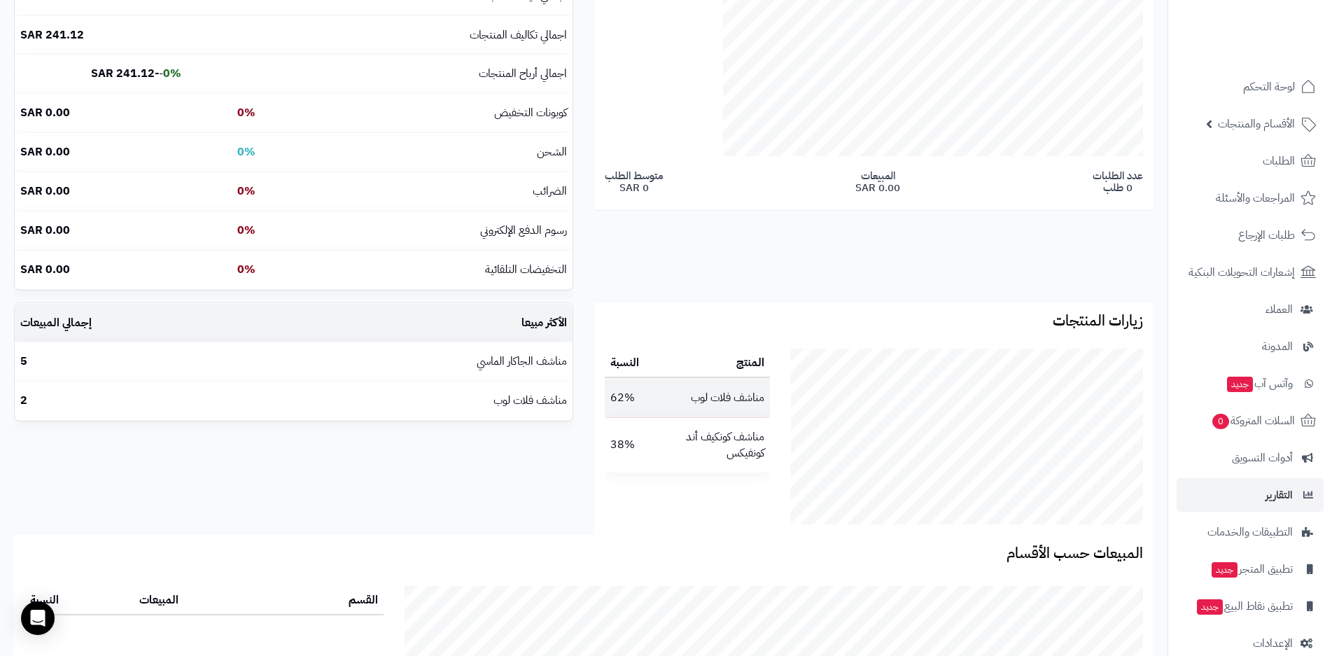
click at [729, 400] on td "مناشف فلات لوب" at bounding box center [707, 398] width 125 height 38
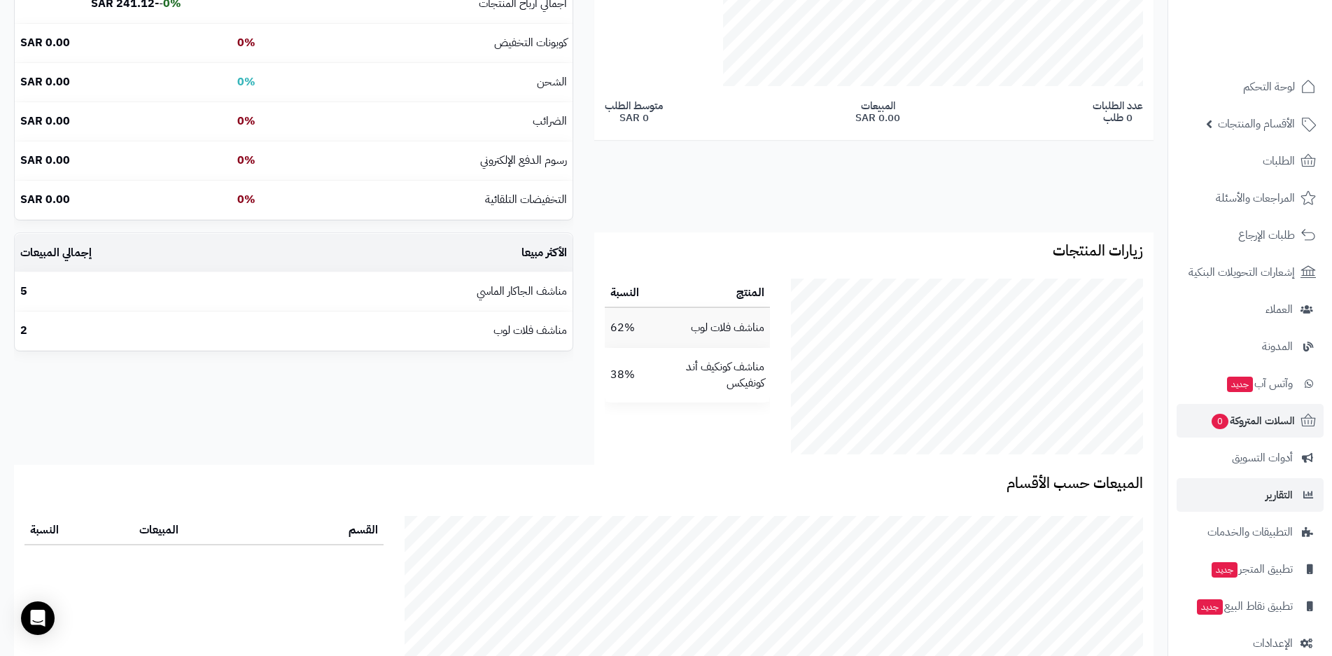
scroll to position [22, 0]
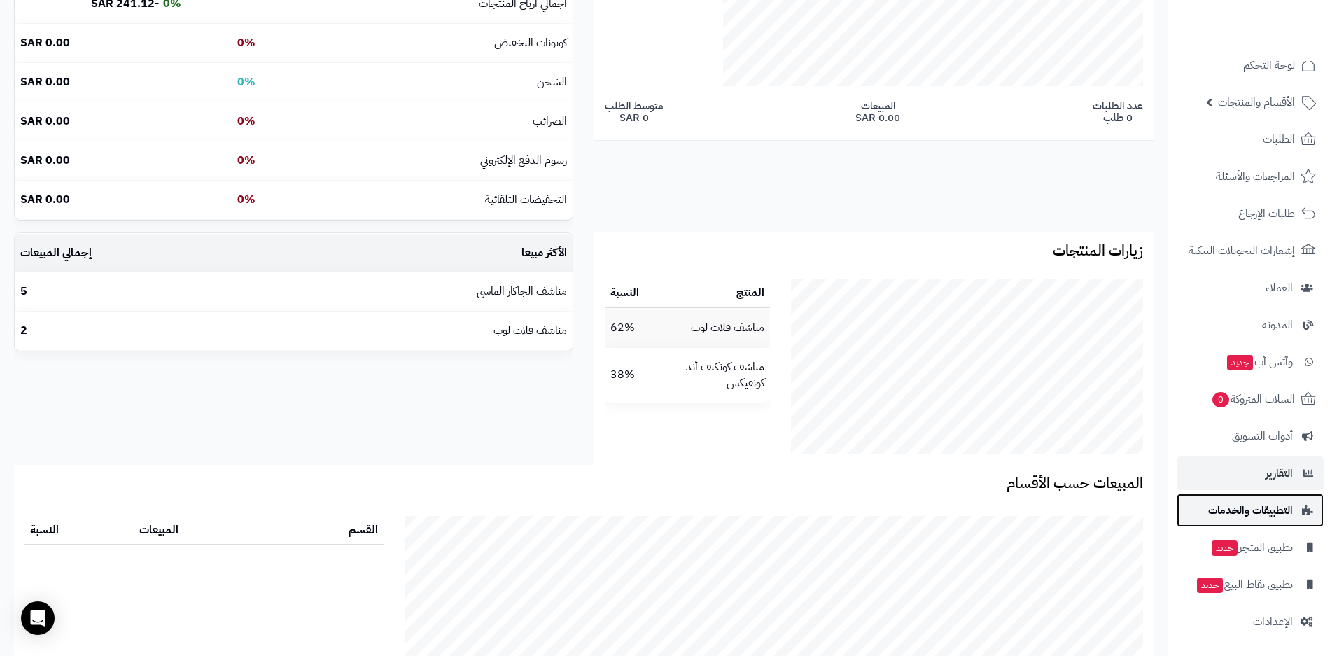
click at [1254, 509] on span "التطبيقات والخدمات" at bounding box center [1250, 510] width 85 height 20
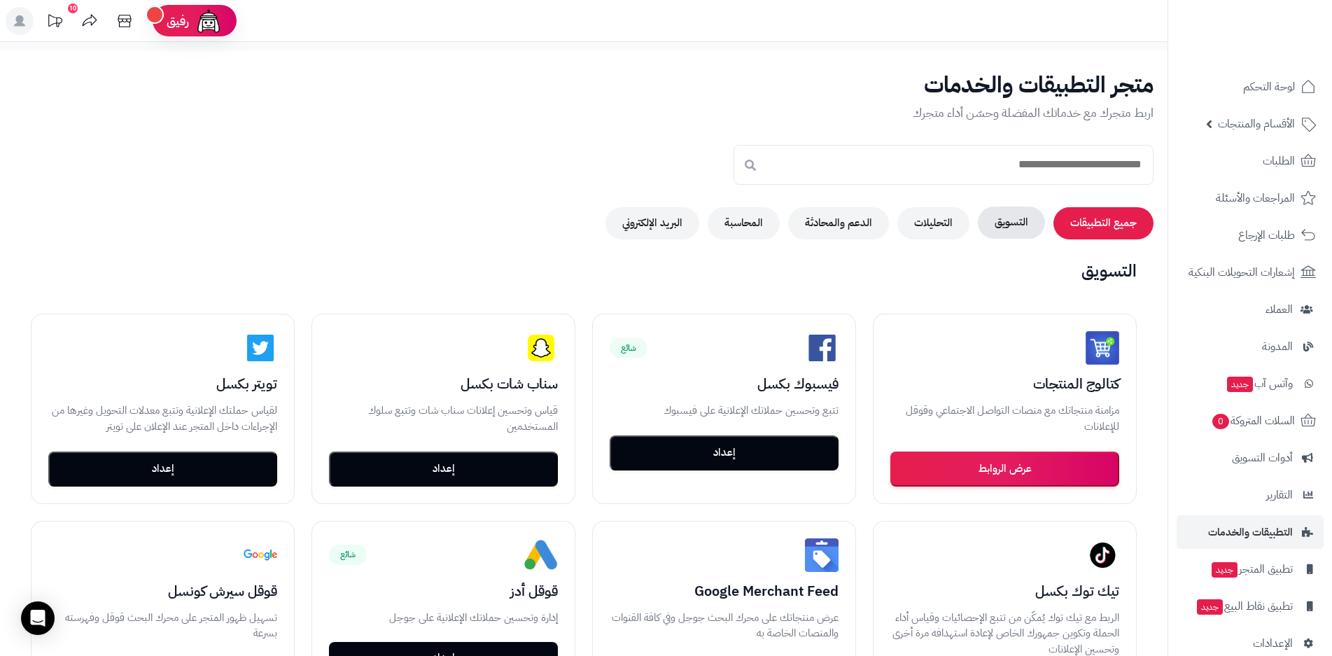
click at [1016, 227] on button "التسويق" at bounding box center [1011, 222] width 67 height 32
click at [938, 230] on button "التحليلات" at bounding box center [933, 222] width 72 height 32
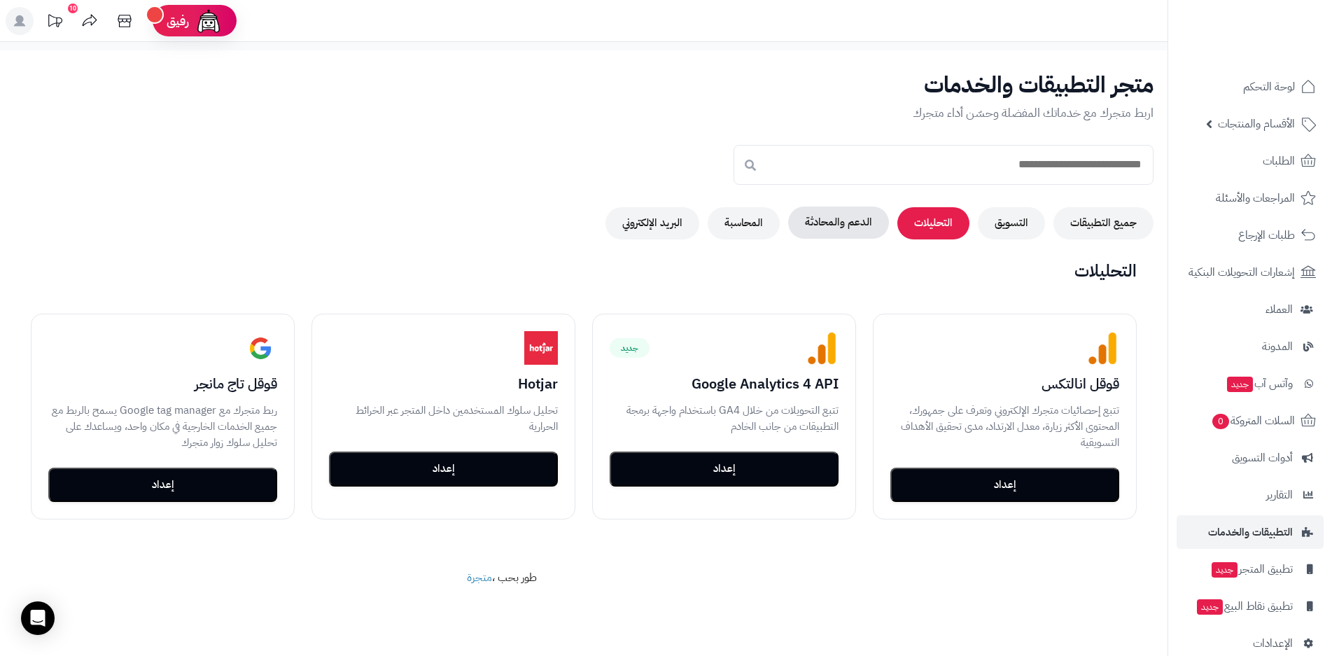
click at [852, 227] on button "الدعم والمحادثة" at bounding box center [838, 222] width 101 height 32
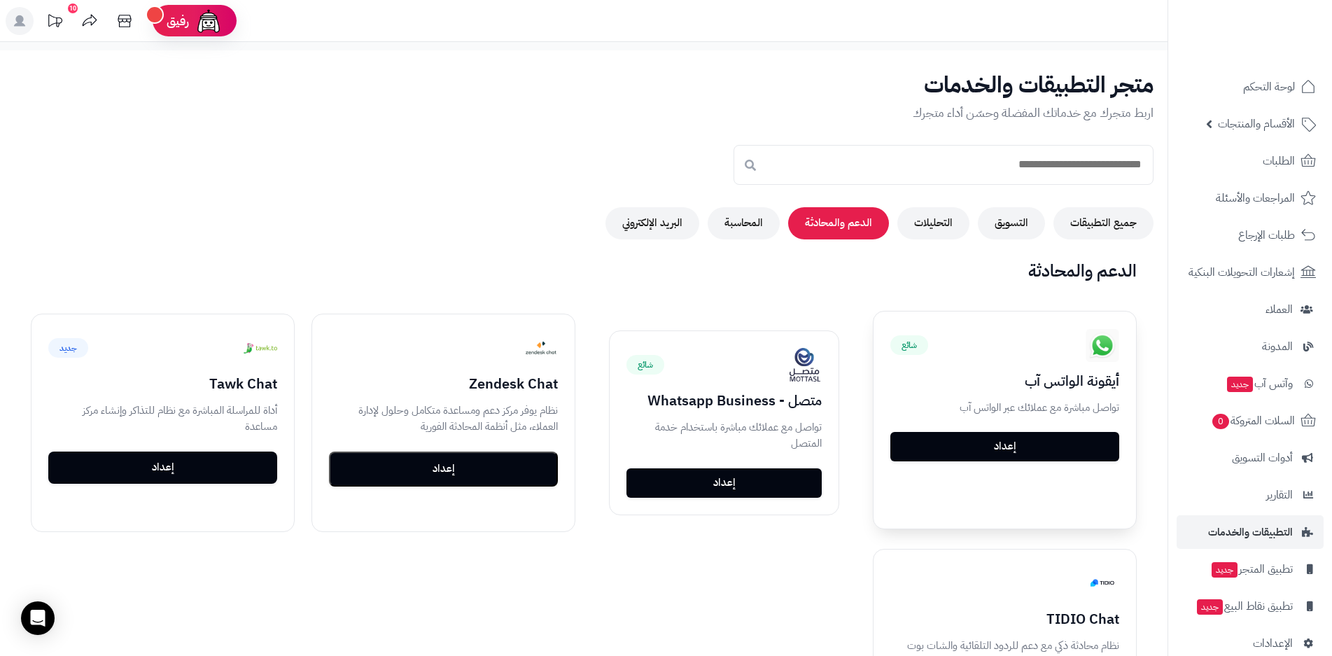
click at [1002, 449] on link "إعداد" at bounding box center [1004, 446] width 229 height 29
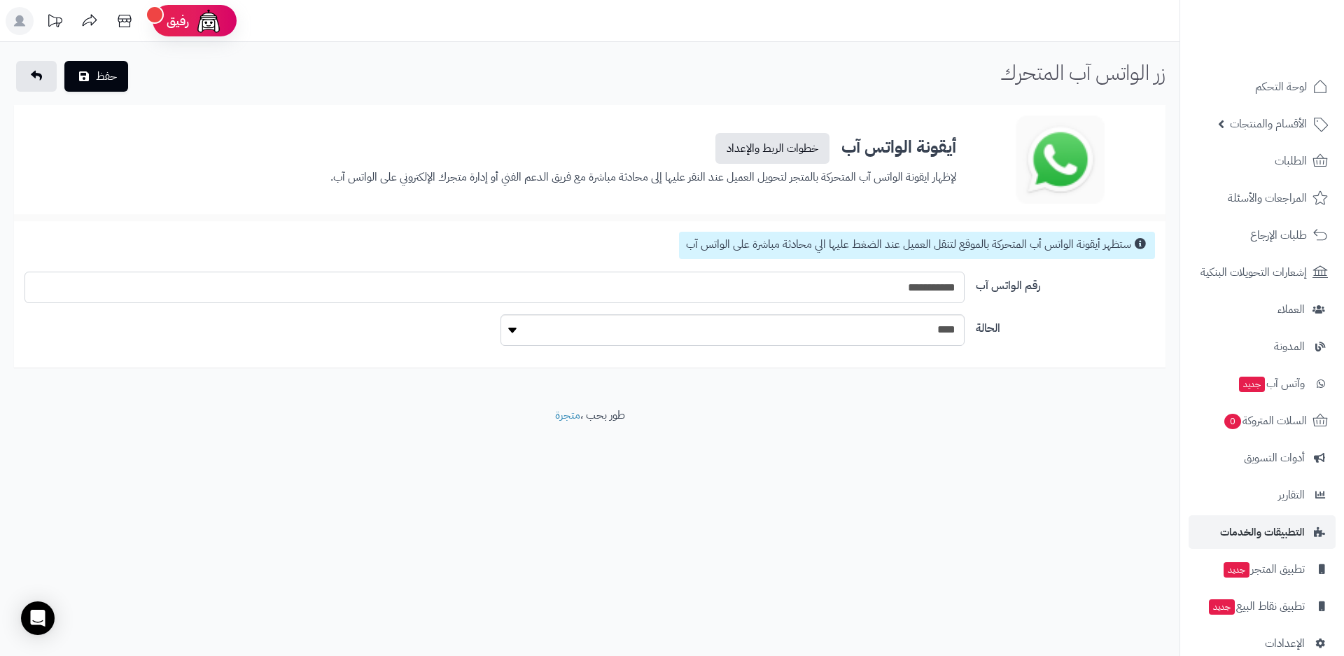
drag, startPoint x: 903, startPoint y: 288, endPoint x: 970, endPoint y: 290, distance: 67.2
click at [970, 290] on div "**********" at bounding box center [494, 287] width 951 height 31
type input "**********"
click at [818, 331] on select "**** ****" at bounding box center [732, 329] width 465 height 31
select select "*"
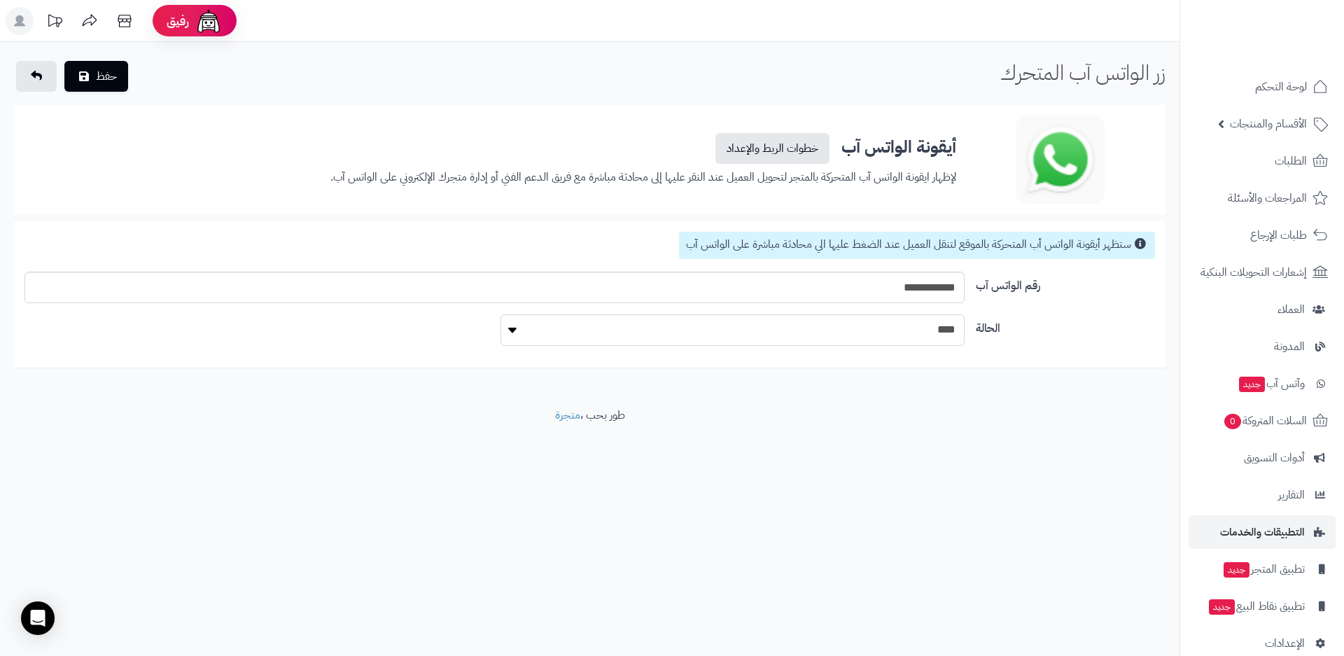
click at [500, 314] on select "**** ****" at bounding box center [732, 329] width 465 height 31
click at [101, 74] on button "حفظ" at bounding box center [96, 75] width 64 height 31
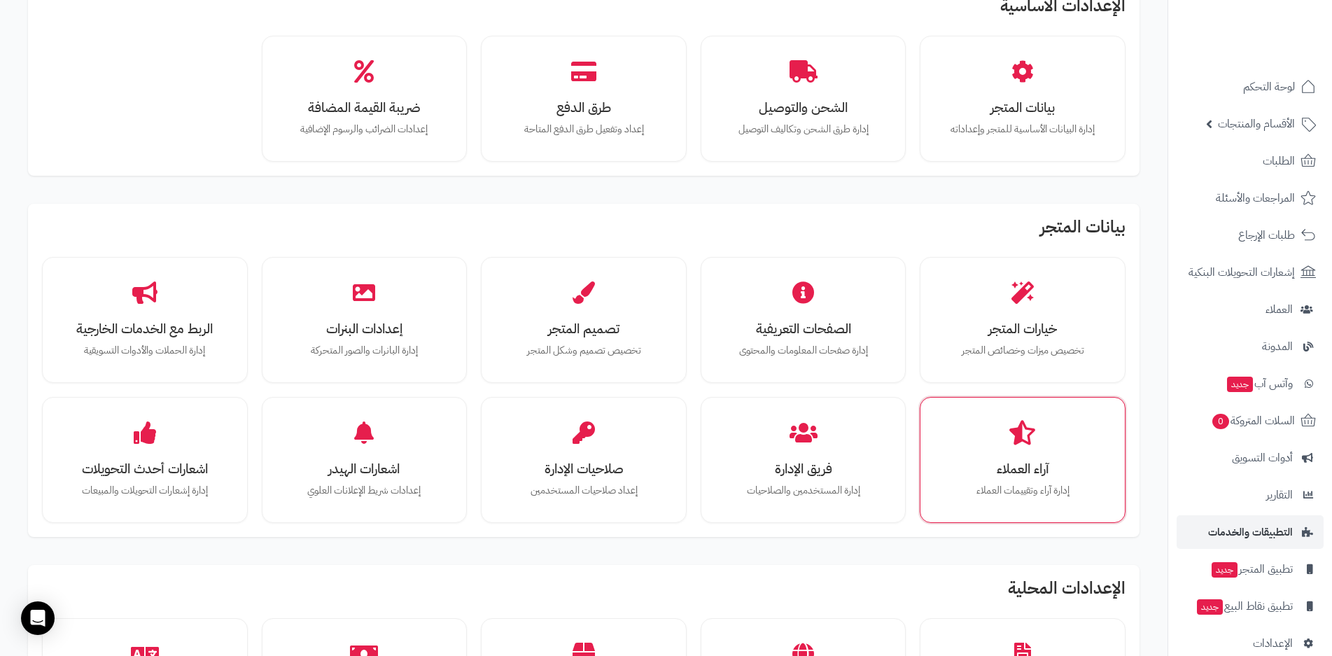
scroll to position [210, 0]
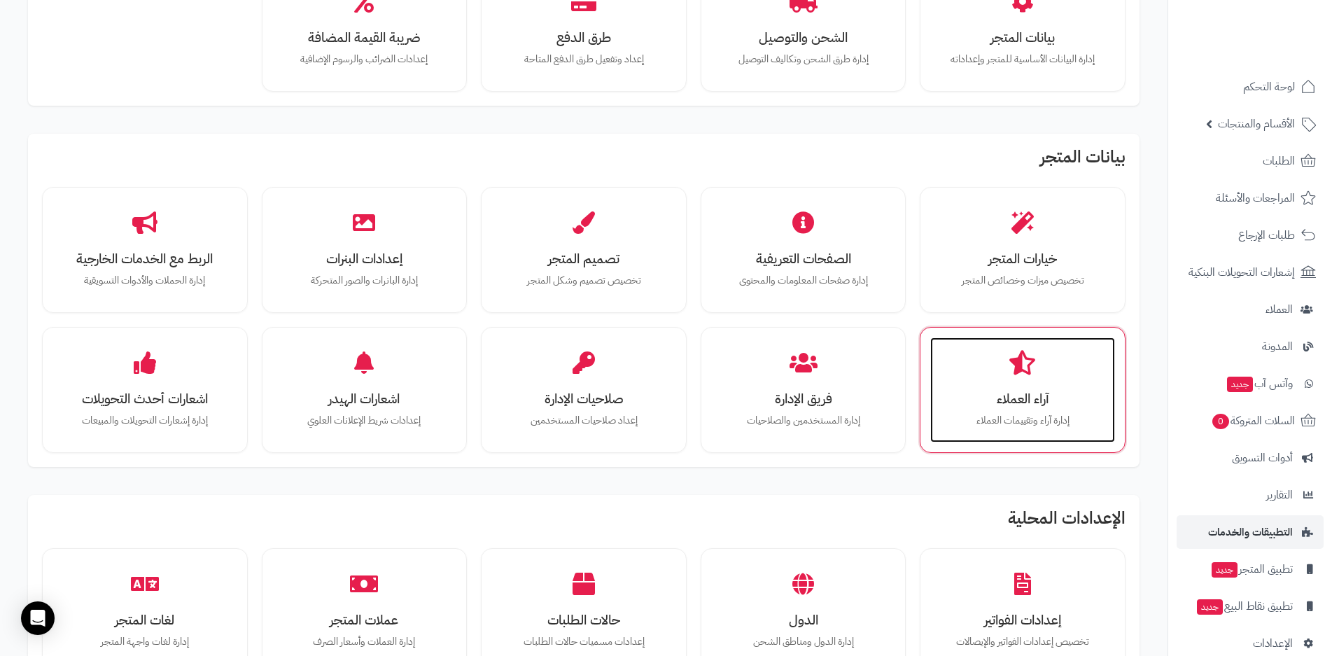
click at [1040, 406] on h3 "آراء العملاء" at bounding box center [1022, 398] width 157 height 15
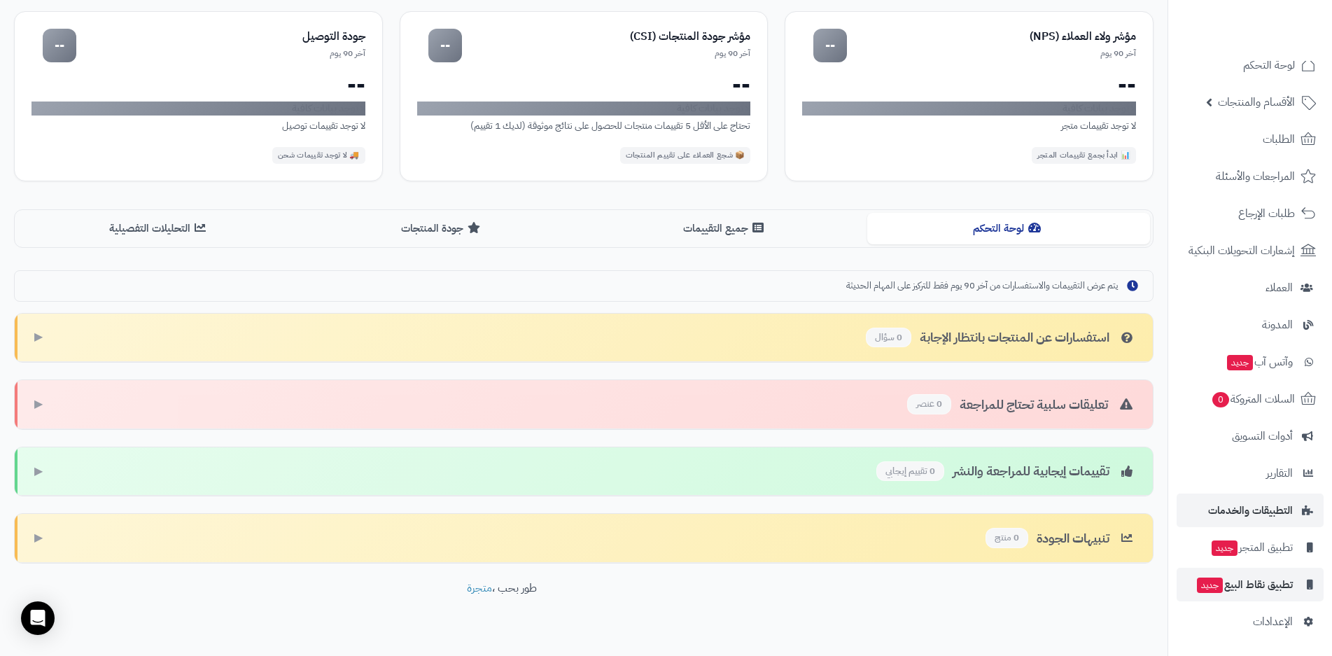
scroll to position [140, 0]
click at [1276, 624] on span "الإعدادات" at bounding box center [1273, 622] width 40 height 20
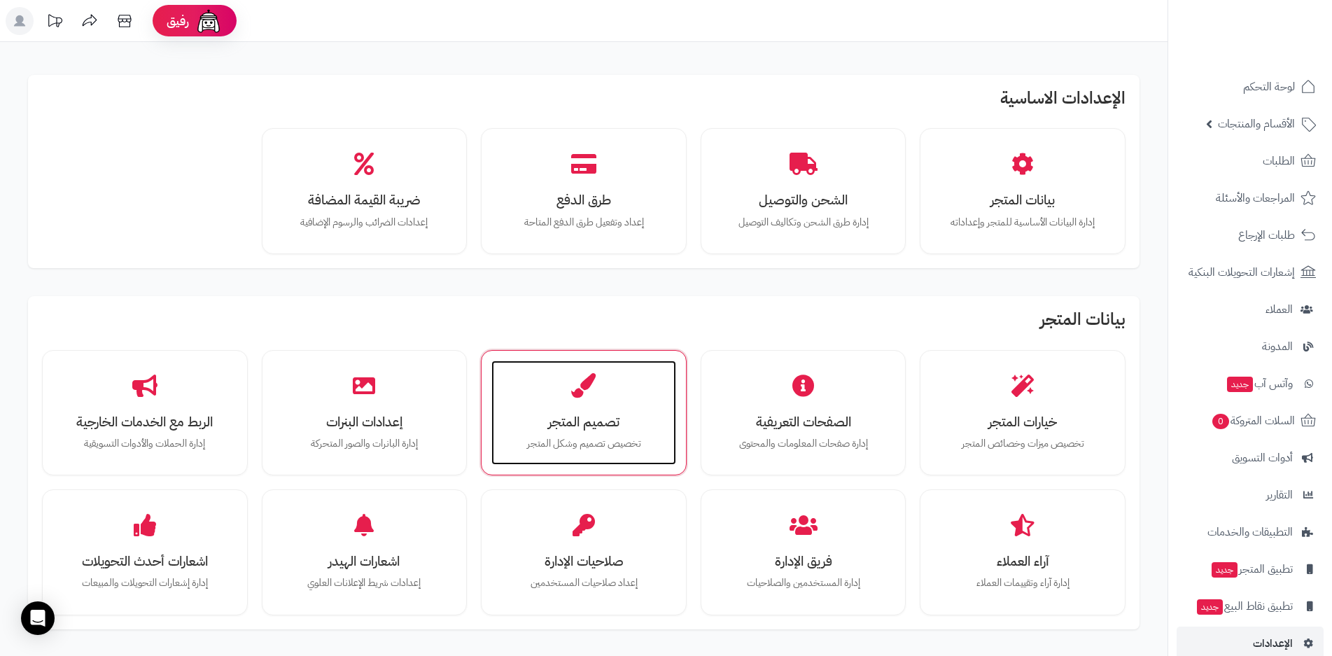
click at [585, 436] on p "تخصيص تصميم وشكل المتجر" at bounding box center [583, 443] width 157 height 15
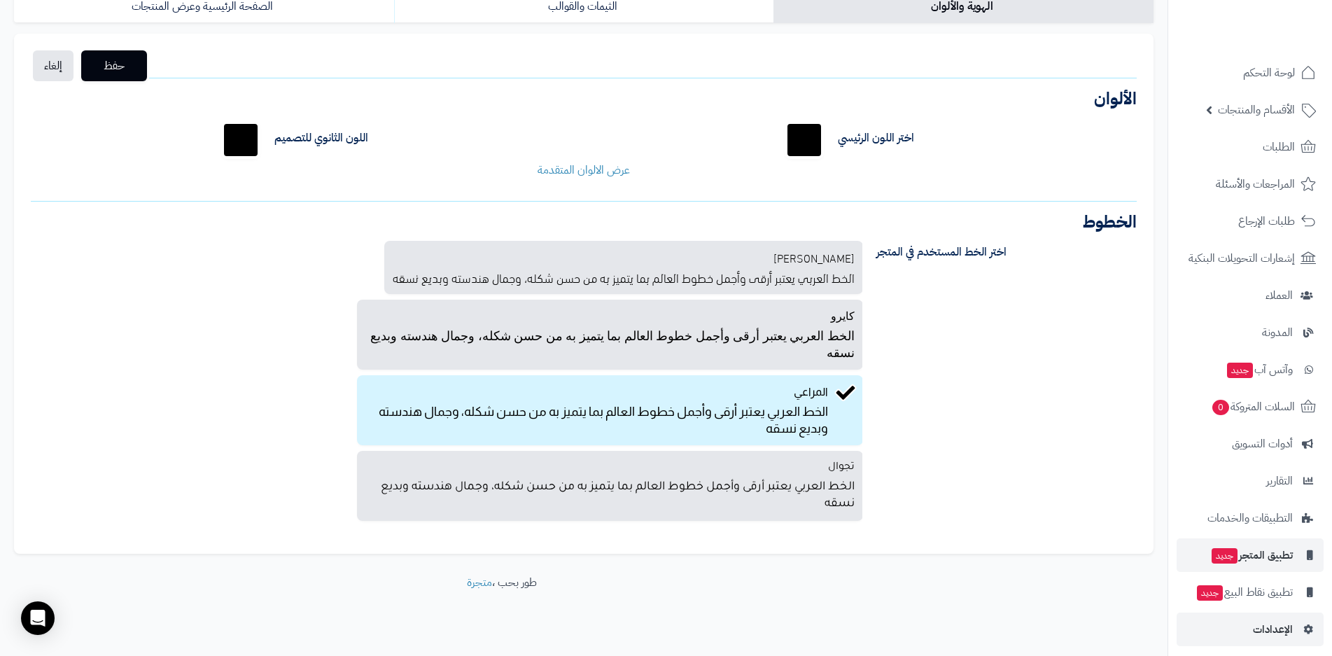
scroll to position [22, 0]
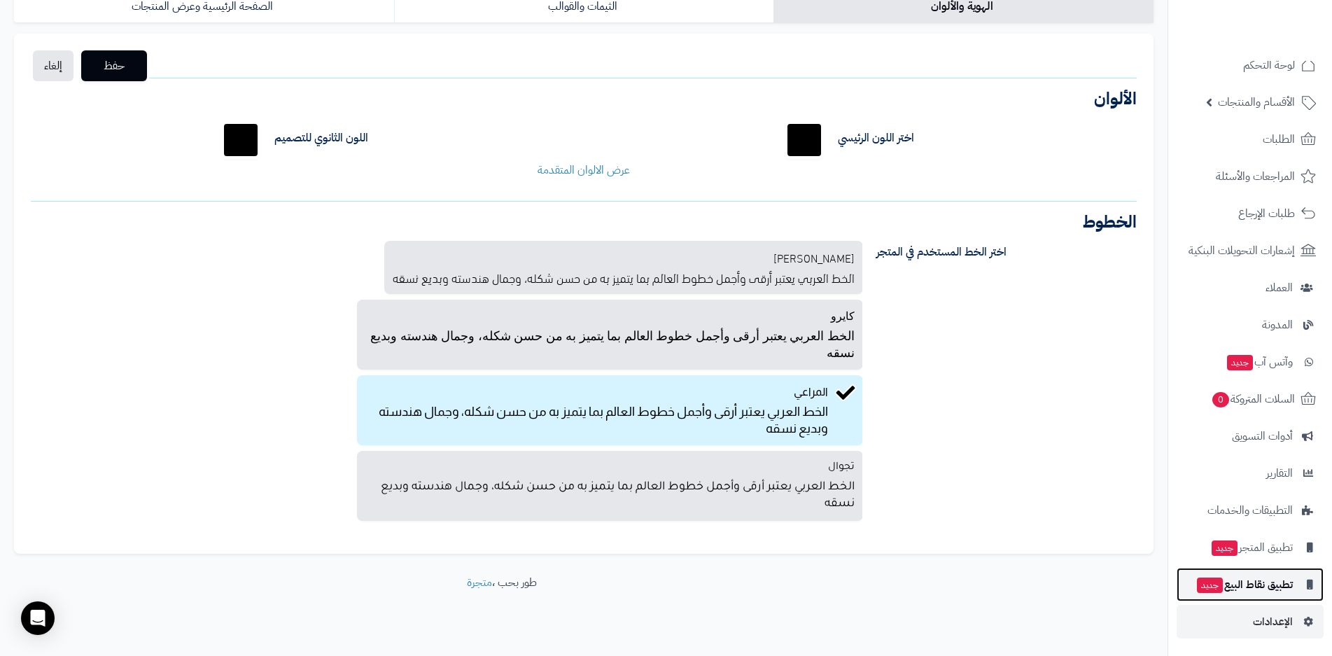
click at [1247, 590] on span "تطبيق نقاط البيع جديد" at bounding box center [1243, 585] width 97 height 20
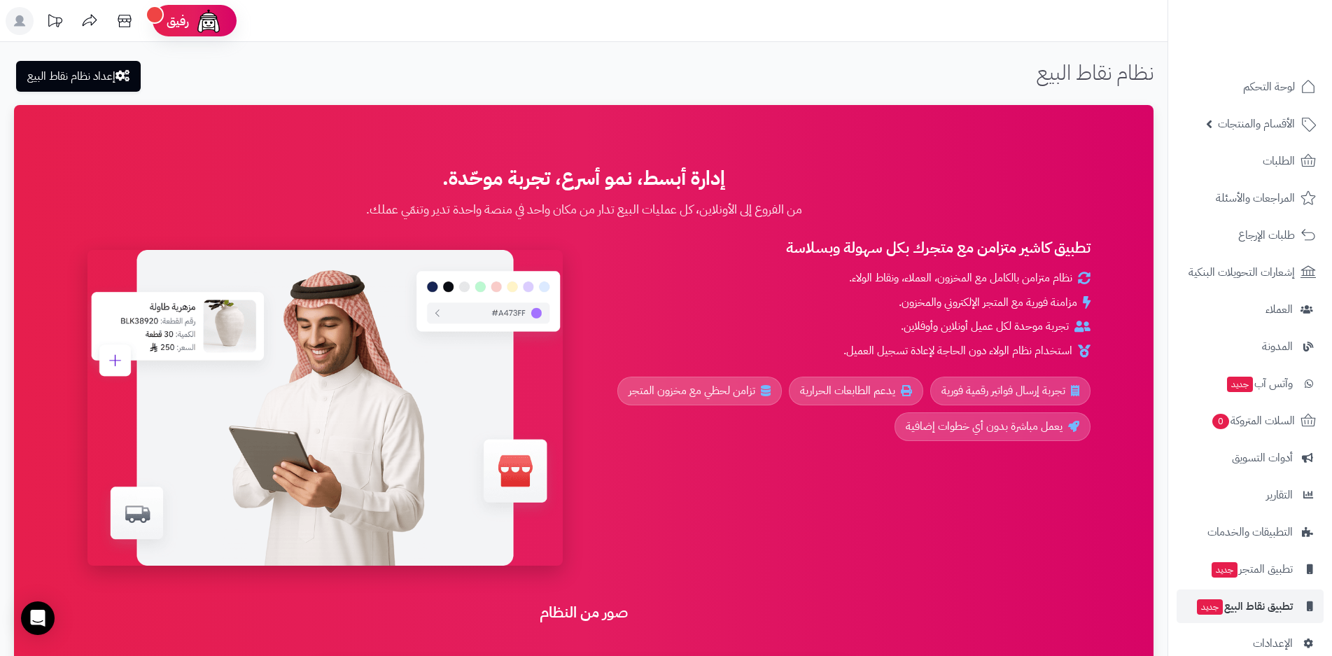
click at [1015, 388] on span "تجربة إرسال فواتير رقمية فورية" at bounding box center [1003, 391] width 124 height 16
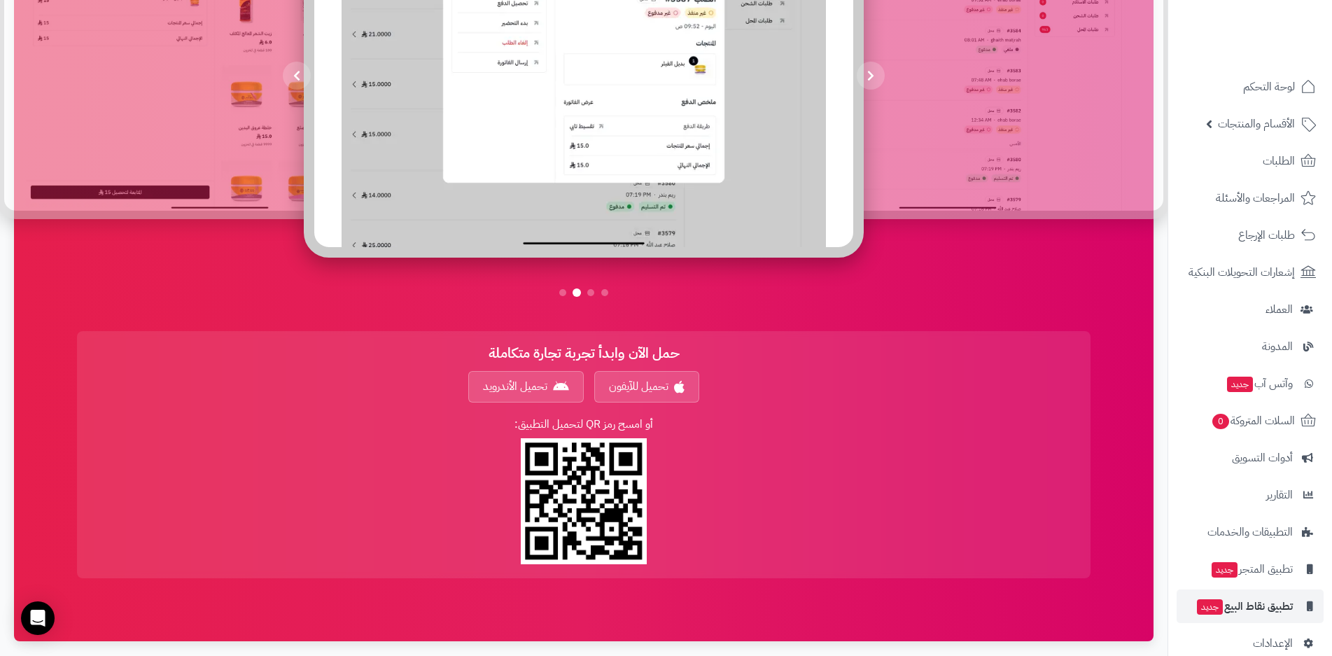
scroll to position [910, 0]
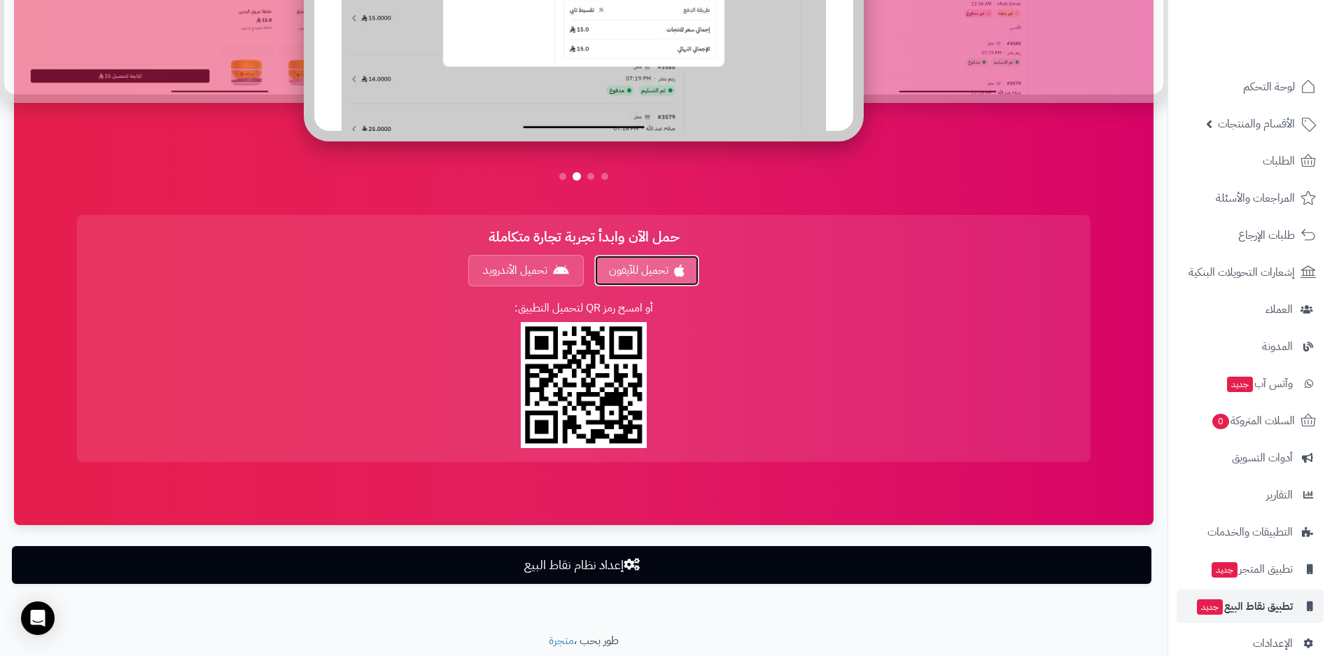
click at [654, 266] on link "تحميل للآيفون" at bounding box center [646, 270] width 105 height 31
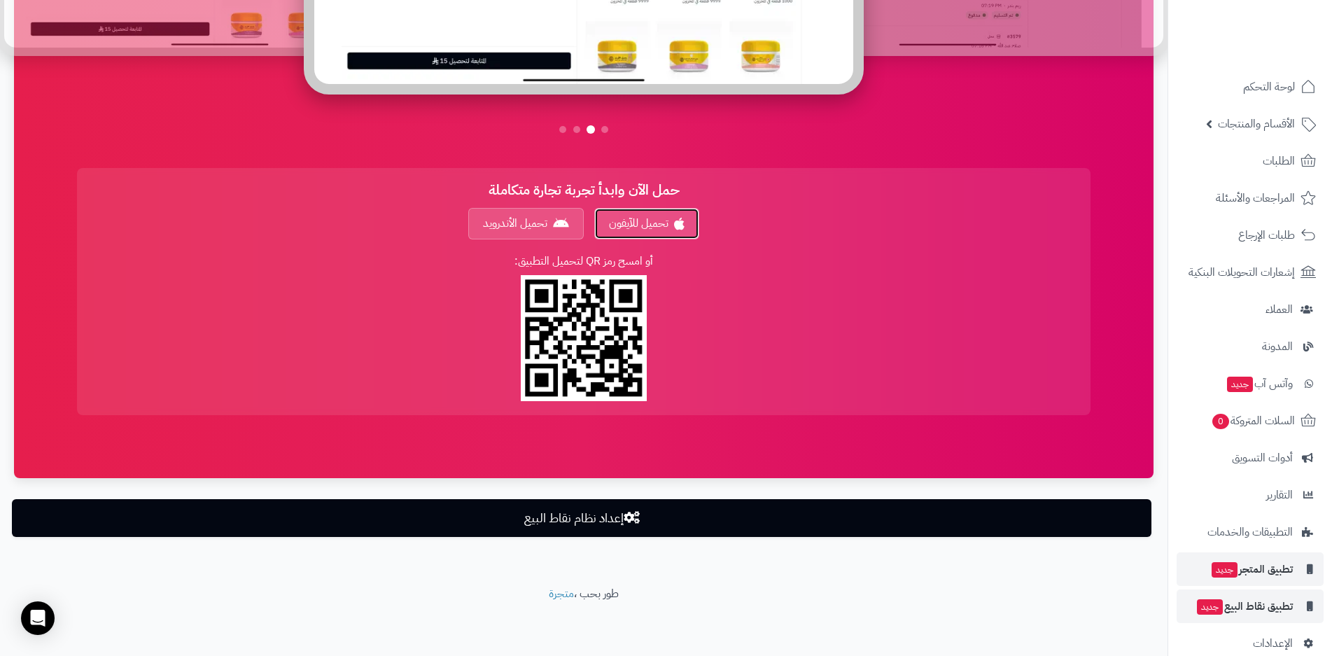
scroll to position [22, 0]
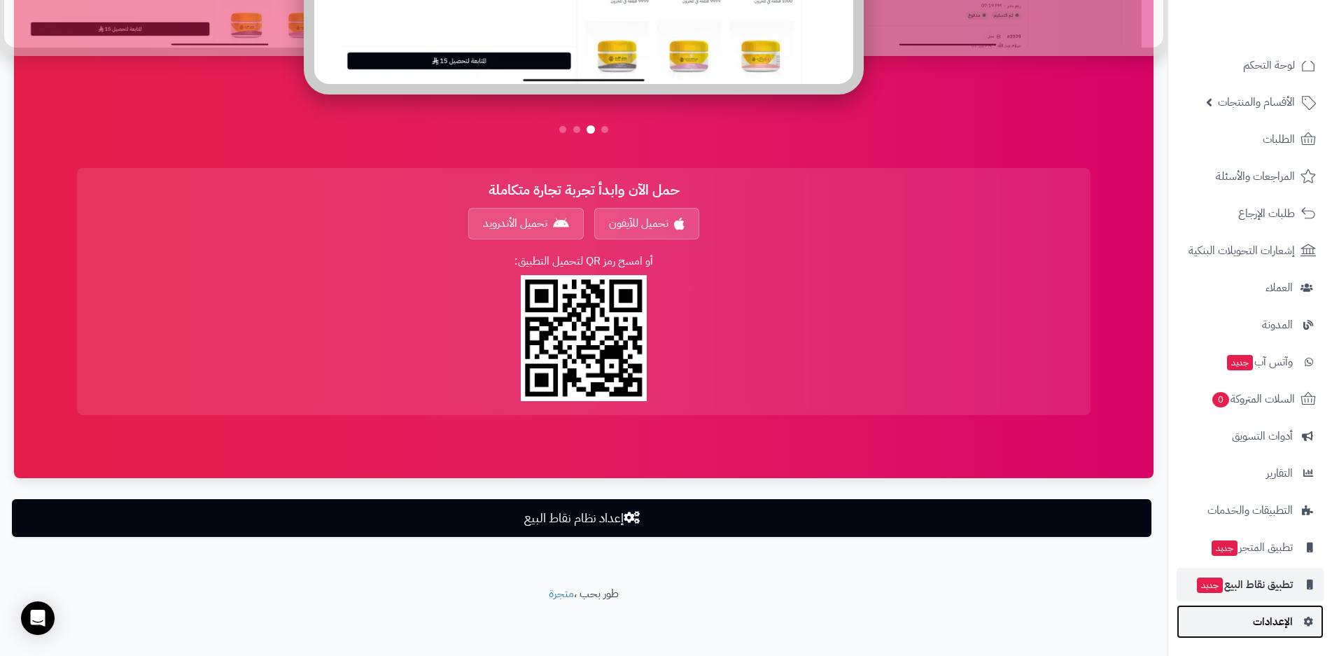
click at [1277, 622] on span "الإعدادات" at bounding box center [1273, 622] width 40 height 20
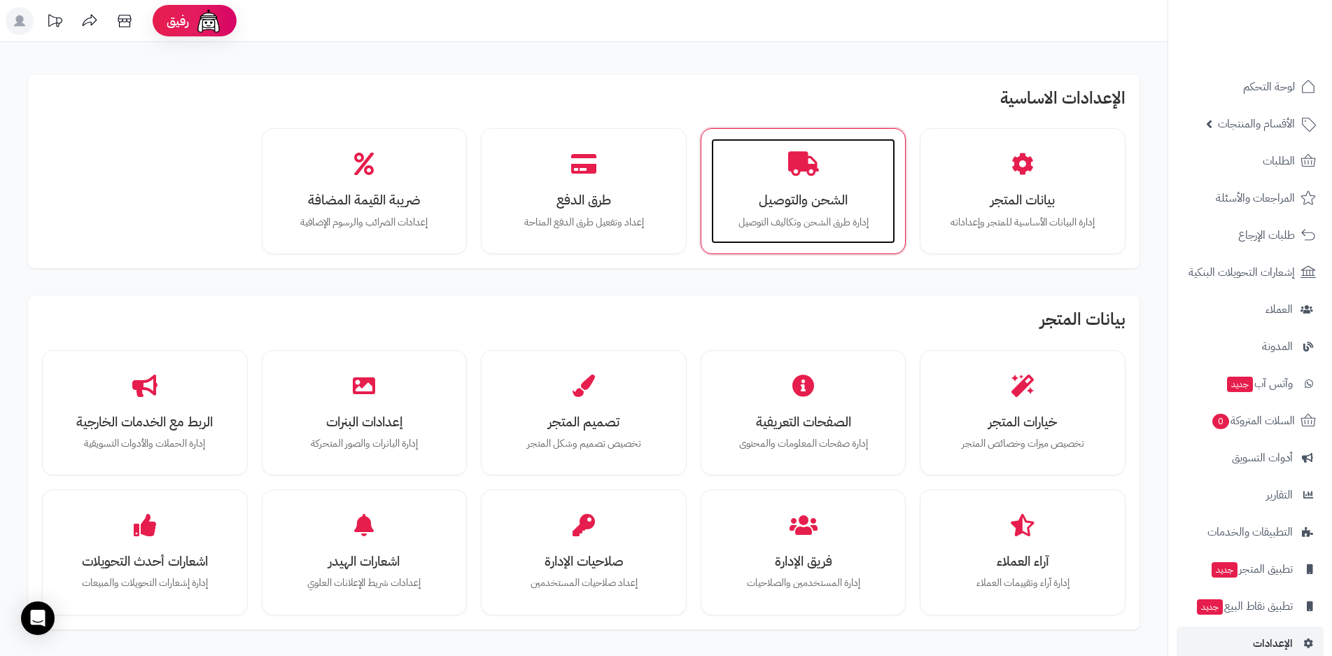
click at [833, 202] on h3 "الشحن والتوصيل" at bounding box center [803, 199] width 157 height 15
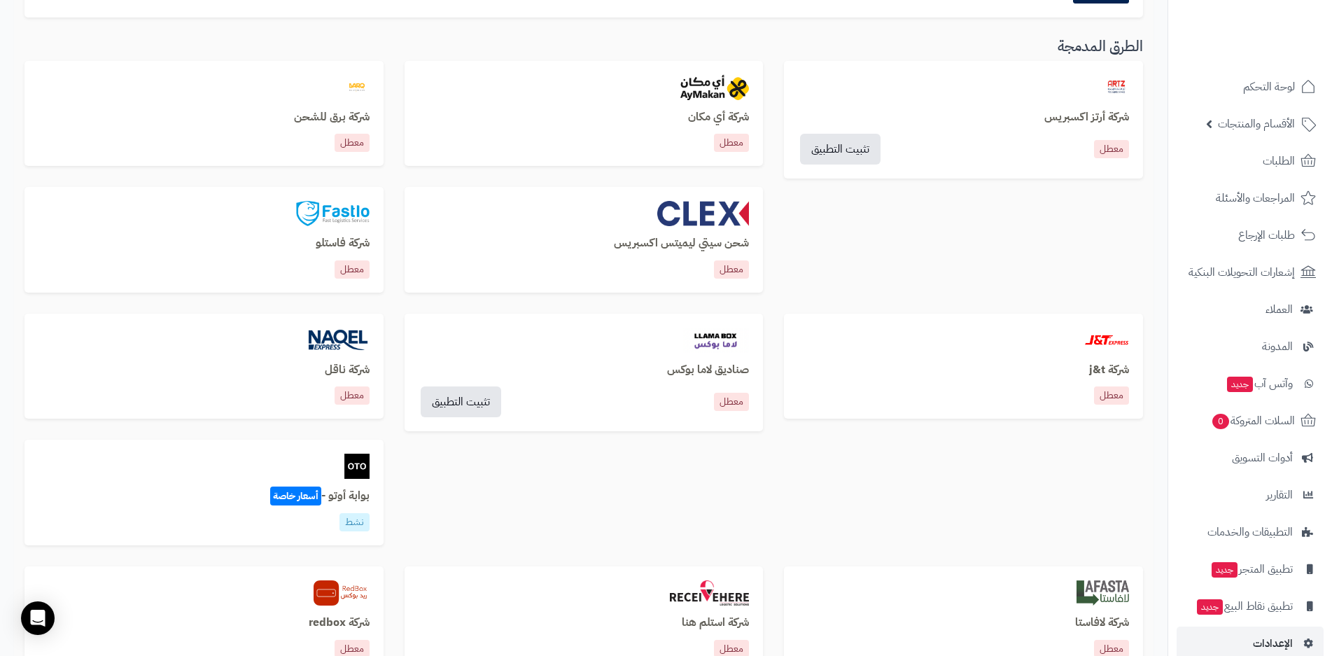
scroll to position [490, 0]
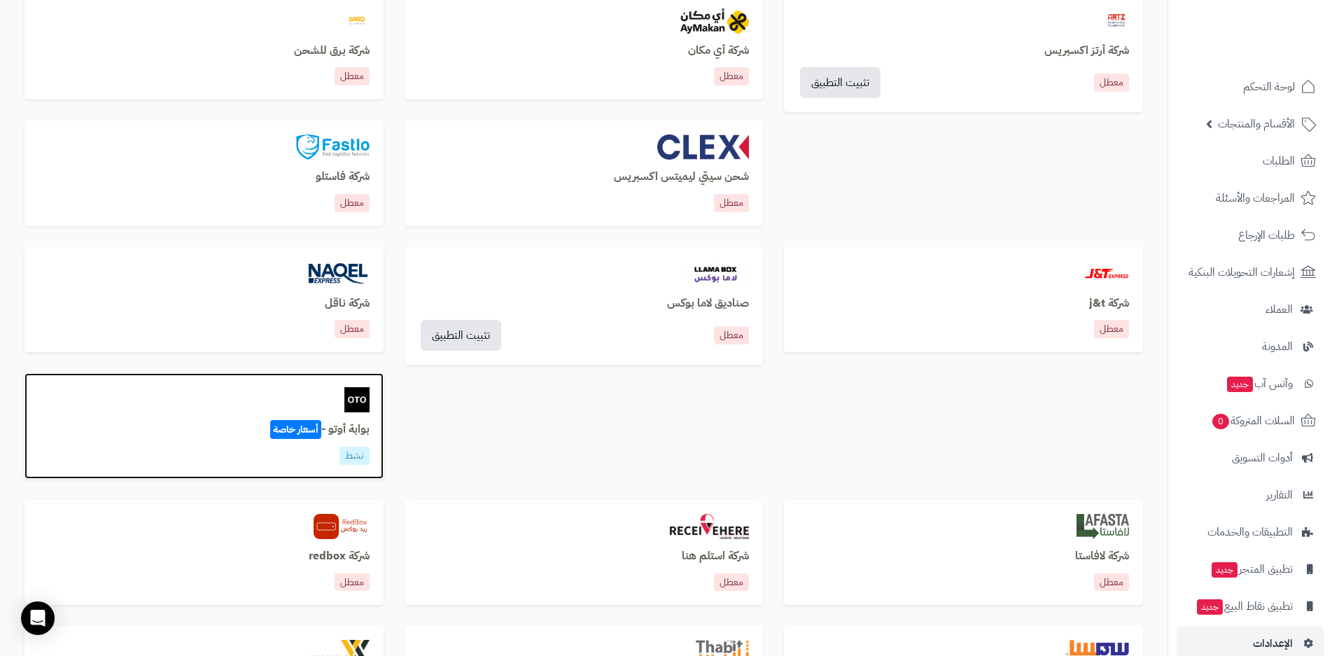
click at [348, 430] on h3 "بوابة أوتو - أسعار خاصة" at bounding box center [203, 429] width 331 height 13
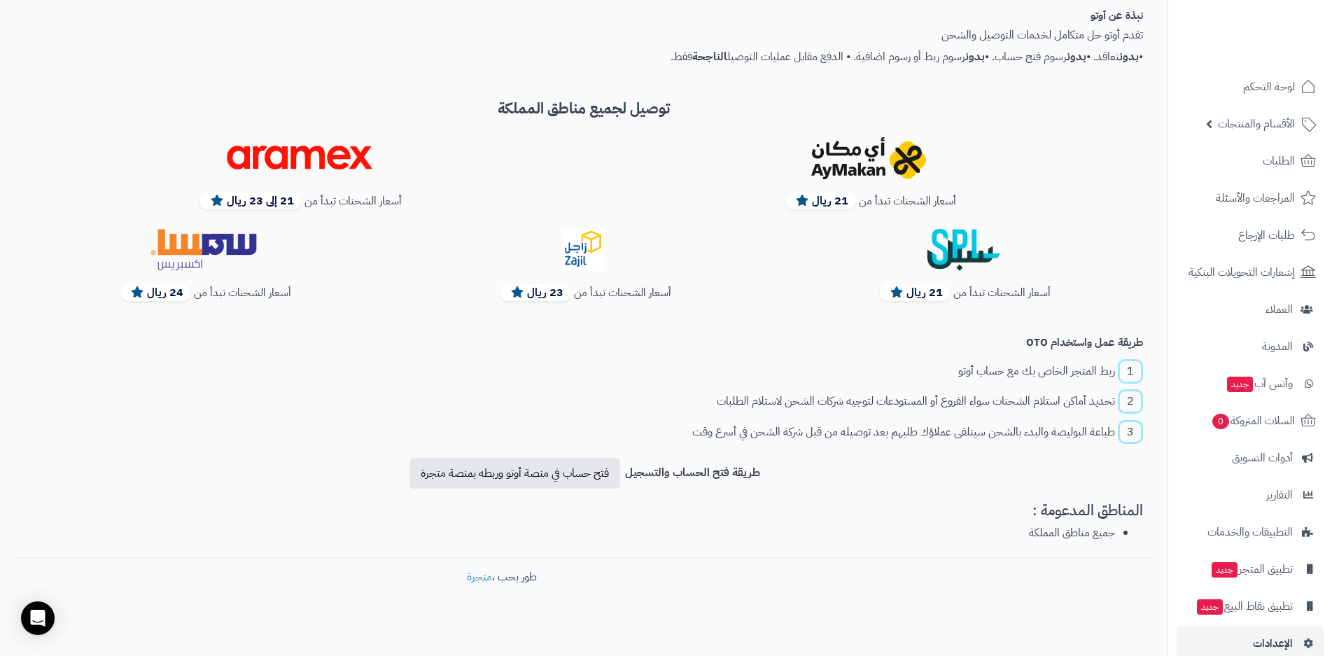
scroll to position [328, 0]
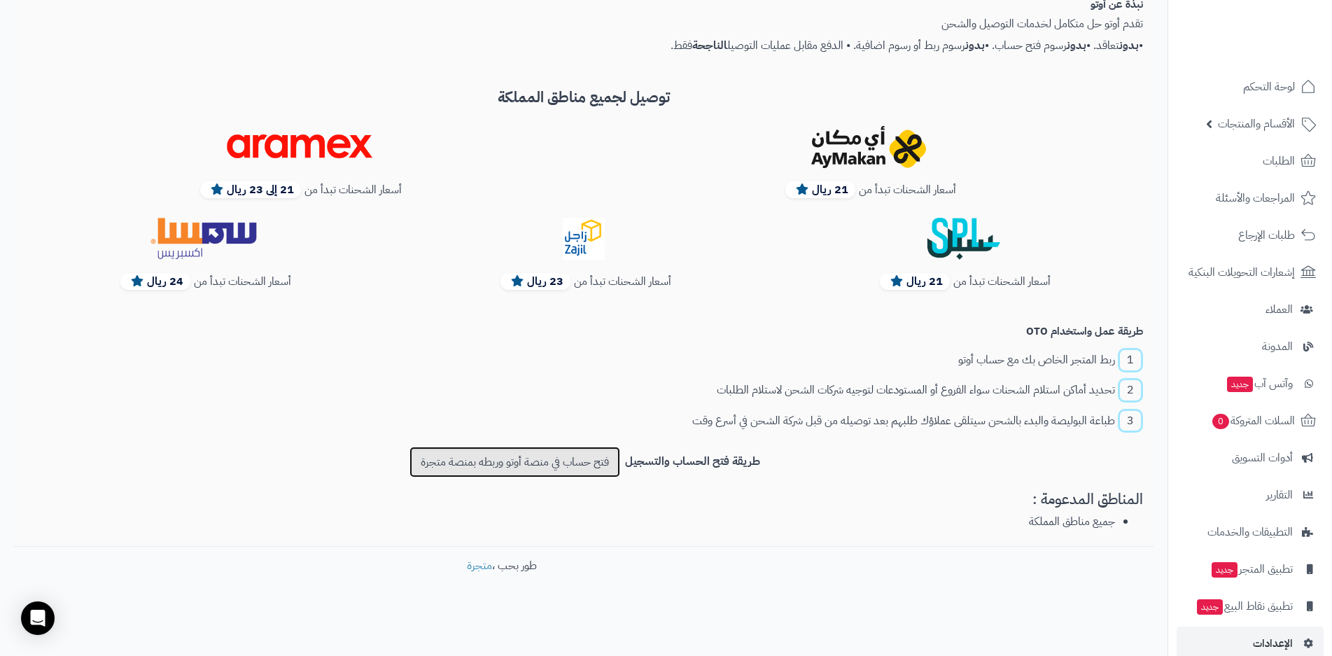
click at [568, 465] on link "فتح حساب في منصة أوتو وربطه بمنصة متجرة" at bounding box center [514, 462] width 211 height 31
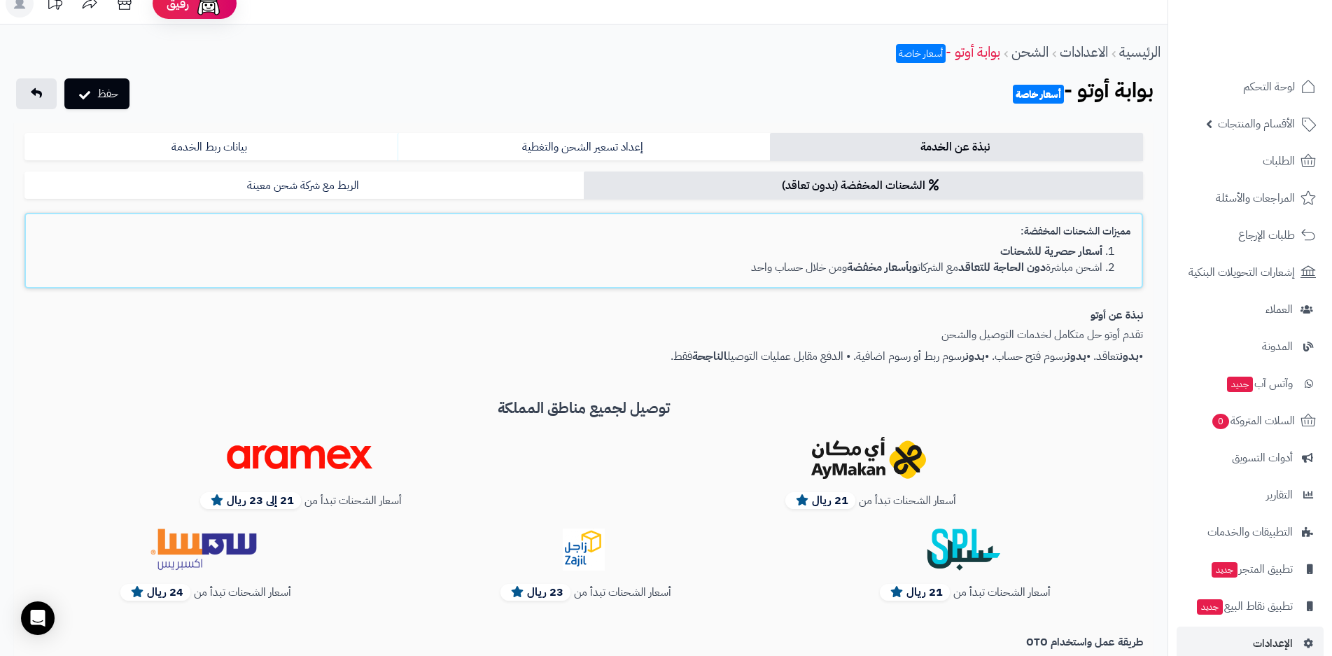
scroll to position [0, 0]
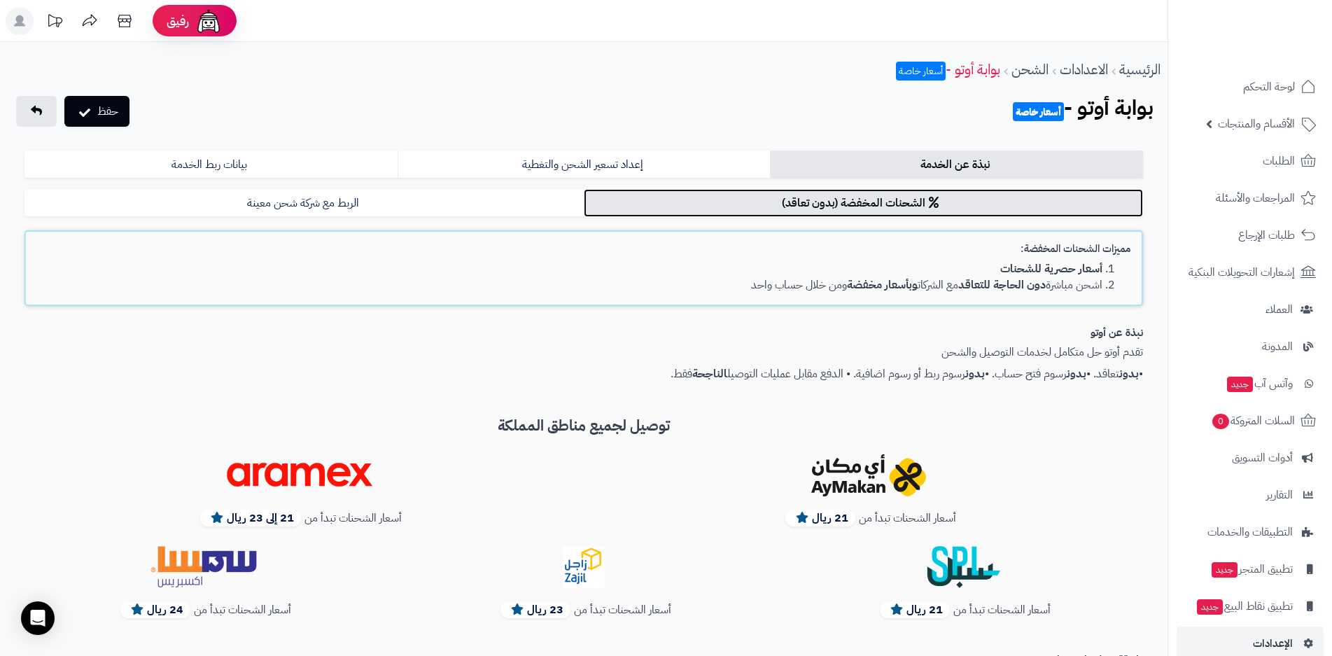
click at [897, 204] on link "الشحنات المخفضة (بدون تعاقد)" at bounding box center [863, 203] width 559 height 28
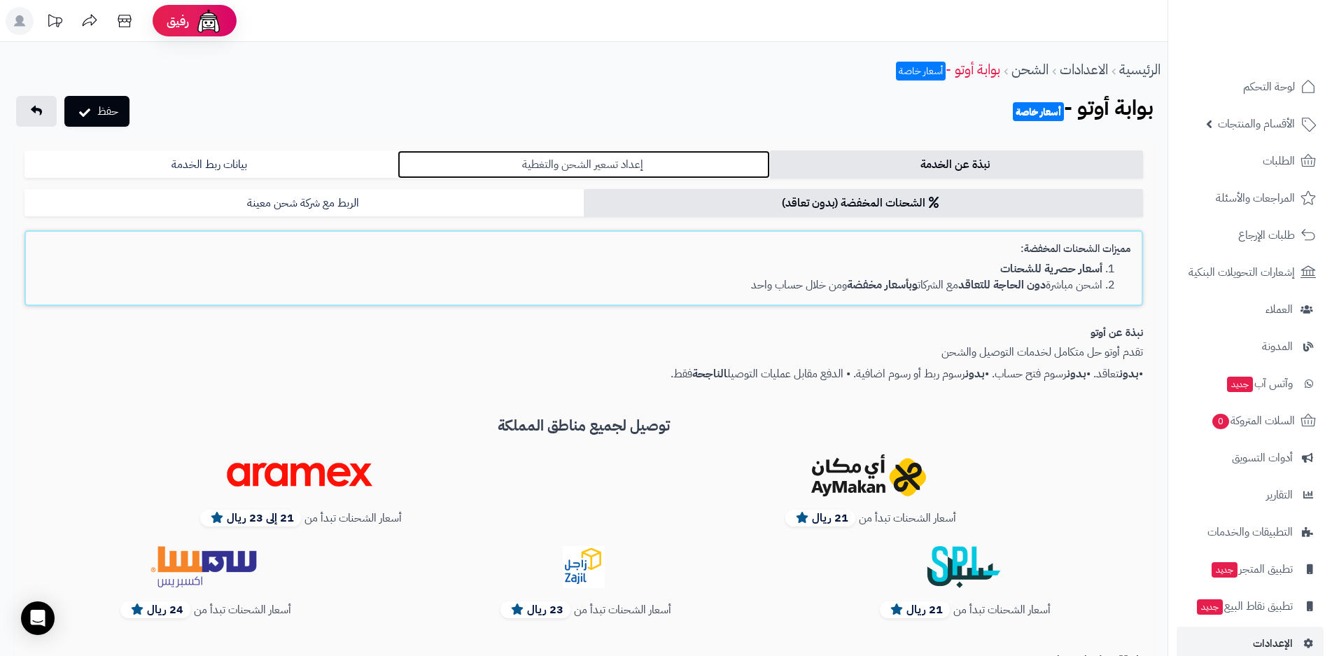
click at [602, 169] on link "إعداد تسعير الشحن والتغطية" at bounding box center [584, 164] width 373 height 28
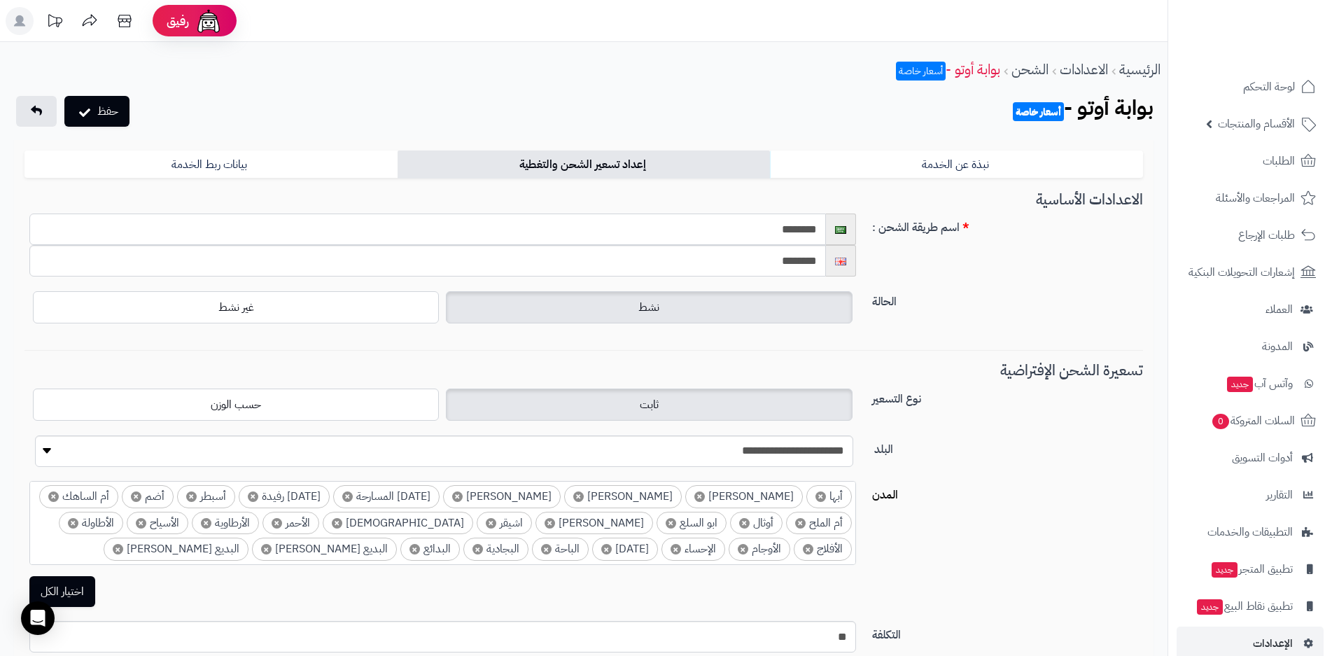
drag, startPoint x: 759, startPoint y: 231, endPoint x: 778, endPoint y: 238, distance: 20.8
click at [778, 238] on input "********" at bounding box center [427, 228] width 796 height 31
type input "********"
click at [103, 116] on button "حفظ" at bounding box center [96, 110] width 65 height 31
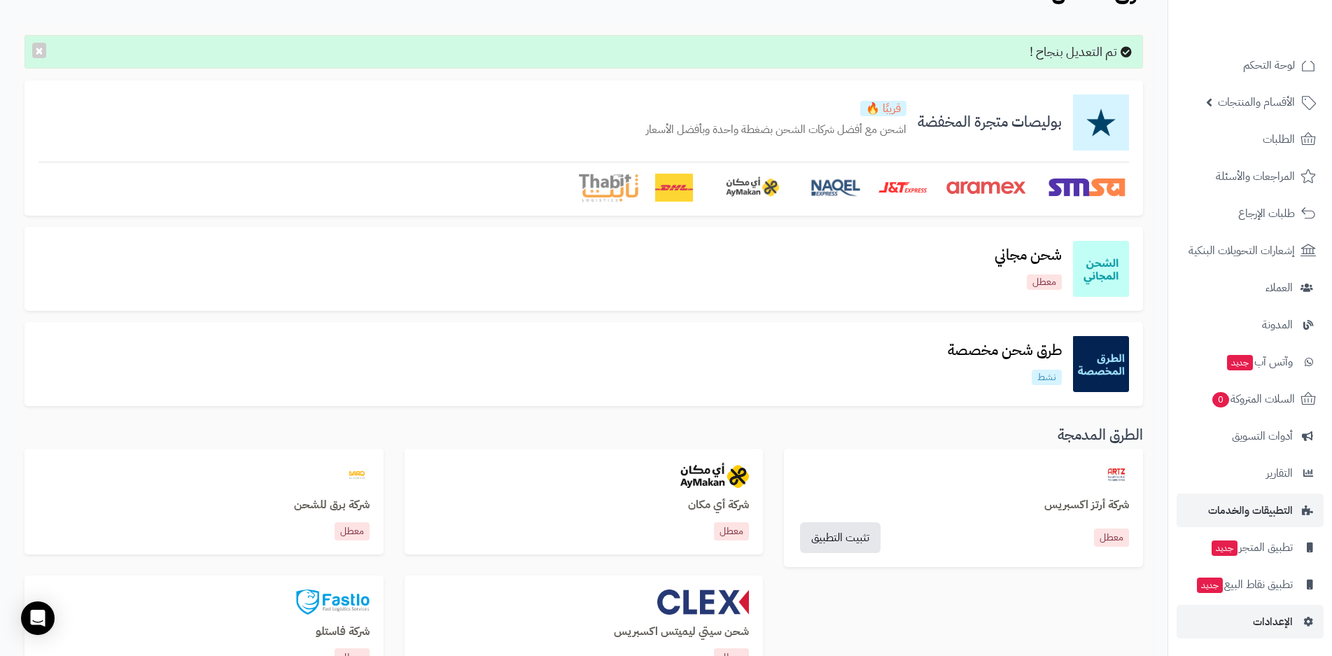
scroll to position [210, 0]
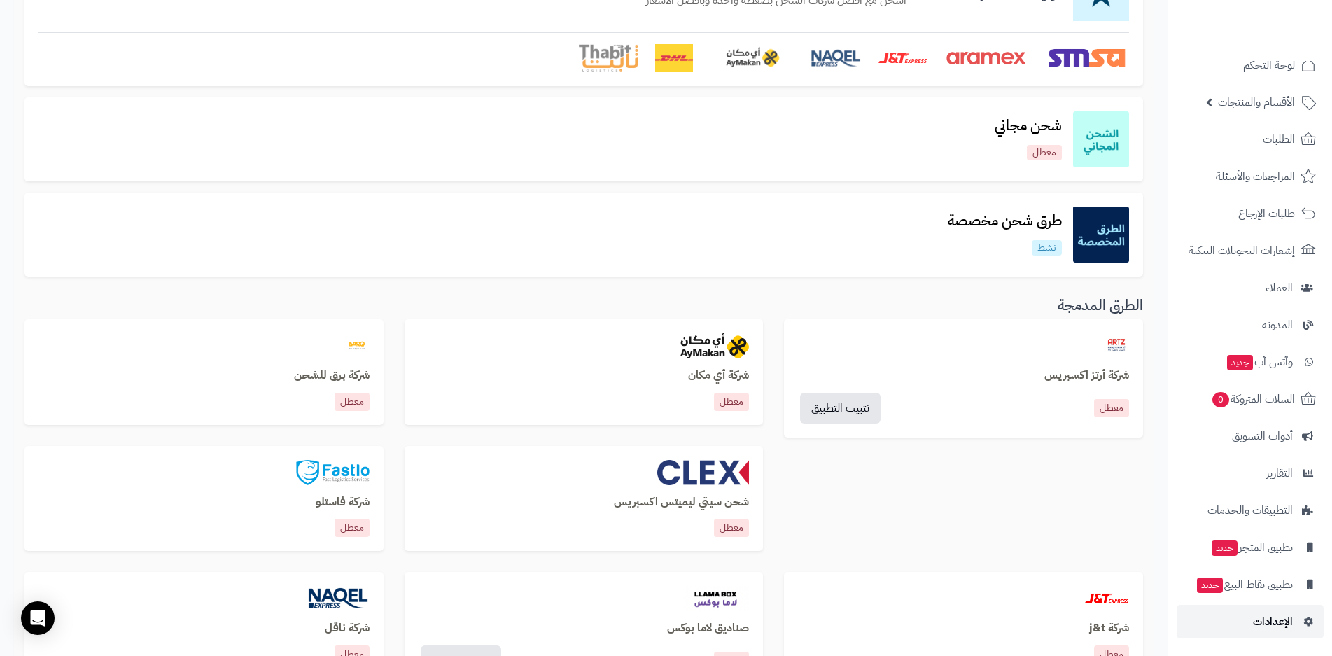
click at [1281, 621] on span "الإعدادات" at bounding box center [1273, 622] width 40 height 20
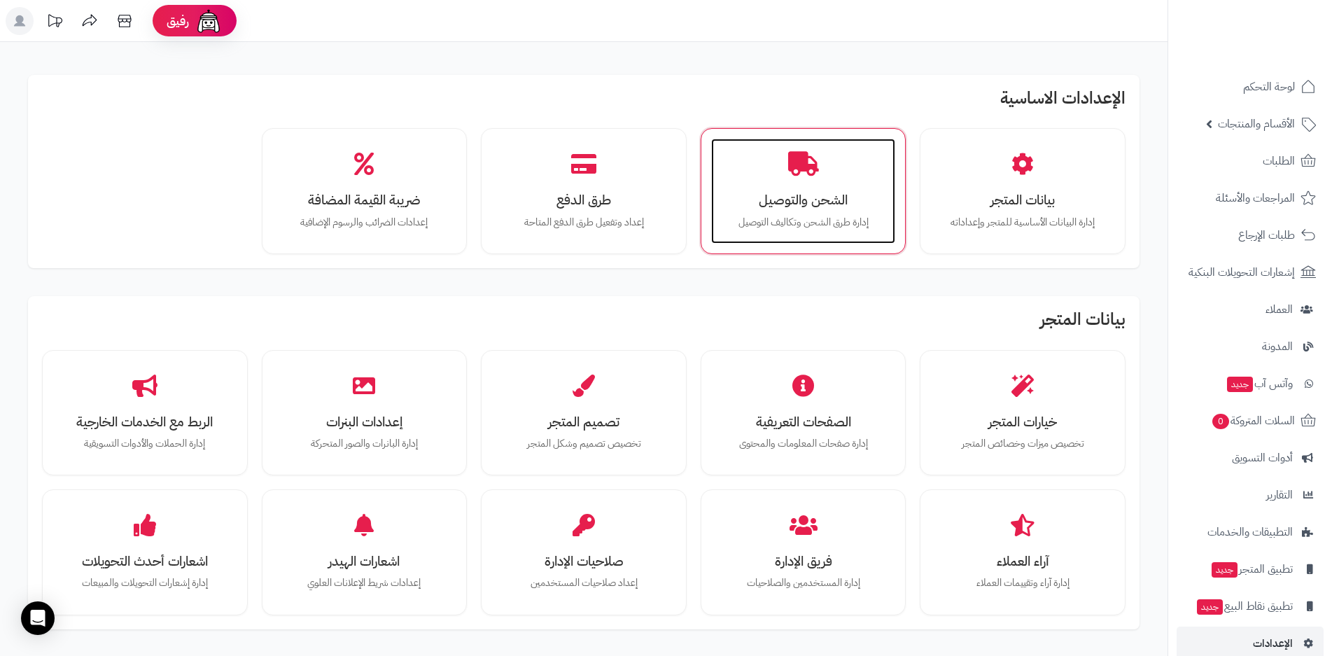
click at [789, 207] on h3 "الشحن والتوصيل" at bounding box center [803, 199] width 157 height 15
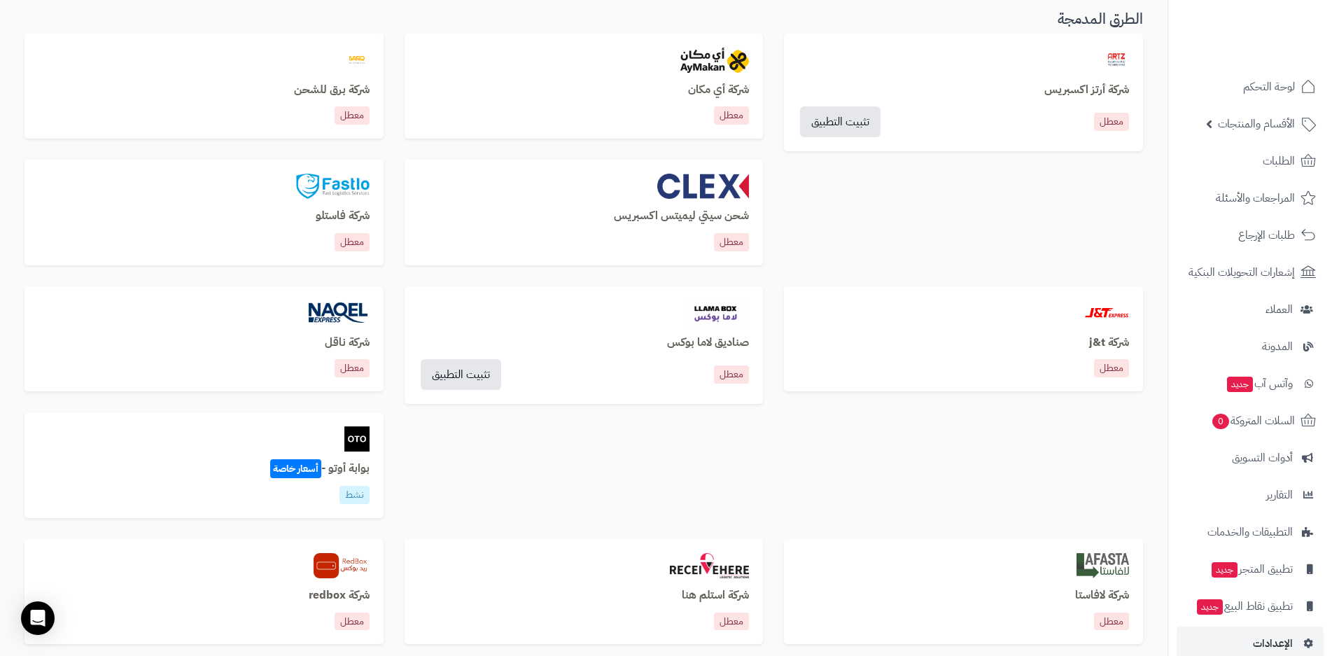
scroll to position [490, 0]
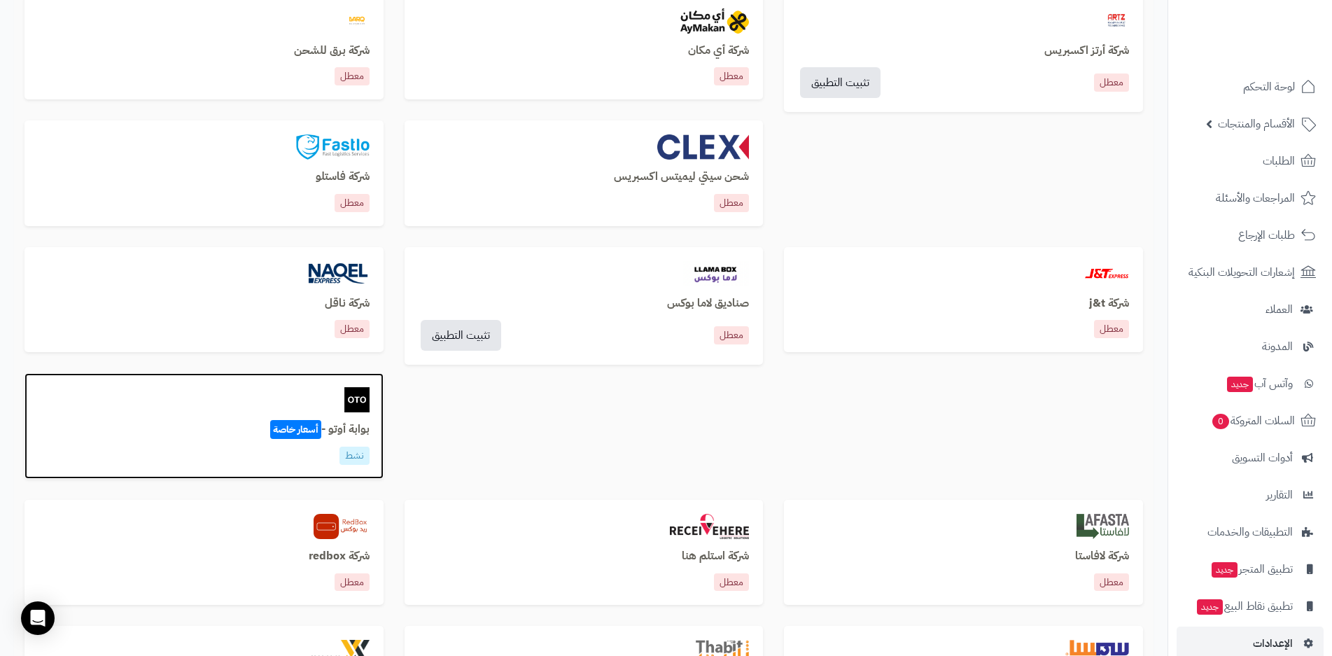
click at [314, 431] on span "أسعار خاصة" at bounding box center [295, 429] width 51 height 19
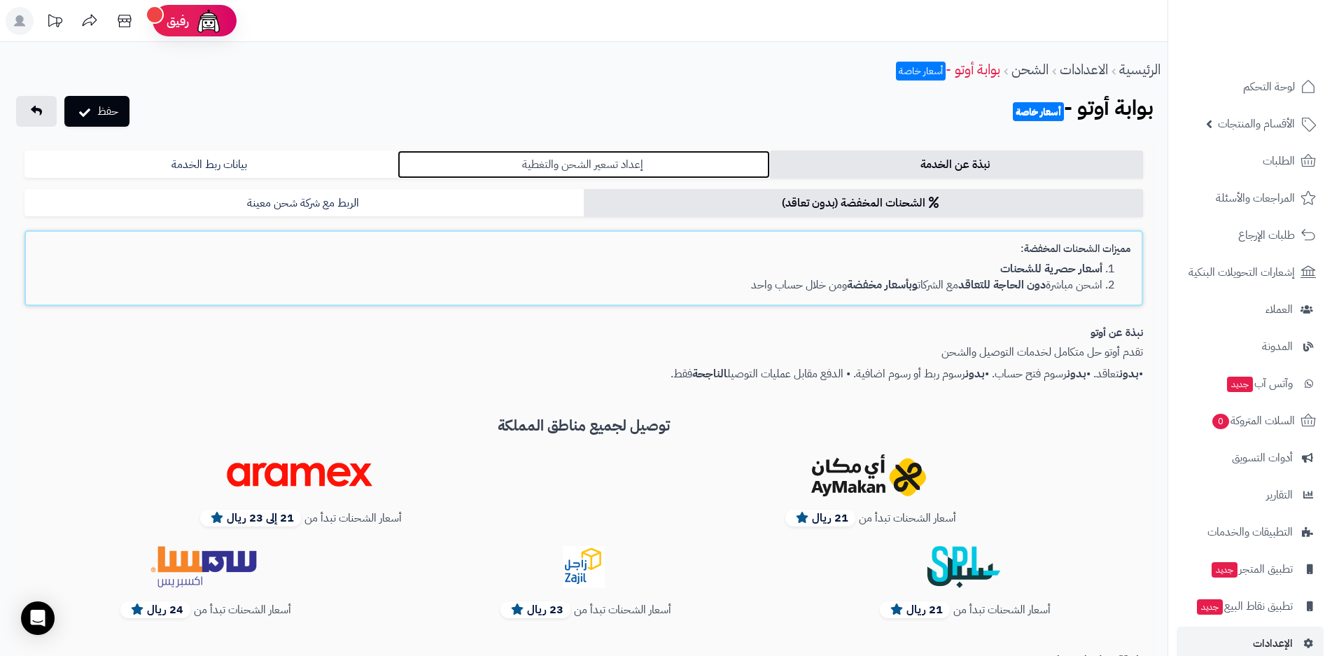
click at [598, 167] on link "إعداد تسعير الشحن والتغطية" at bounding box center [584, 164] width 373 height 28
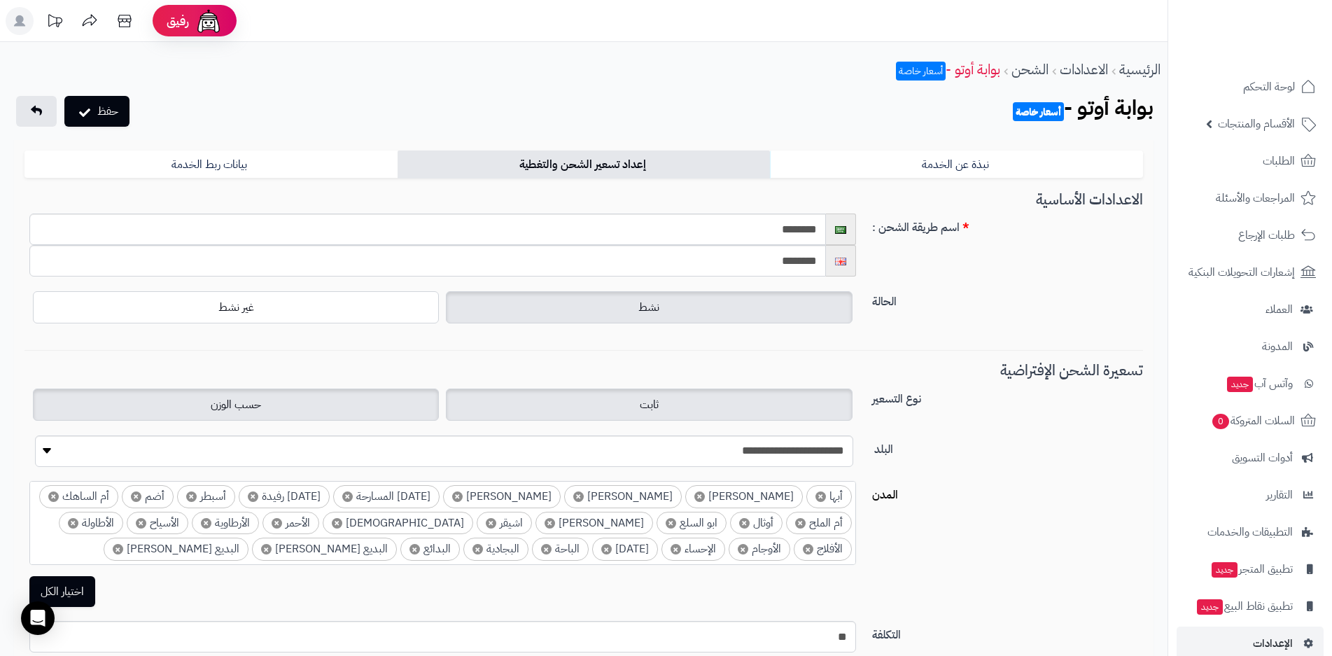
click at [344, 407] on label "حسب الوزن" at bounding box center [236, 404] width 406 height 32
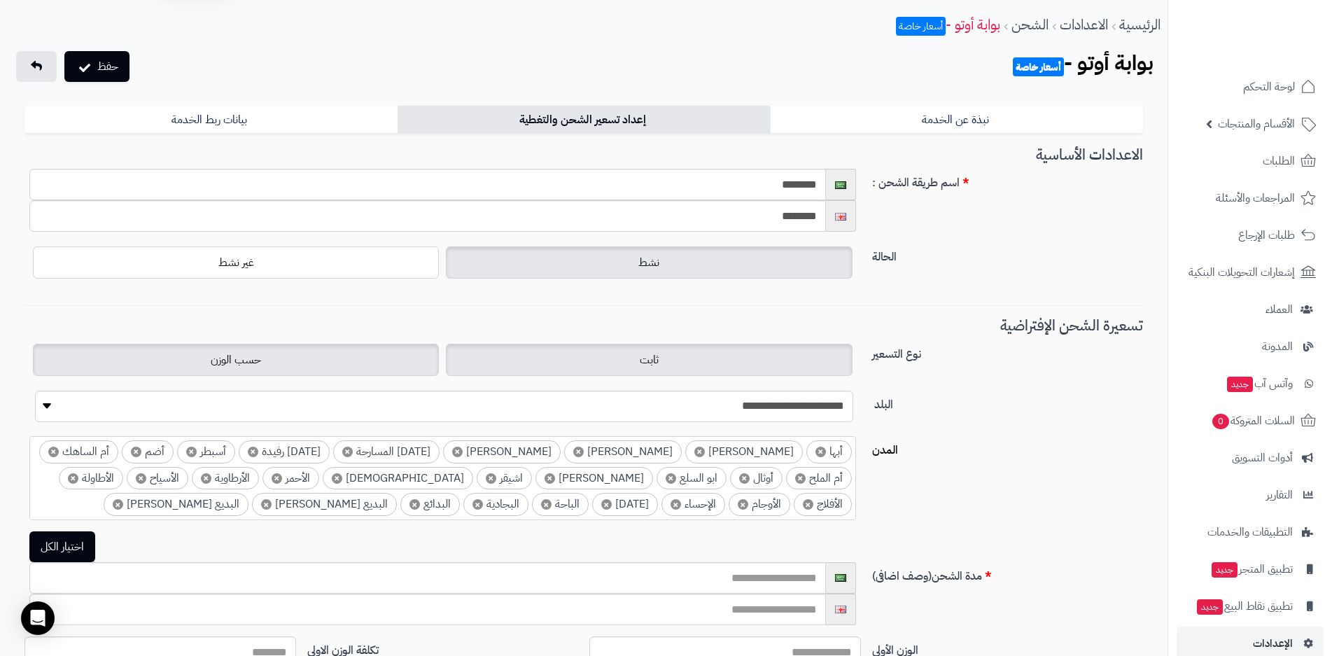
scroll to position [70, 0]
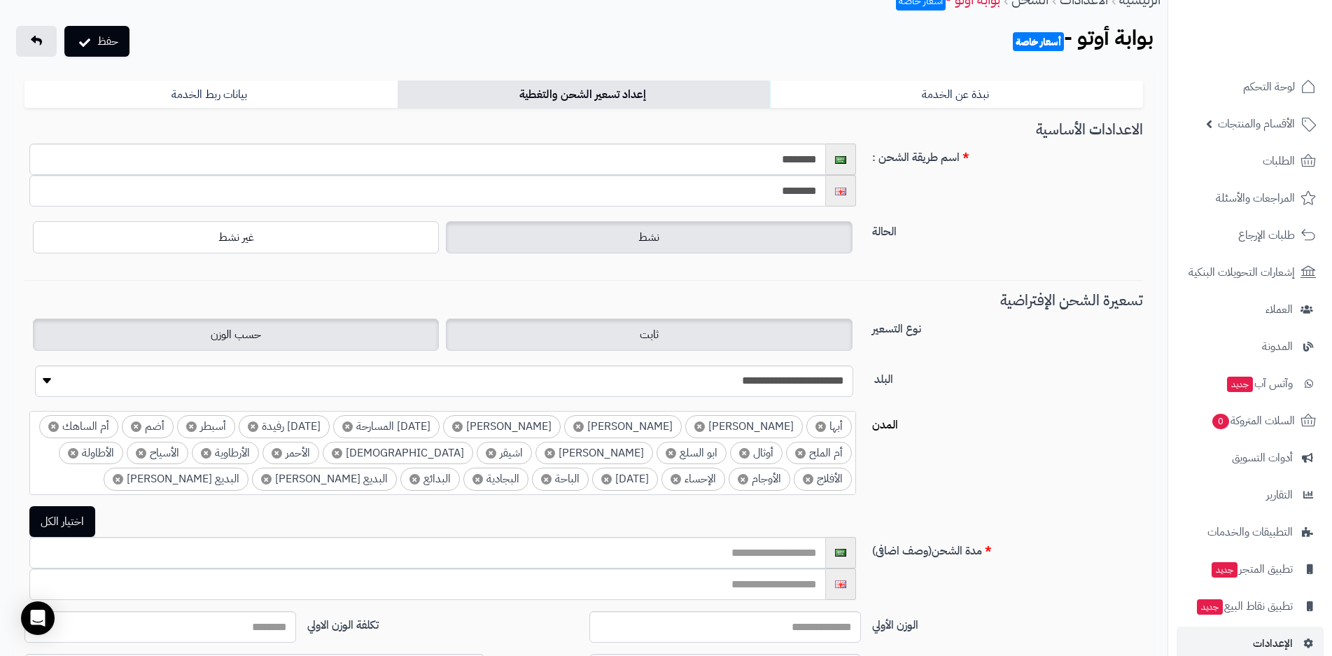
click at [645, 337] on span "ثابت" at bounding box center [649, 334] width 19 height 17
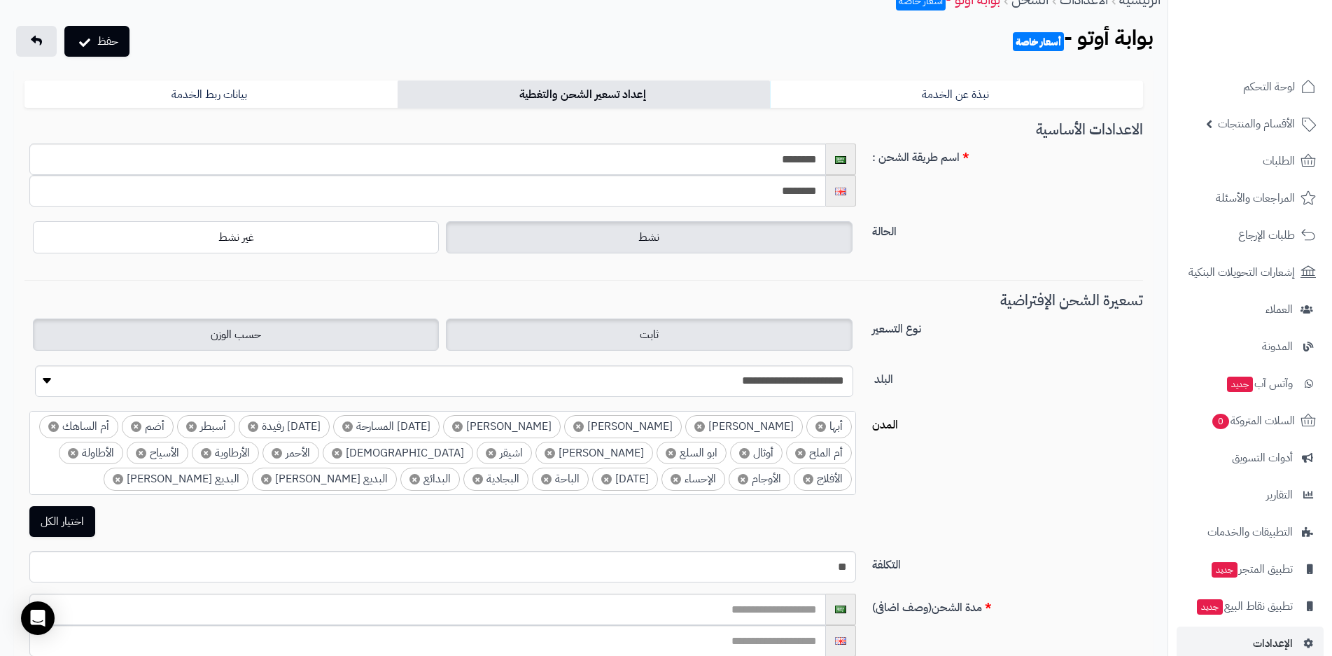
click at [346, 336] on label "حسب الوزن" at bounding box center [236, 334] width 406 height 32
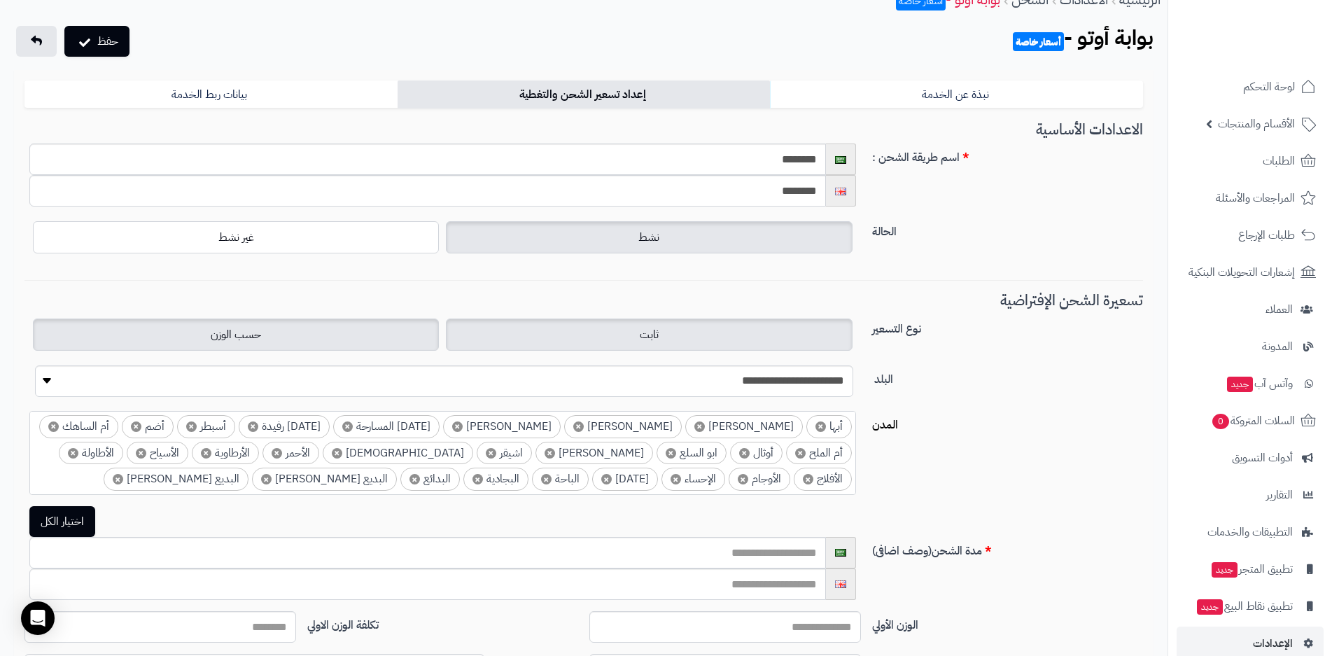
click at [637, 335] on label "ثابت" at bounding box center [649, 334] width 406 height 32
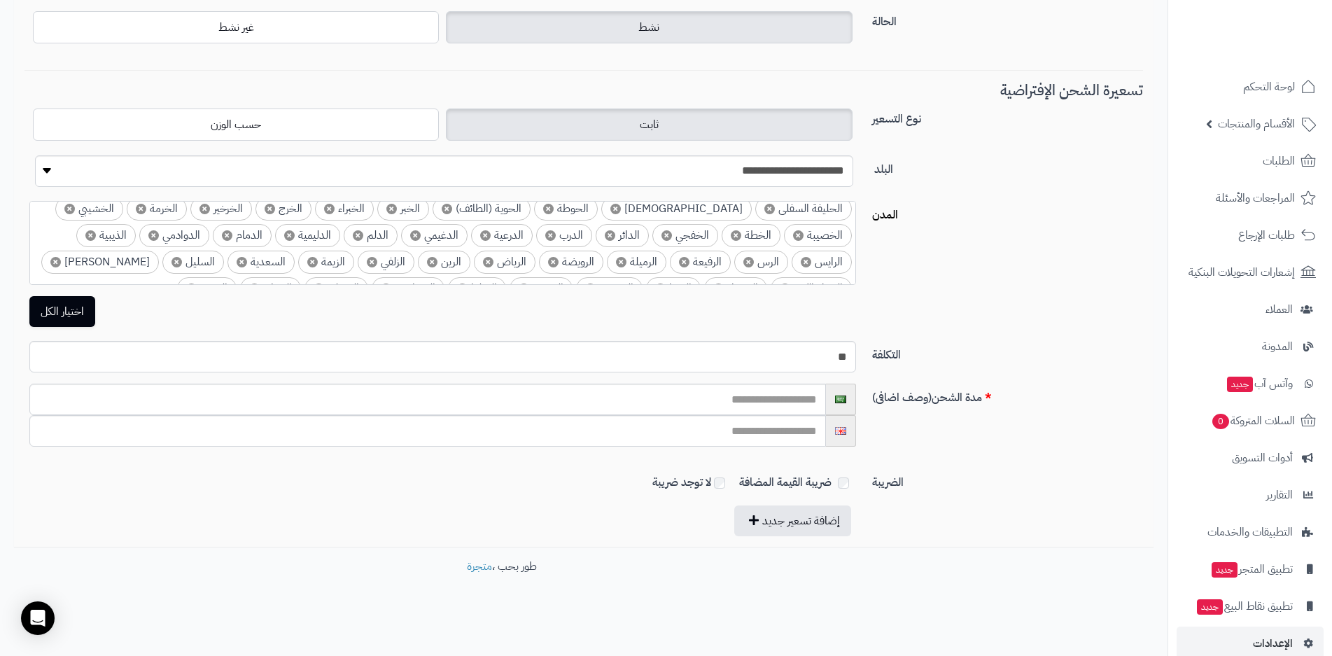
scroll to position [281, 0]
click at [738, 402] on input "text" at bounding box center [427, 398] width 796 height 31
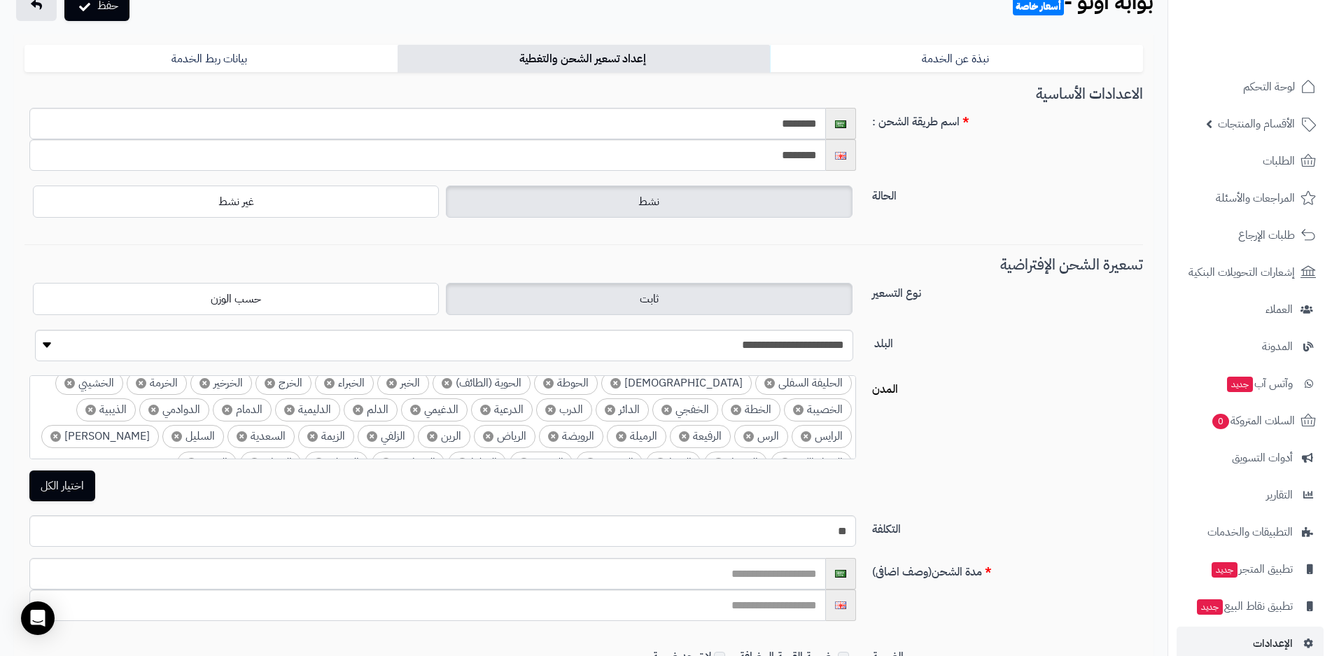
scroll to position [71, 0]
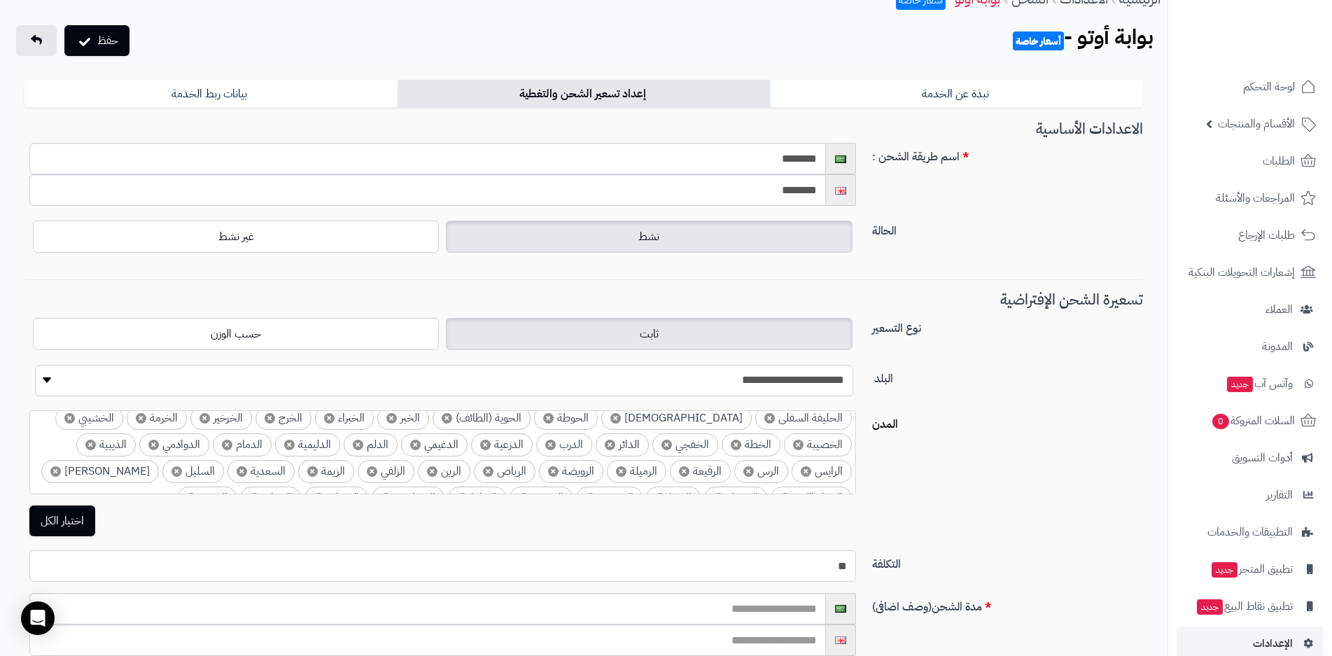
click at [827, 570] on input "**" at bounding box center [442, 565] width 827 height 31
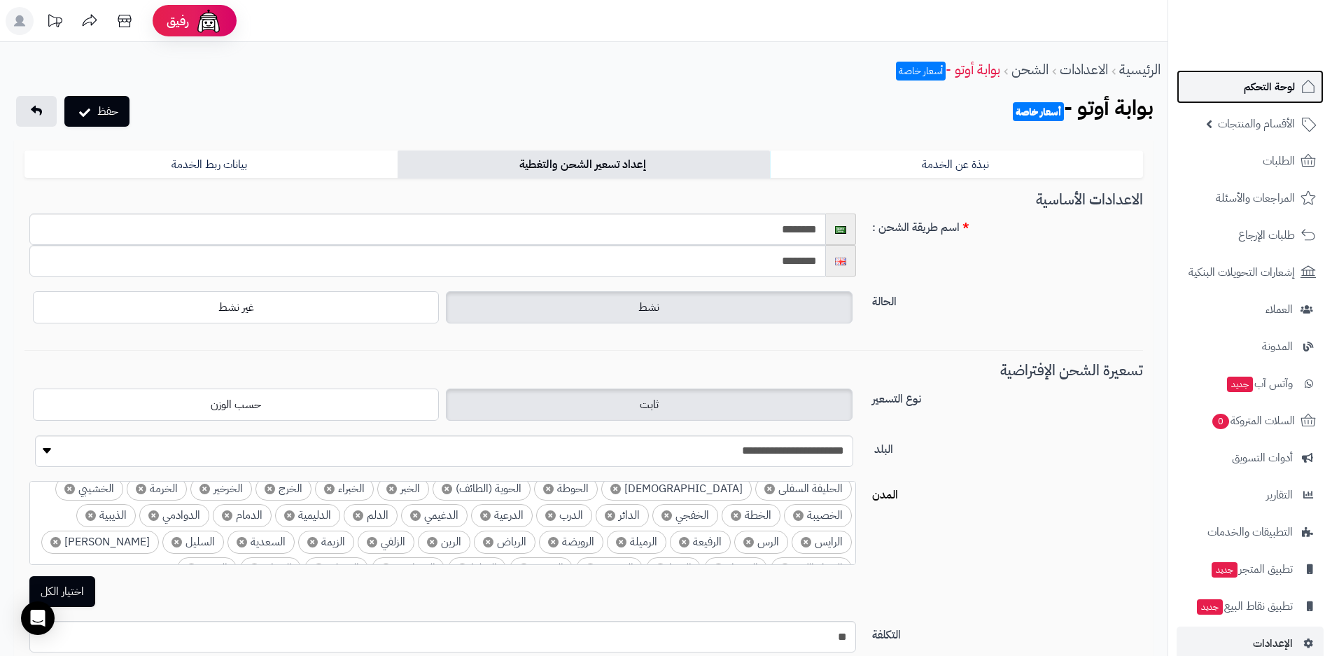
click at [1268, 89] on span "لوحة التحكم" at bounding box center [1269, 87] width 51 height 20
